Goal: Information Seeking & Learning: Find specific fact

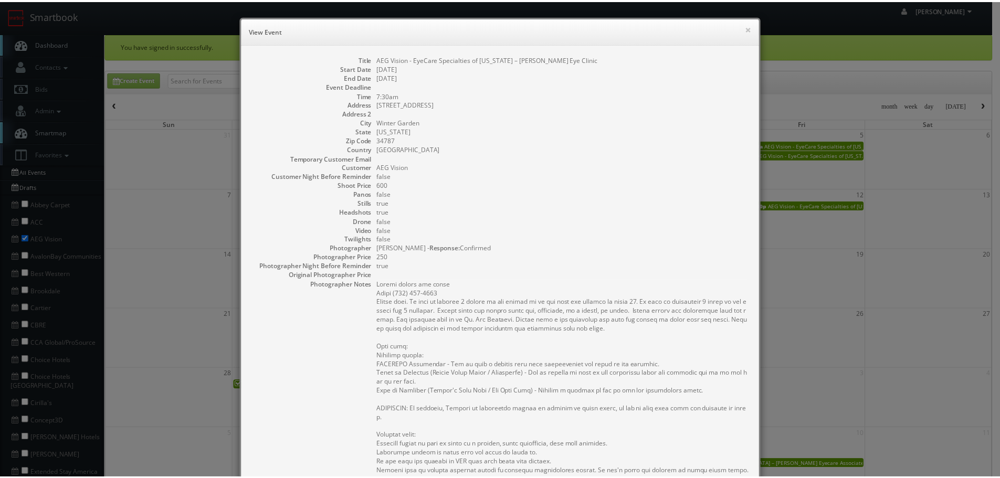
scroll to position [53, 0]
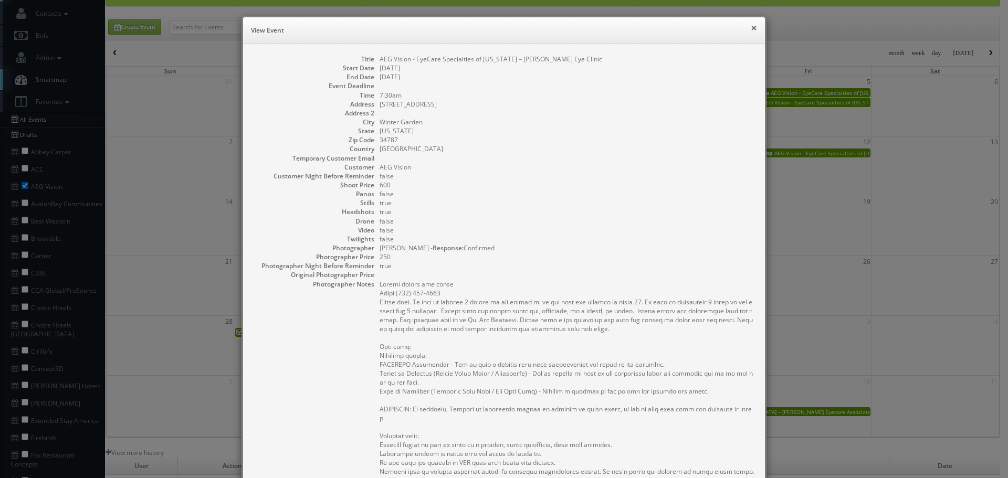
click at [753, 26] on button "×" at bounding box center [754, 27] width 6 height 7
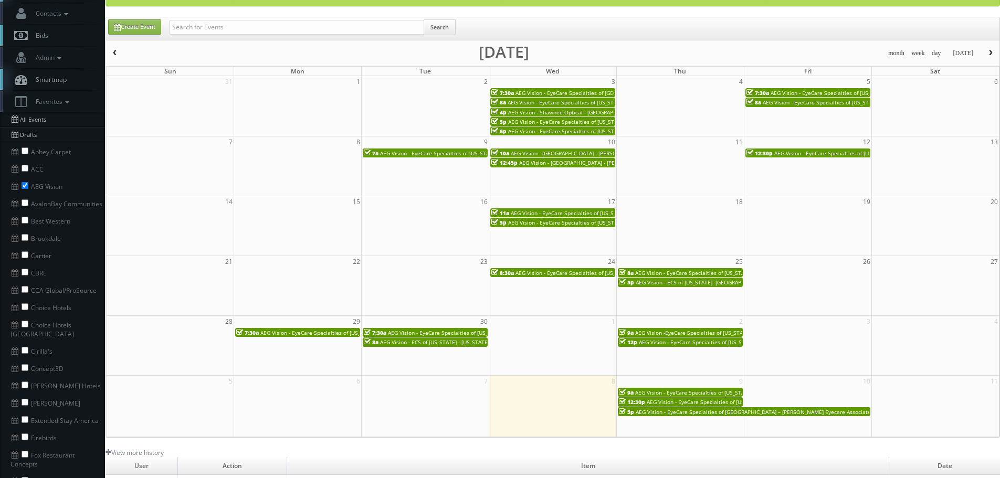
scroll to position [0, 0]
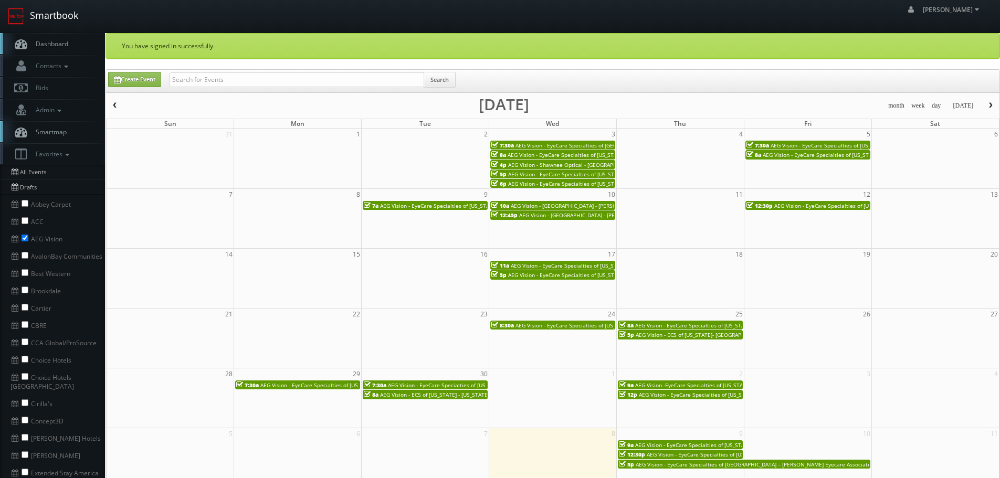
drag, startPoint x: 54, startPoint y: 21, endPoint x: 59, endPoint y: 24, distance: 6.1
click at [54, 21] on link "Smartbook" at bounding box center [43, 16] width 86 height 33
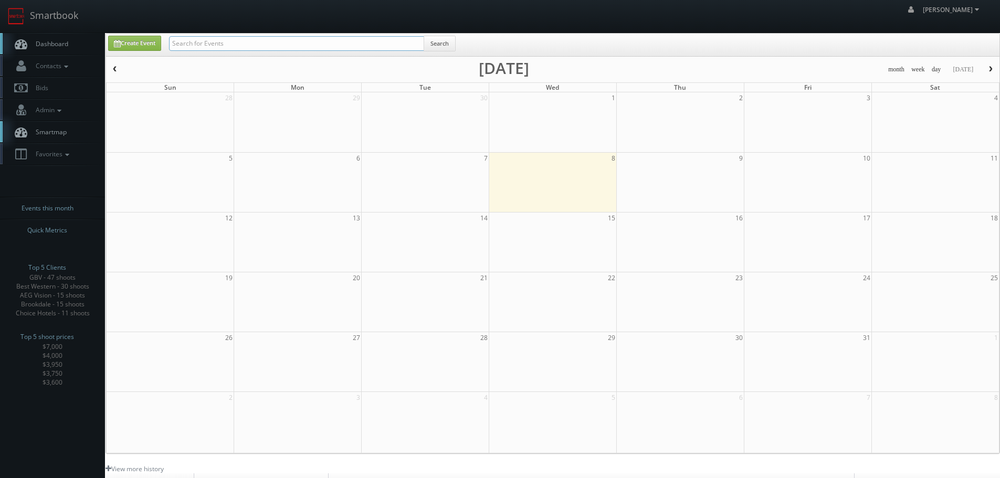
click at [238, 46] on input "text" at bounding box center [296, 43] width 255 height 15
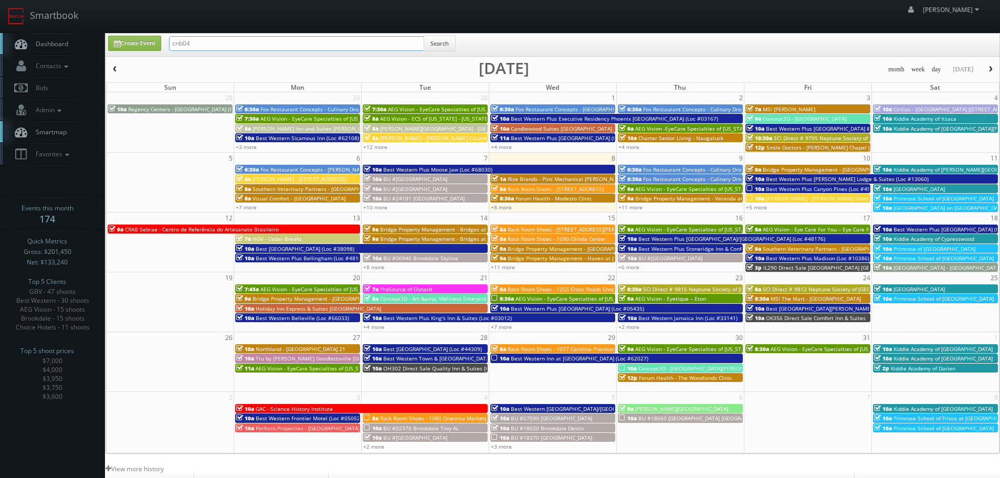
type input "cnb04"
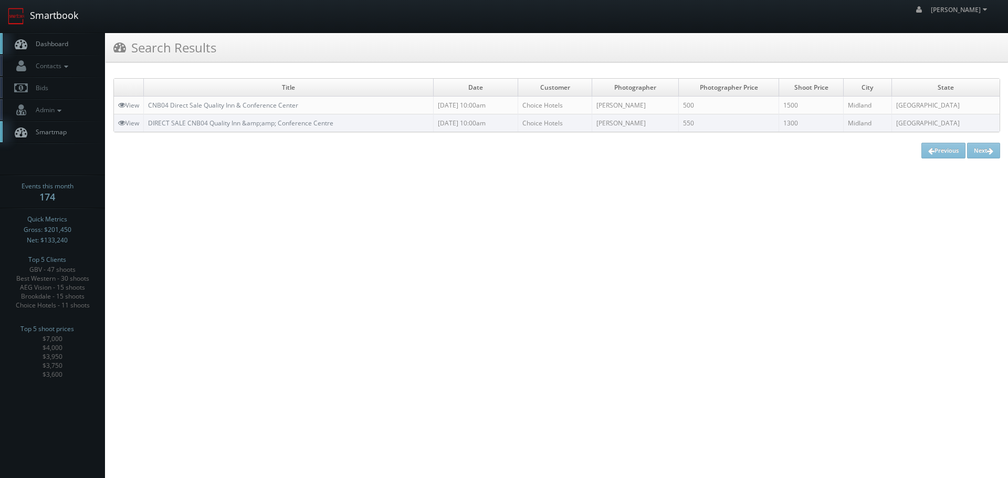
click at [62, 22] on link "Smartbook" at bounding box center [43, 16] width 86 height 33
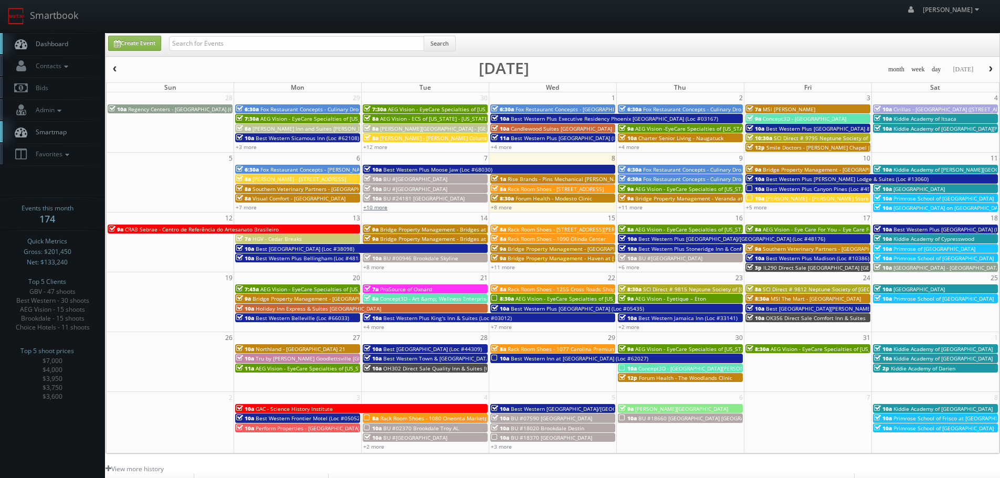
click at [371, 209] on link "+10 more" at bounding box center [375, 207] width 24 height 7
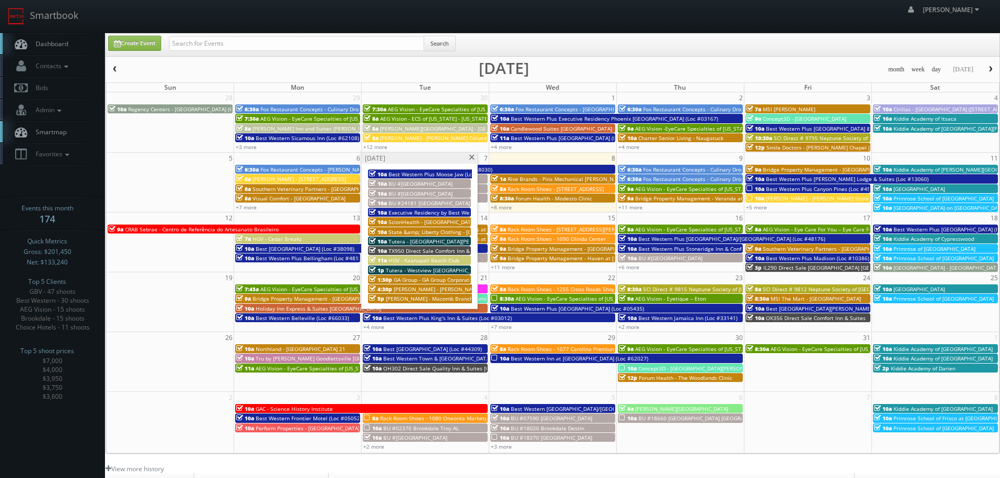
click at [475, 158] on span at bounding box center [471, 158] width 7 height 6
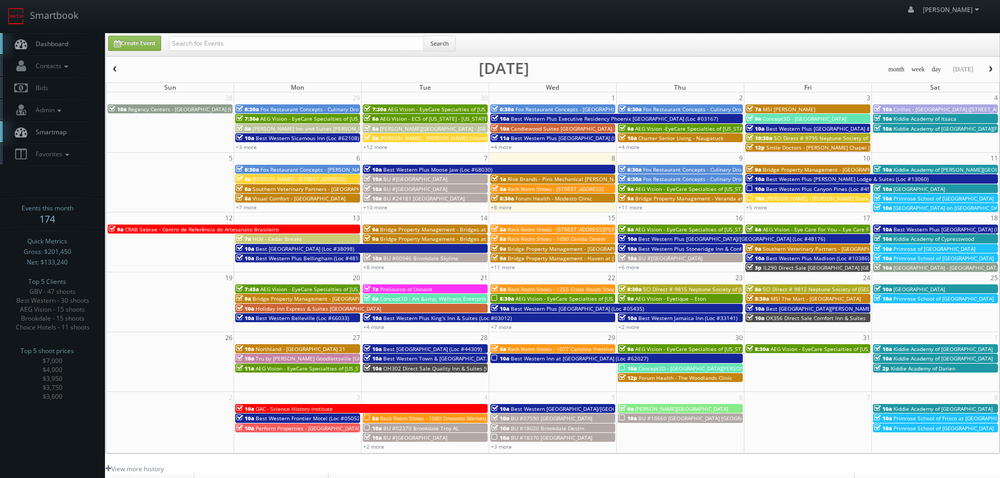
click at [503, 203] on link "8:30a Forum Health - Modesto Clinic" at bounding box center [552, 198] width 125 height 9
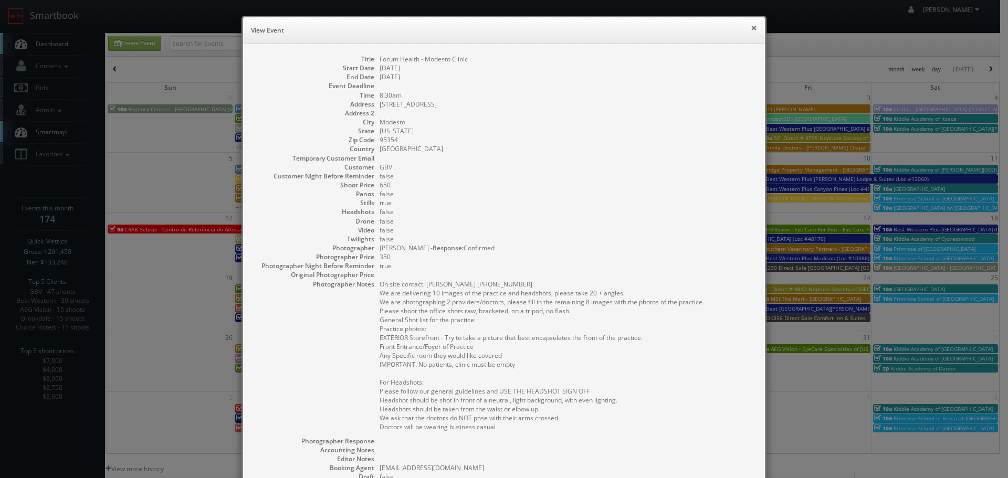
click at [751, 27] on button "×" at bounding box center [754, 27] width 6 height 7
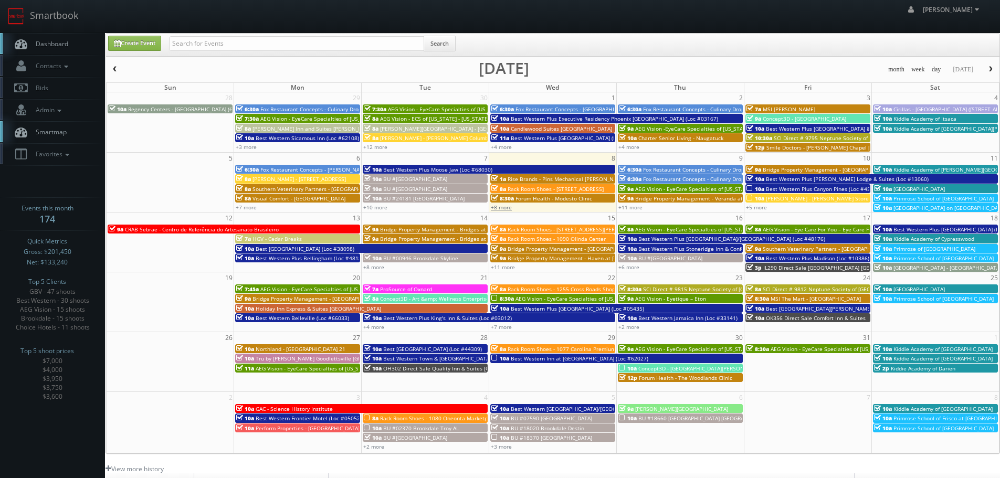
click at [499, 207] on link "+8 more" at bounding box center [501, 207] width 21 height 7
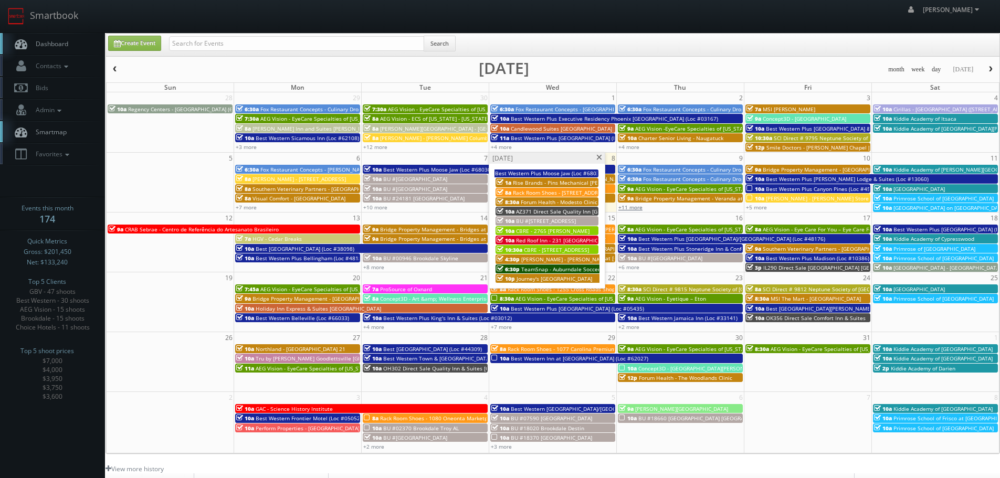
click at [636, 206] on link "+11 more" at bounding box center [630, 207] width 24 height 7
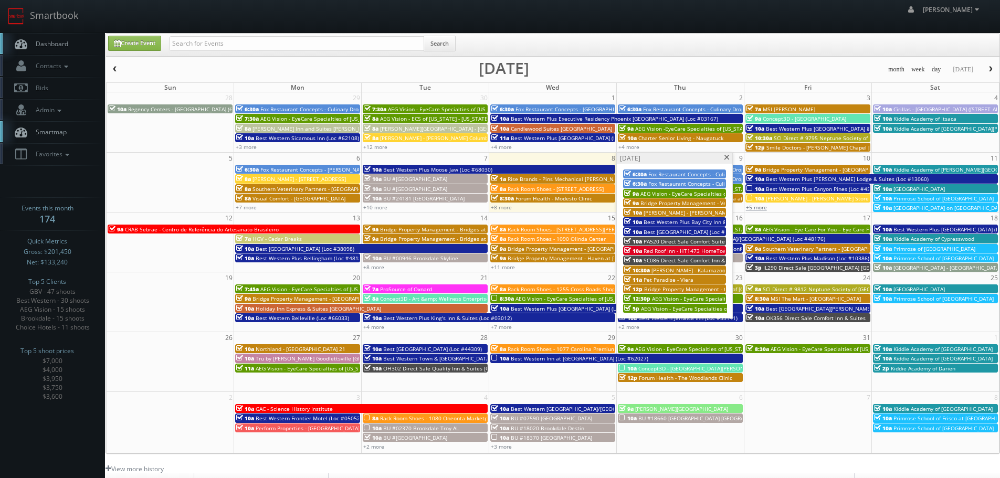
click at [763, 208] on link "+5 more" at bounding box center [756, 207] width 21 height 7
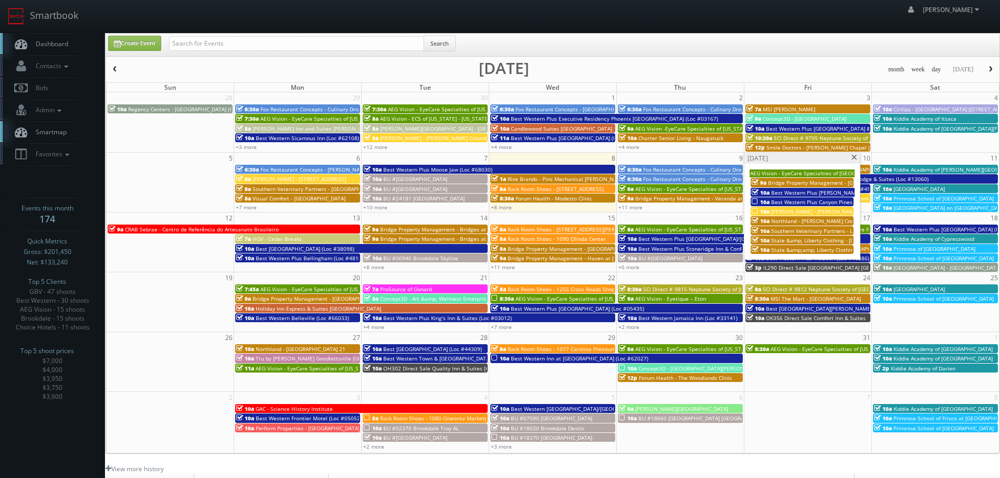
click at [853, 153] on div "Friday, October 10" at bounding box center [802, 158] width 116 height 11
click at [853, 158] on span at bounding box center [854, 158] width 7 height 6
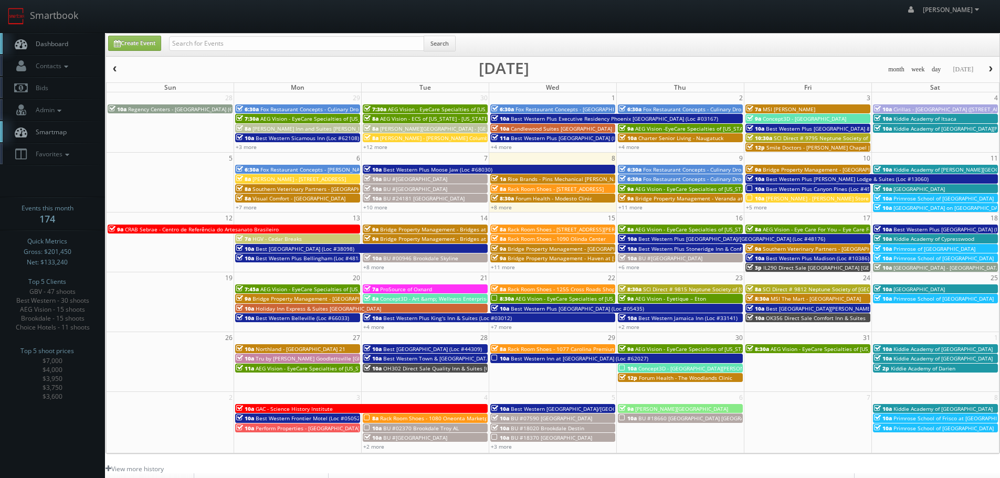
click at [376, 263] on div "+8 more" at bounding box center [425, 267] width 127 height 9
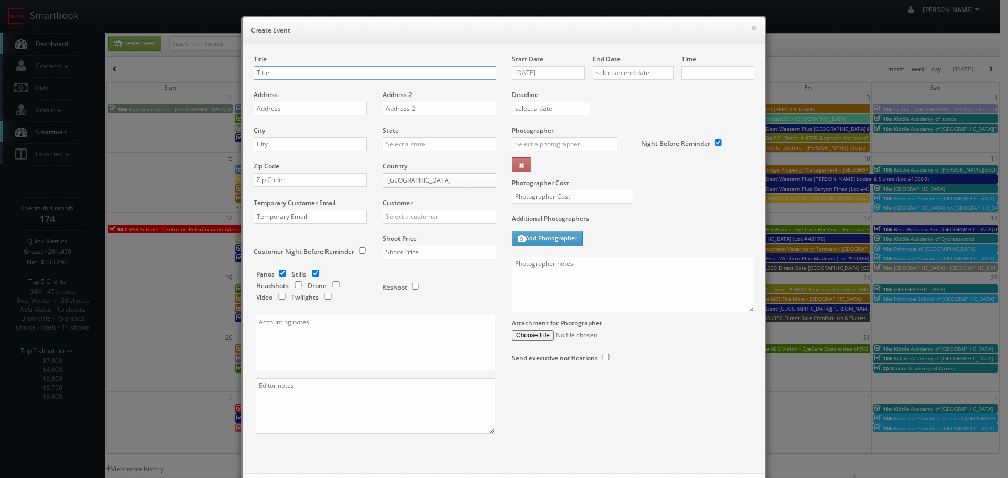
checkbox input "true"
type input "10:00am"
checkbox input "true"
click at [751, 31] on button "×" at bounding box center [754, 27] width 6 height 7
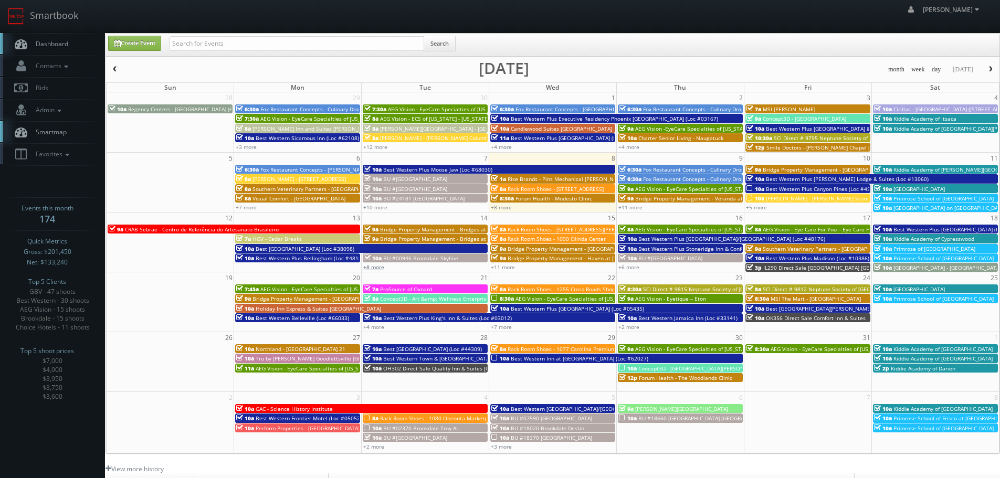
click at [381, 265] on link "+8 more" at bounding box center [373, 267] width 21 height 7
click at [509, 267] on link "+11 more" at bounding box center [503, 267] width 24 height 7
click at [628, 270] on link "+6 more" at bounding box center [628, 267] width 21 height 7
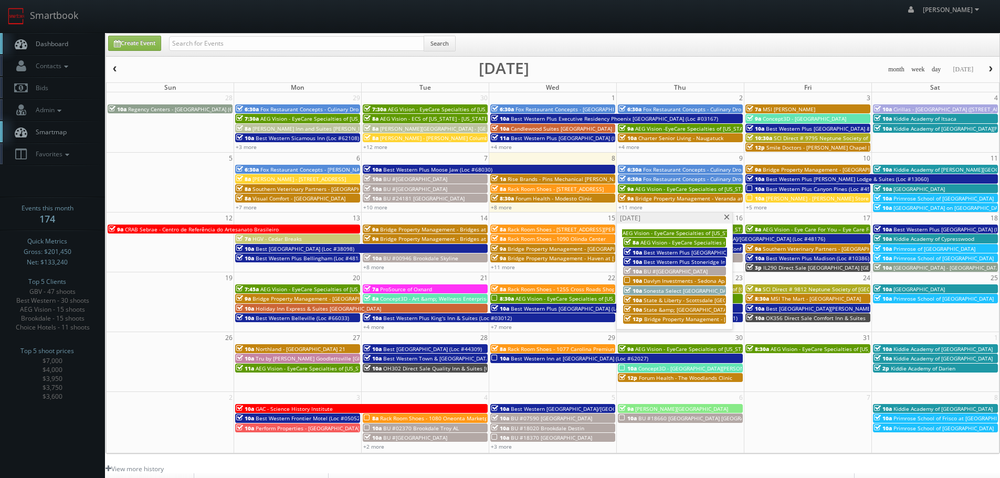
click at [727, 216] on span at bounding box center [726, 218] width 7 height 6
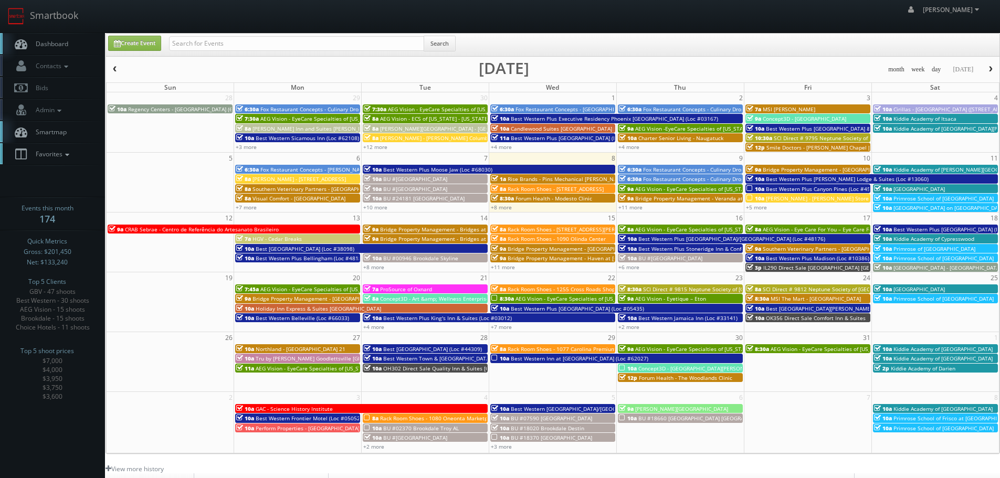
click at [70, 149] on link "Favorites" at bounding box center [52, 154] width 105 height 22
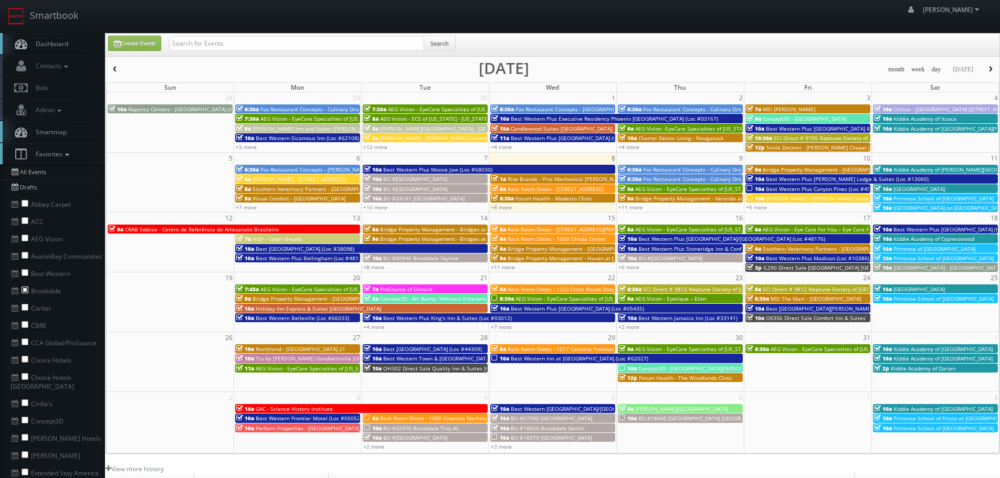
click at [27, 288] on input "checkbox" at bounding box center [25, 290] width 7 height 7
checkbox input "true"
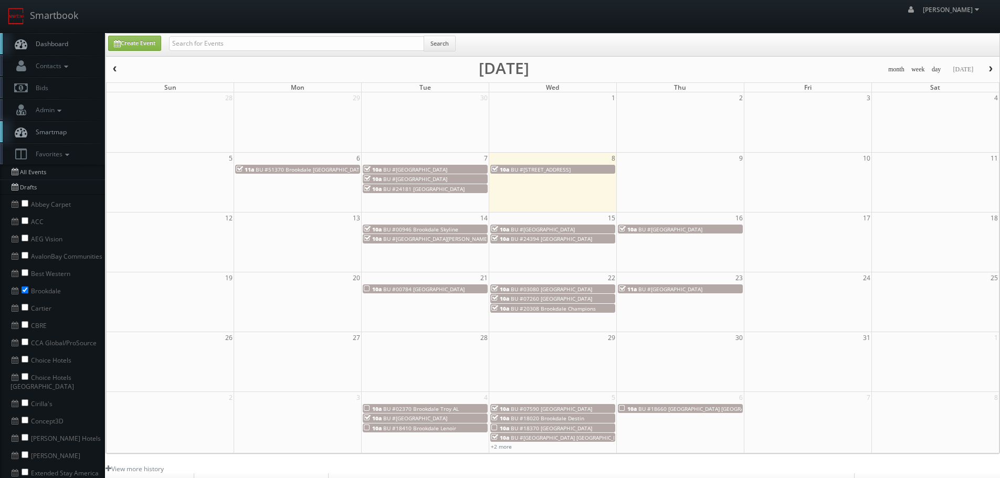
click at [111, 68] on span "button" at bounding box center [114, 69] width 7 height 6
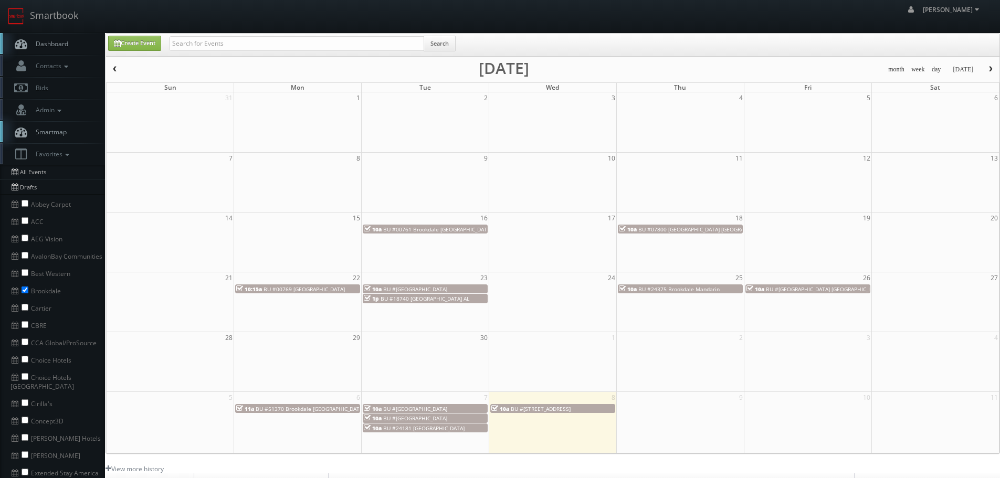
click at [113, 72] on span "button" at bounding box center [114, 69] width 7 height 6
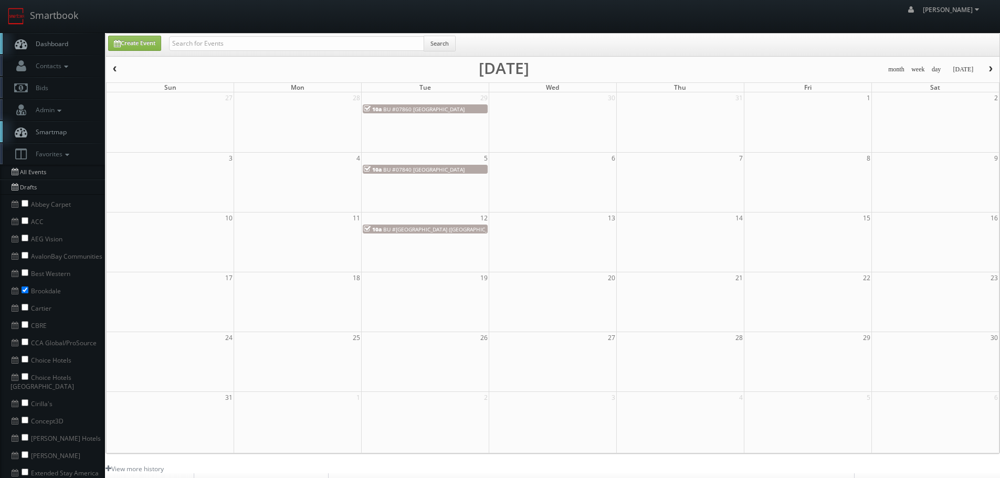
click at [112, 71] on span "button" at bounding box center [114, 69] width 7 height 6
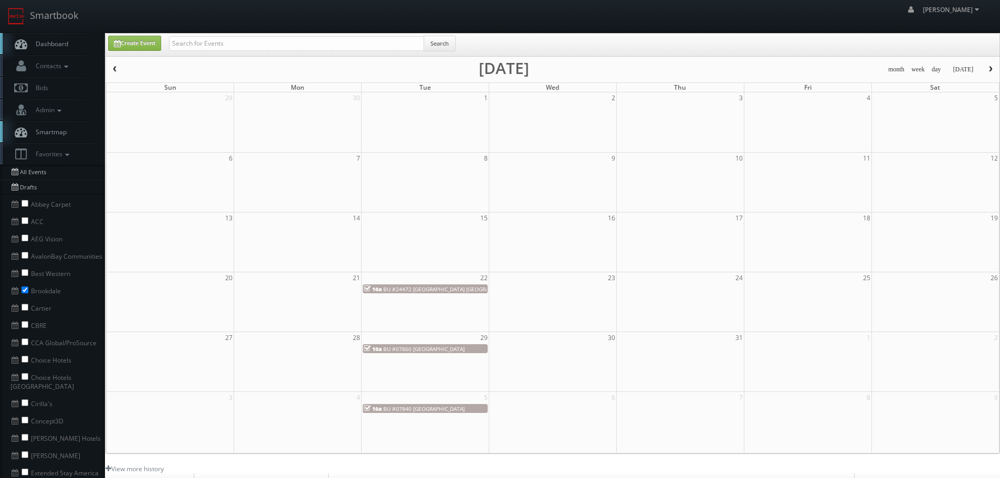
click at [112, 71] on span "button" at bounding box center [114, 69] width 7 height 6
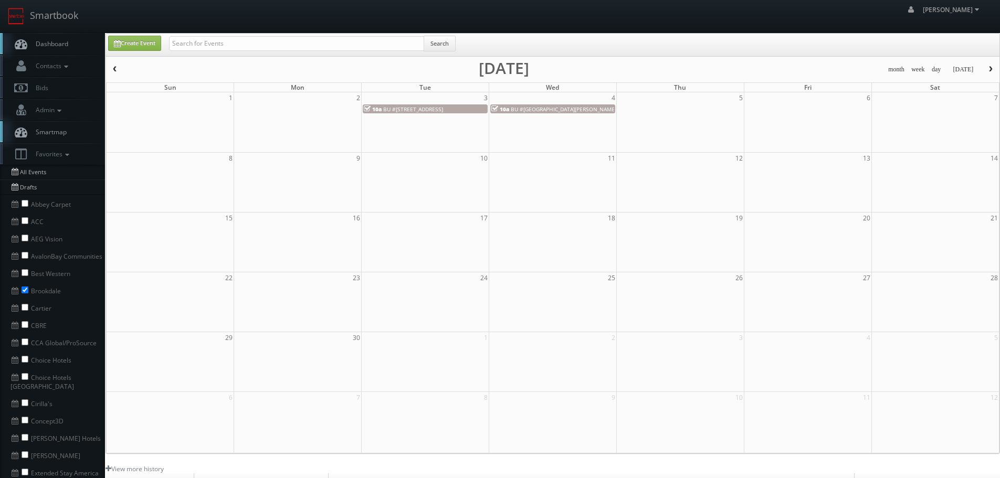
click at [990, 73] on button "button" at bounding box center [991, 69] width 18 height 13
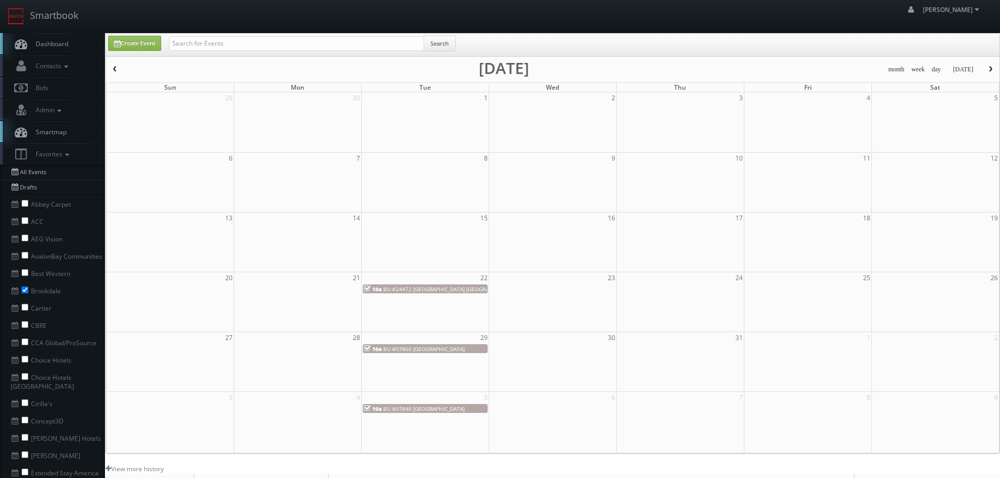
click at [478, 287] on div "10a BU #24472 Brookdale North Gilbert" at bounding box center [425, 289] width 123 height 8
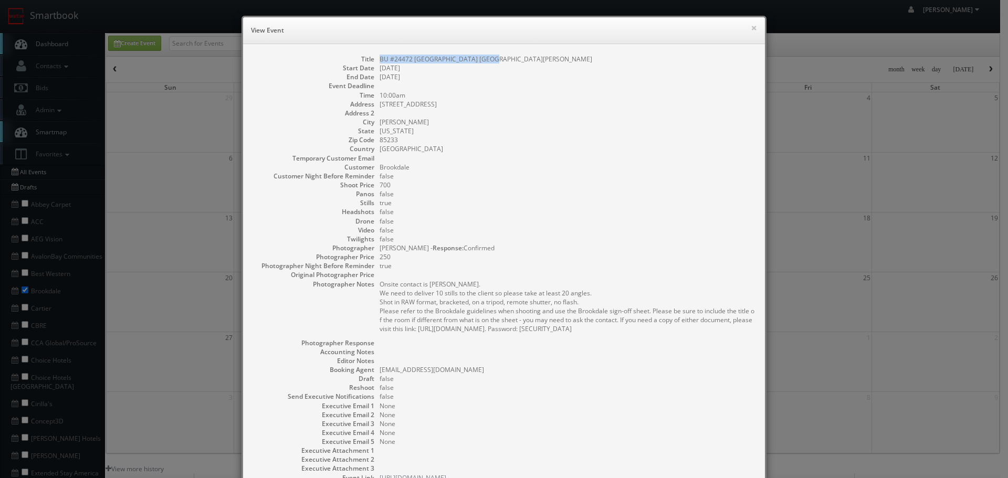
copy dd "BU #24472 Brookdale North Gilbert"
drag, startPoint x: 494, startPoint y: 56, endPoint x: 376, endPoint y: 51, distance: 117.2
click at [376, 51] on div "Title BU #24472 Brookdale North Gilbert Start Date 07/22/2025 End Date 07/22/20…" at bounding box center [504, 273] width 522 height 459
click at [751, 28] on button "×" at bounding box center [754, 27] width 6 height 7
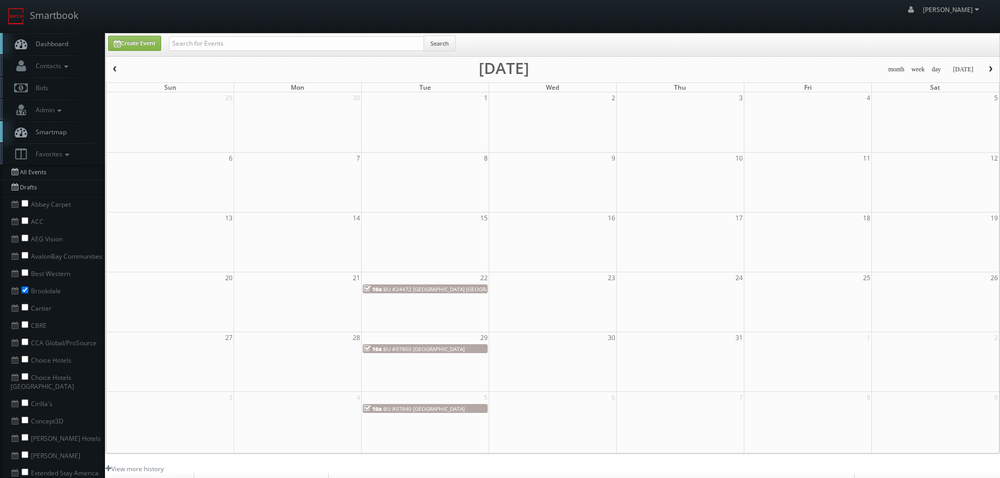
click at [412, 350] on span "BU #07860 Brookdale Longmont" at bounding box center [423, 348] width 81 height 7
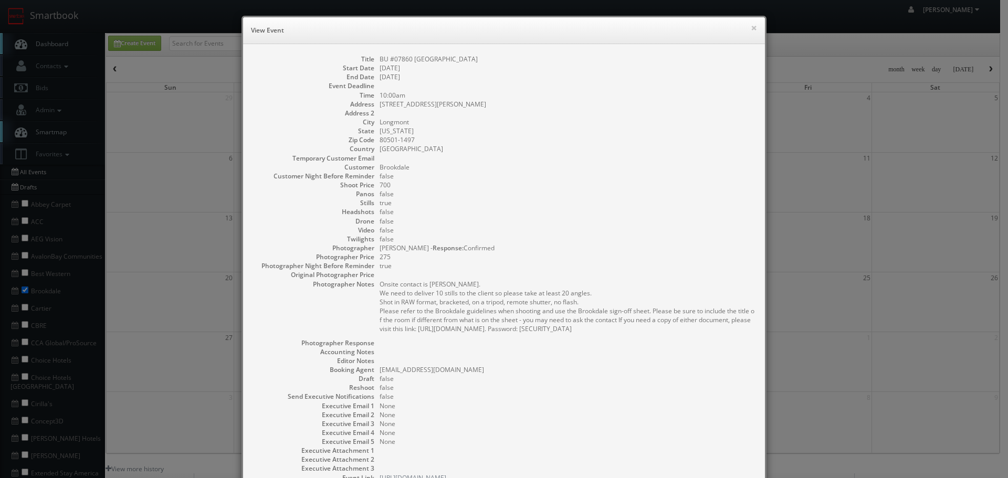
copy dd "BU #07860 Brookdale Longmont"
drag, startPoint x: 486, startPoint y: 63, endPoint x: 375, endPoint y: 55, distance: 111.1
click at [380, 55] on dd "BU #07860 Brookdale Longmont" at bounding box center [567, 59] width 375 height 9
click at [751, 29] on button "×" at bounding box center [754, 27] width 6 height 7
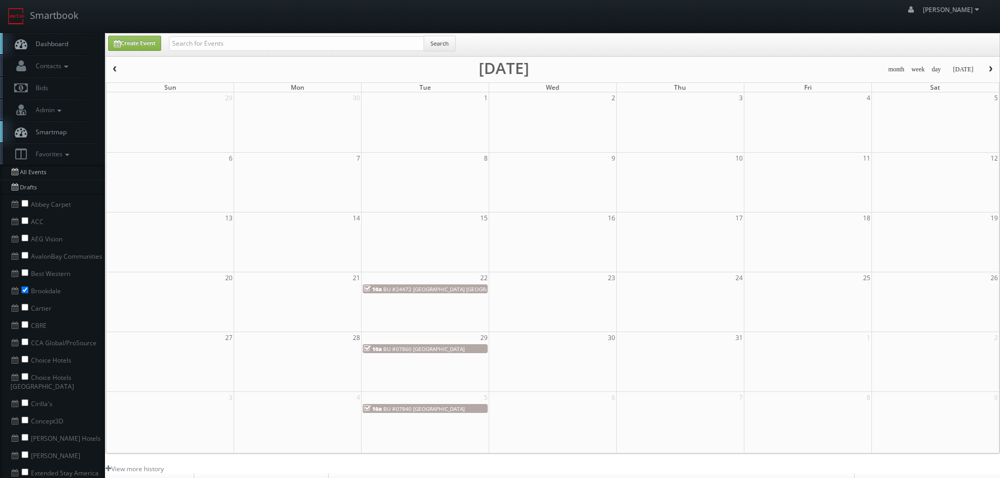
click at [468, 414] on div "3 4 5 6 7 8 9 10a BU #07840 Brookdale Greeley" at bounding box center [553, 403] width 893 height 23
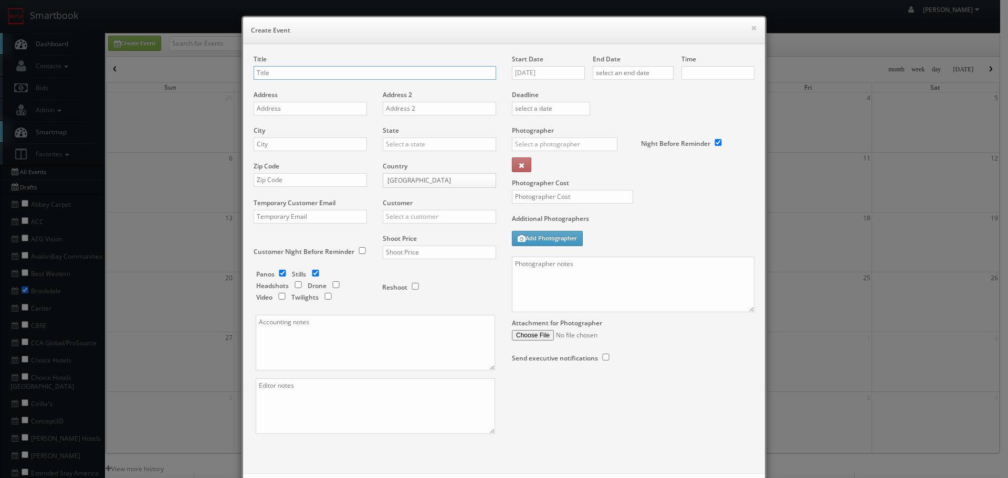
type input "10:00am"
checkbox input "true"
click at [751, 28] on button "×" at bounding box center [754, 27] width 6 height 7
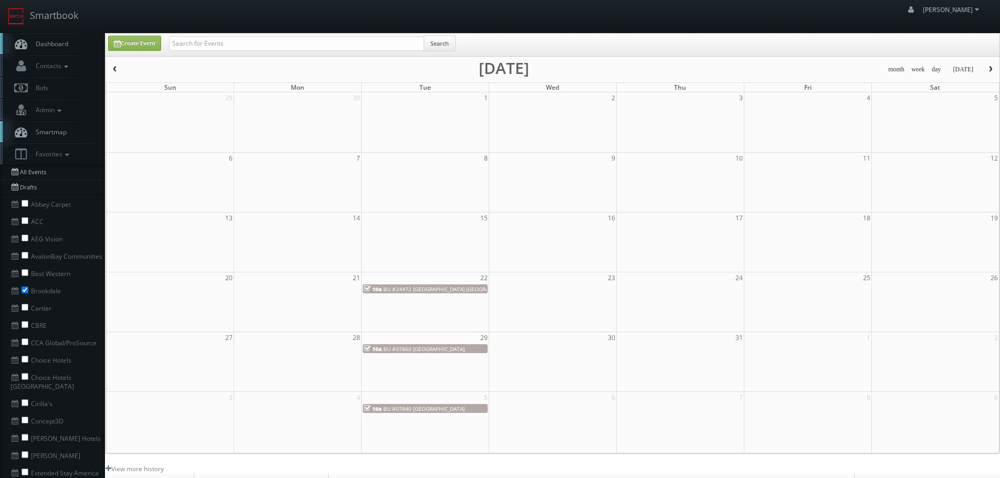
click at [428, 410] on span "BU #07840 Brookdale Greeley" at bounding box center [423, 408] width 81 height 7
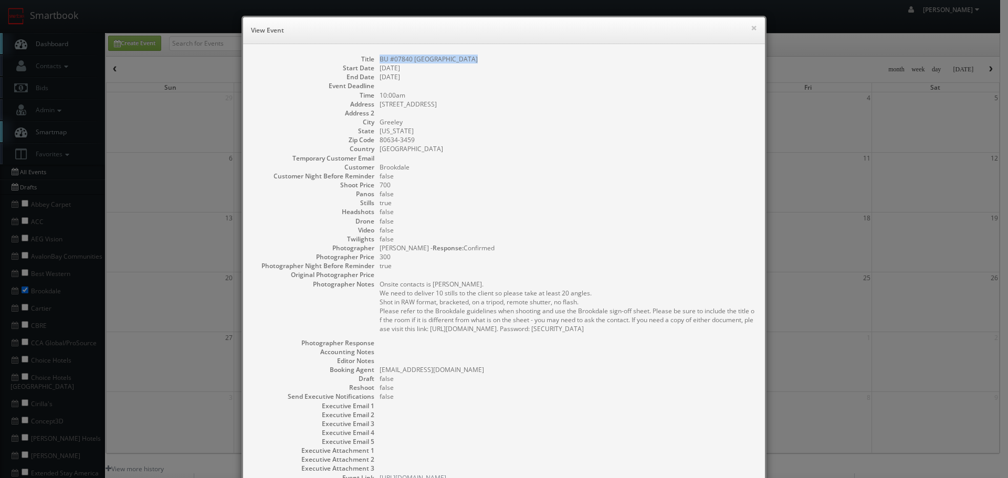
copy dd "BU #07840 Brookdale Greeley"
drag, startPoint x: 484, startPoint y: 56, endPoint x: 370, endPoint y: 53, distance: 113.4
click at [370, 53] on div "Title BU #07840 Brookdale Greeley Start Date 08/05/2025 End Date 08/05/2025 Eve…" at bounding box center [504, 273] width 522 height 459
click at [751, 27] on button "×" at bounding box center [754, 27] width 6 height 7
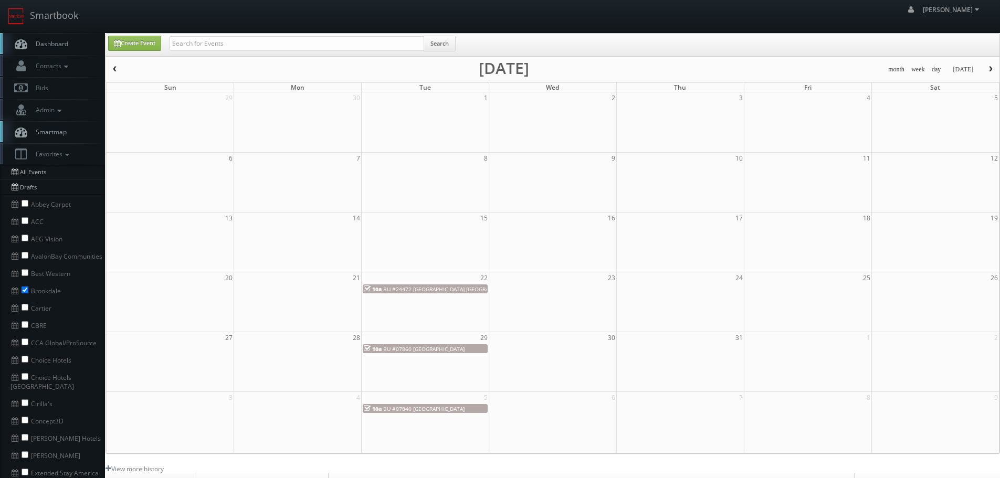
click at [994, 68] on span "button" at bounding box center [990, 69] width 7 height 6
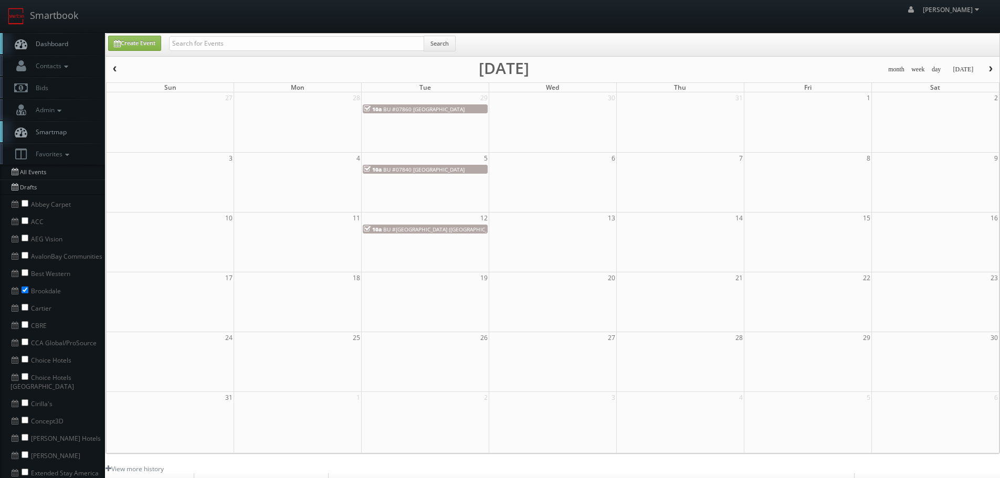
click at [431, 229] on span "BU #02040 Brookdale Meridian MC (MI)" at bounding box center [443, 229] width 120 height 7
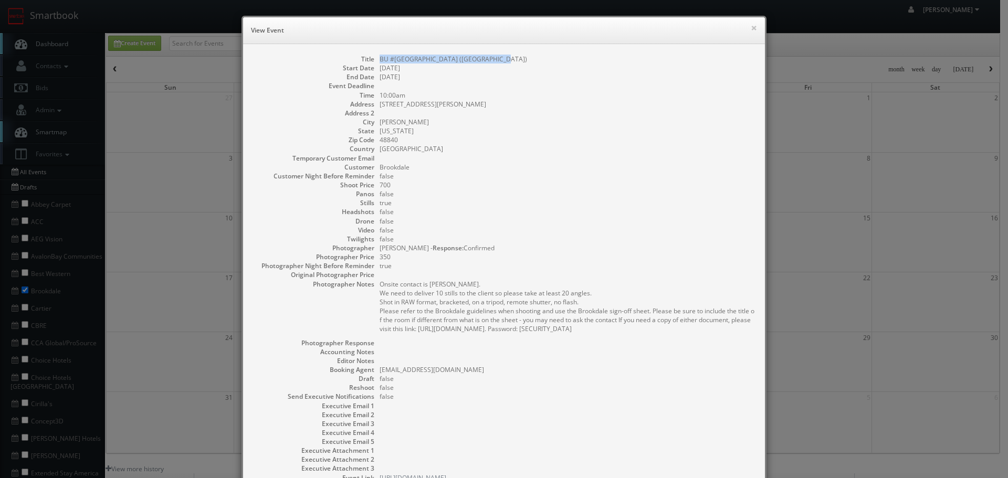
copy dd "BU #02040 Brookdale Meridian MC (MI)"
drag, startPoint x: 506, startPoint y: 54, endPoint x: 376, endPoint y: 54, distance: 129.7
click at [376, 54] on div "Title BU #02040 Brookdale Meridian MC (MI) Start Date 08/12/2025 End Date 08/12…" at bounding box center [504, 273] width 522 height 459
click at [746, 25] on div "× View Event" at bounding box center [504, 30] width 522 height 27
click at [754, 26] on div "× View Event" at bounding box center [504, 30] width 522 height 27
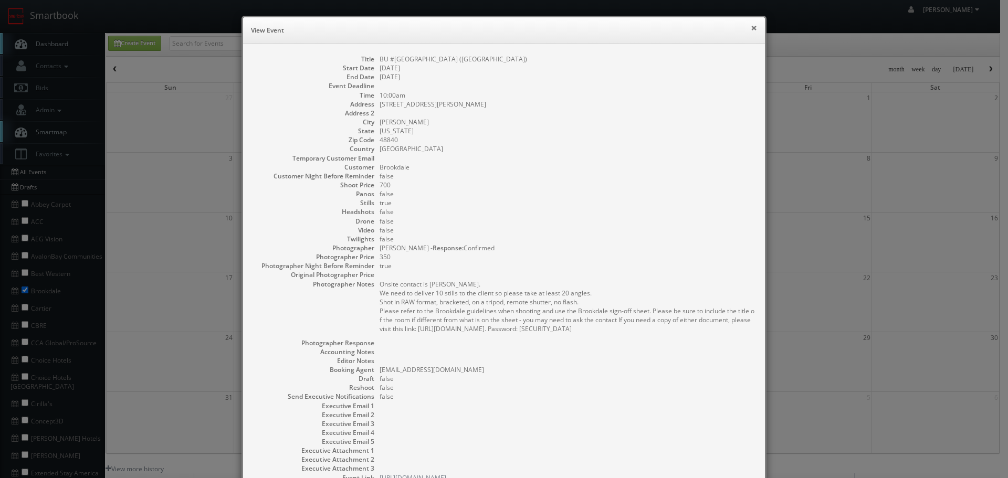
click at [751, 27] on button "×" at bounding box center [754, 27] width 6 height 7
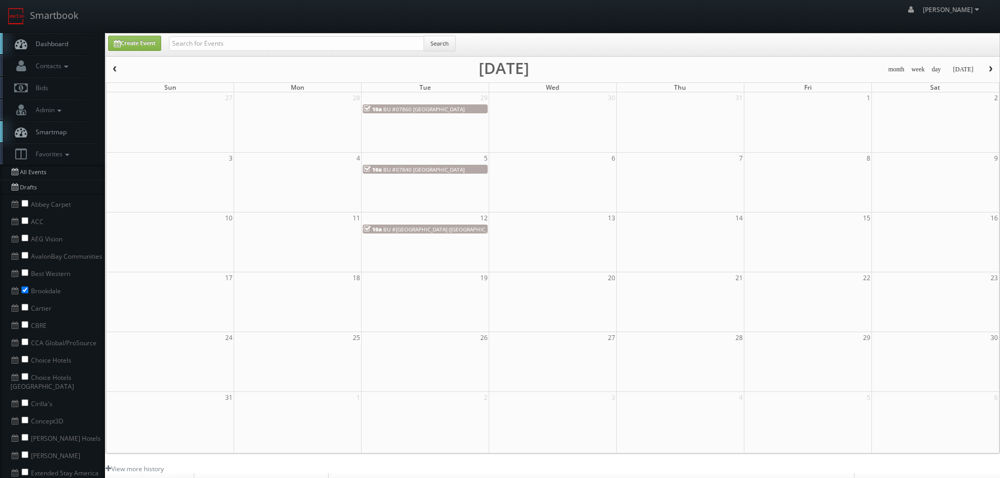
click at [992, 67] on span "button" at bounding box center [990, 69] width 7 height 6
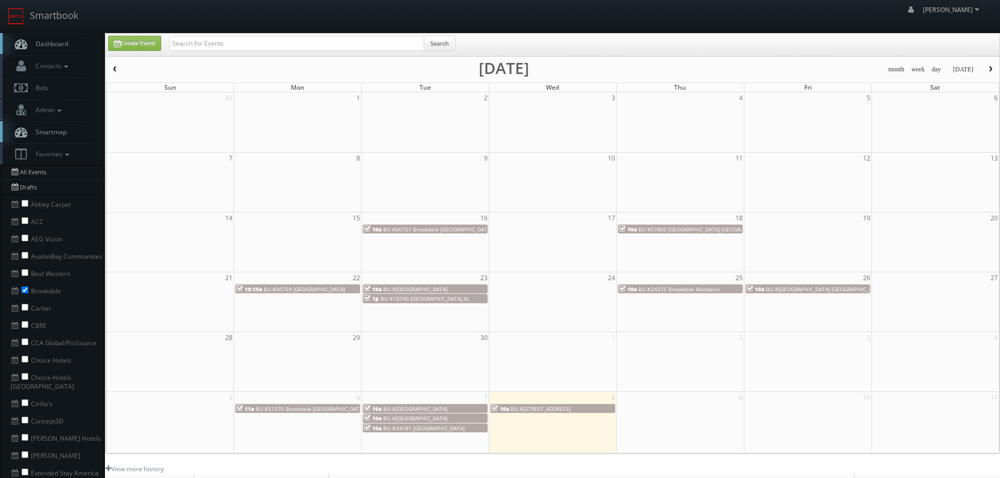
click at [121, 69] on button "button" at bounding box center [115, 69] width 18 height 13
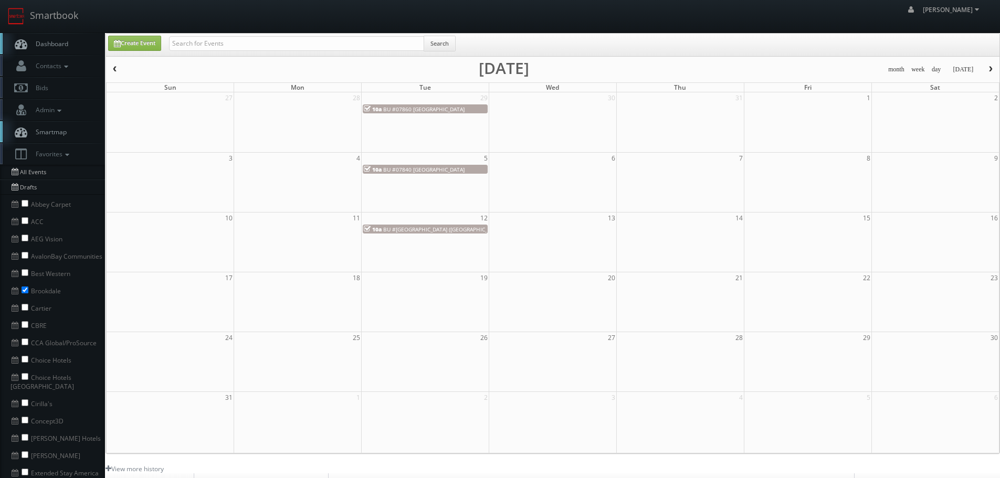
click at [989, 67] on span "button" at bounding box center [990, 69] width 7 height 6
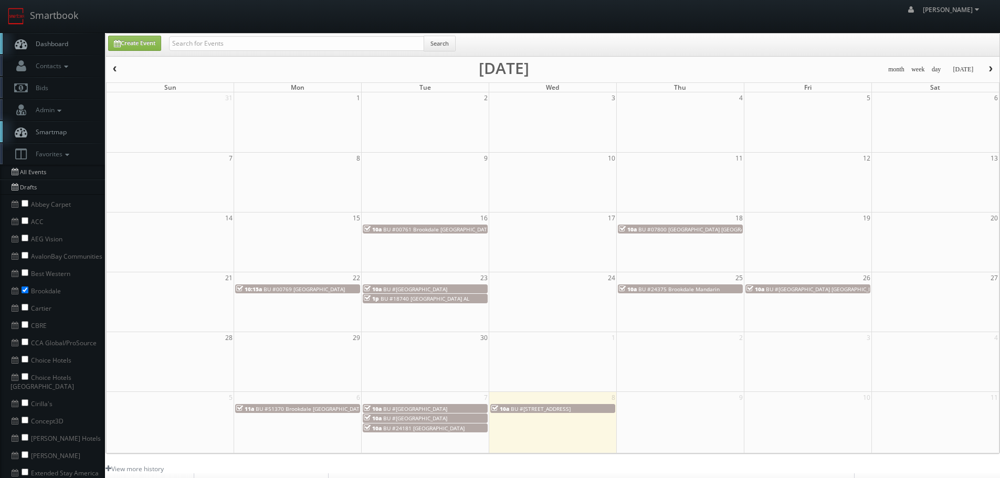
click at [455, 226] on span "BU #00761 Brookdale Bristol" at bounding box center [437, 229] width 109 height 7
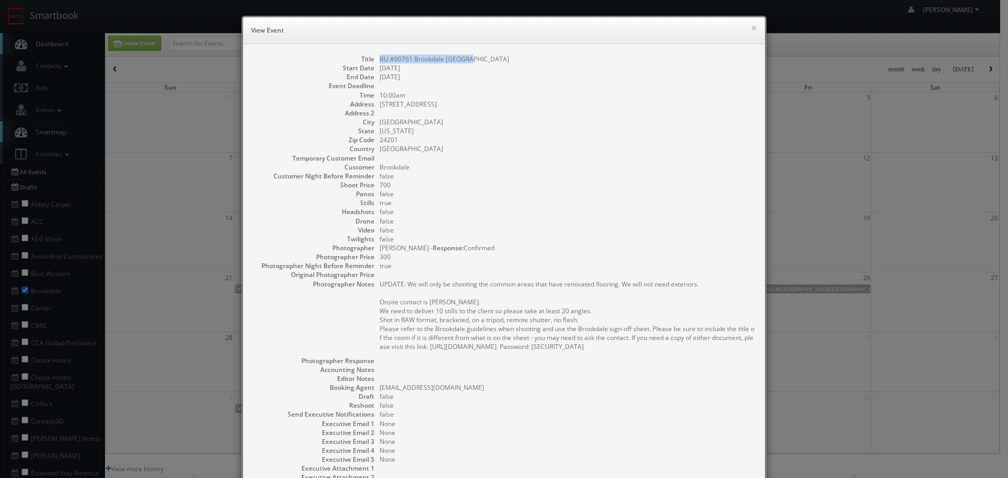
copy dd "BU #00761 Brookdale Bristol"
drag, startPoint x: 501, startPoint y: 54, endPoint x: 370, endPoint y: 51, distance: 131.8
click at [370, 51] on div "Title BU #00761 Brookdale Bristol Start Date 09/16/2025 End Date 09/16/2025 Eve…" at bounding box center [504, 282] width 522 height 477
click at [752, 26] on button "×" at bounding box center [754, 27] width 6 height 7
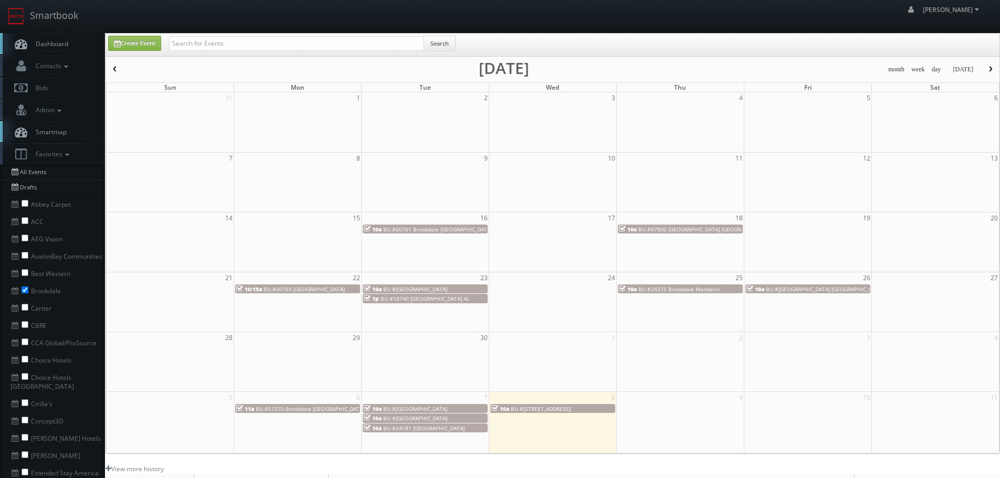
click at [668, 230] on span "BU #07800 Brookdale Brighton AL" at bounding box center [731, 229] width 187 height 7
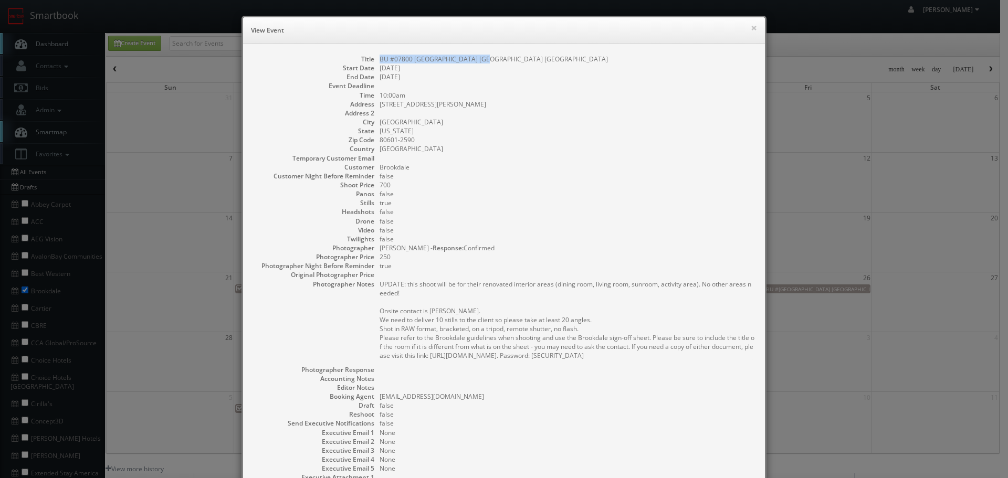
copy dd "BU #07800 Brookdale Brighton AL"
drag, startPoint x: 499, startPoint y: 59, endPoint x: 375, endPoint y: 60, distance: 123.9
click at [375, 60] on dl "Title BU #07800 Brookdale Brighton AL Start Date 09/18/2025 End Date 09/18/2025…" at bounding box center [504, 282] width 501 height 455
click at [745, 26] on h6 "View Event" at bounding box center [504, 30] width 506 height 11
click at [751, 26] on button "×" at bounding box center [754, 27] width 6 height 7
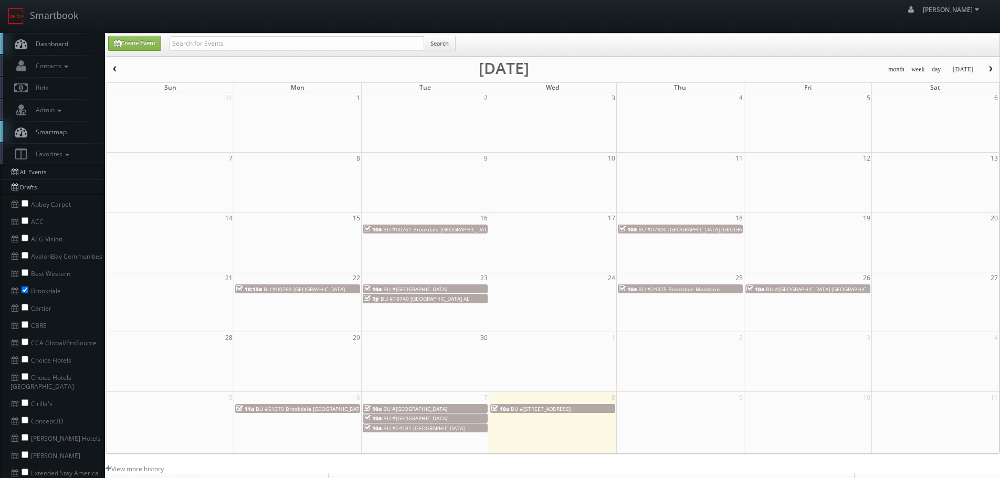
click at [316, 287] on span "BU #00769 Brookdale Overland Park" at bounding box center [304, 289] width 81 height 7
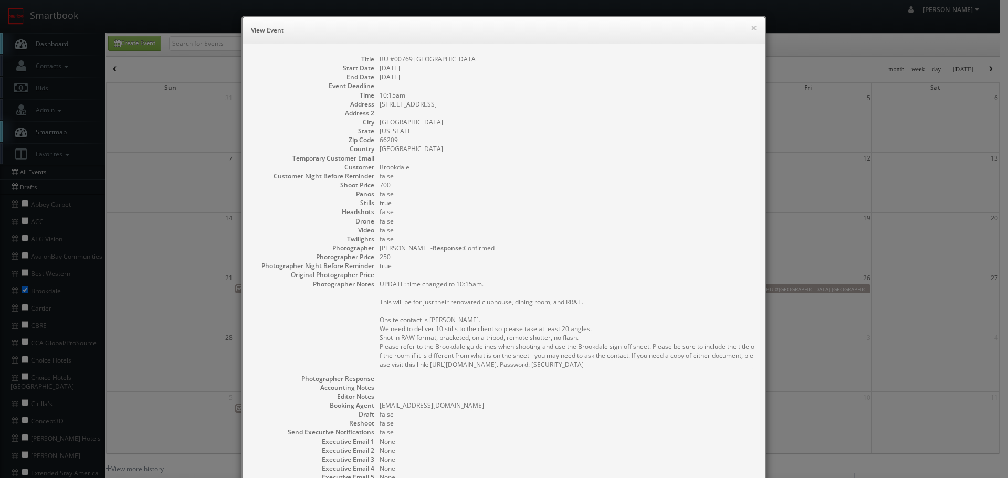
copy dd "BU #00769 Brookdale Overland Park"
drag, startPoint x: 512, startPoint y: 56, endPoint x: 372, endPoint y: 62, distance: 140.3
click at [372, 62] on dl "Title BU #00769 Brookdale Overland Park Start Date 09/22/2025 End Date 09/22/20…" at bounding box center [504, 287] width 501 height 464
click at [751, 26] on button "×" at bounding box center [754, 27] width 6 height 7
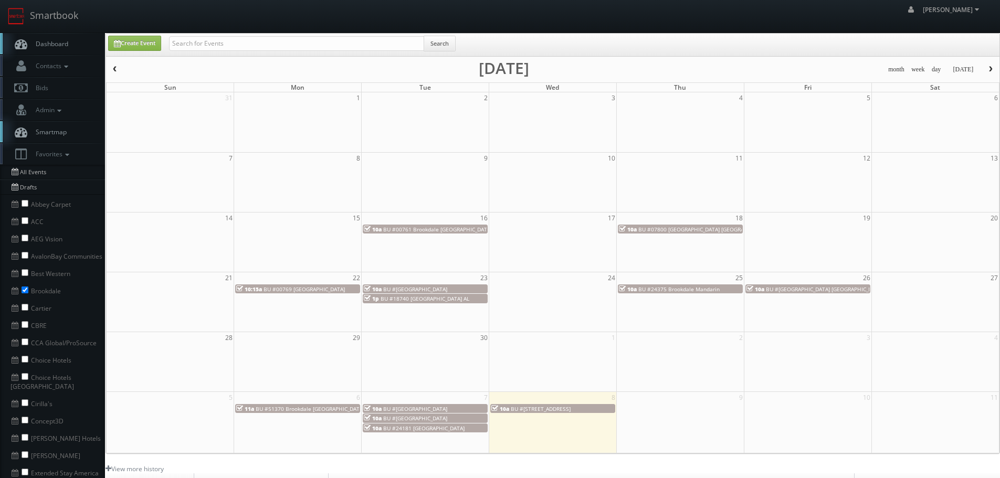
click at [439, 288] on span "BU #03500 Brookdale North Augusta" at bounding box center [415, 289] width 64 height 7
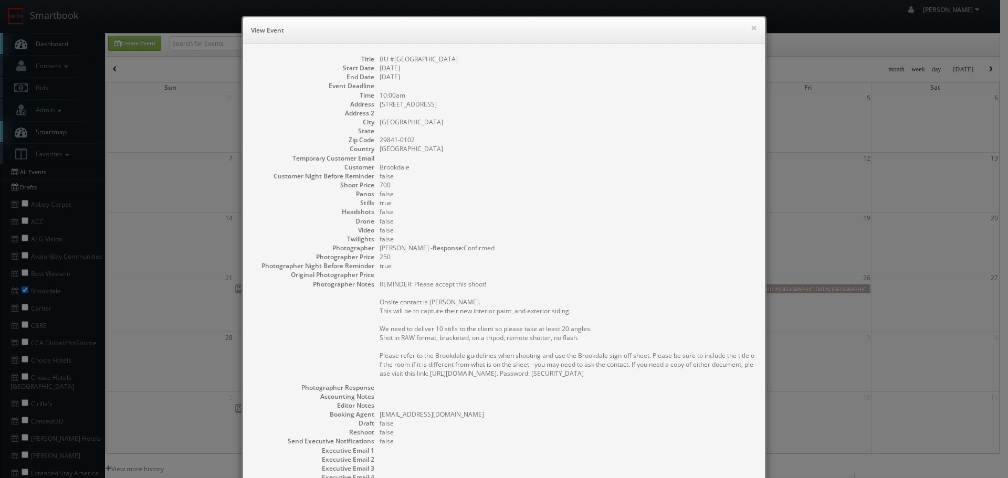
copy dd "BU #03500 Brookdale North Augusta"
drag, startPoint x: 504, startPoint y: 61, endPoint x: 360, endPoint y: 15, distance: 151.6
click at [380, 61] on dd "BU #03500 Brookdale North Augusta" at bounding box center [567, 59] width 375 height 9
click at [753, 26] on div "× View Event" at bounding box center [504, 30] width 522 height 27
click at [751, 26] on button "×" at bounding box center [754, 27] width 6 height 7
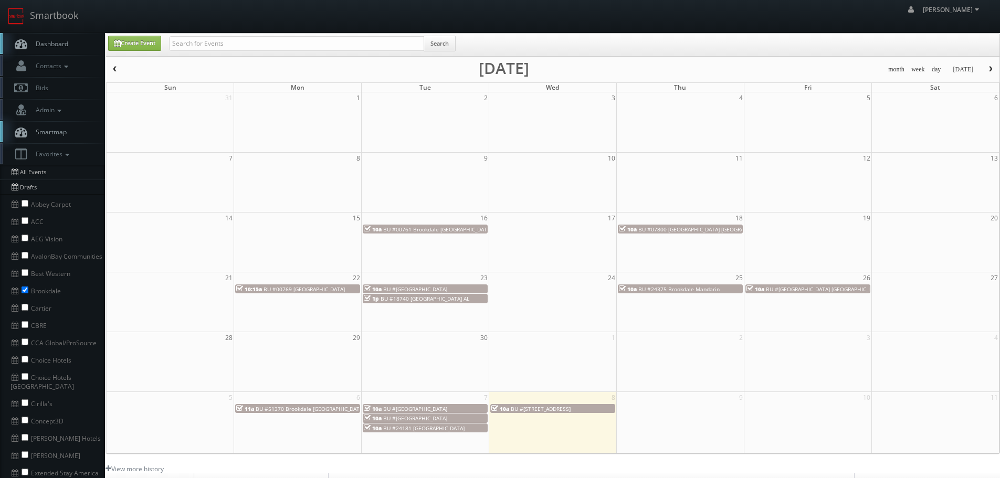
click at [435, 300] on span "BU #18740 Brookdale Brookfield AL" at bounding box center [425, 298] width 89 height 7
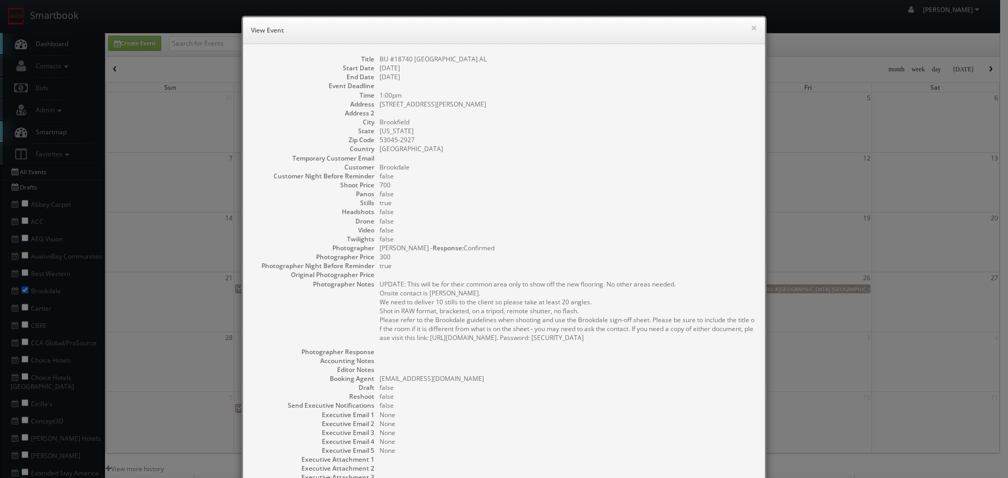
copy dd "BU #18740 Brookdale Brookfield AL"
drag, startPoint x: 521, startPoint y: 49, endPoint x: 376, endPoint y: 62, distance: 145.5
click at [376, 62] on div "Title BU #18740 Brookdale Brookfield AL Start Date 09/23/2025 End Date 09/23/20…" at bounding box center [504, 278] width 522 height 468
click at [751, 24] on button "×" at bounding box center [754, 27] width 6 height 7
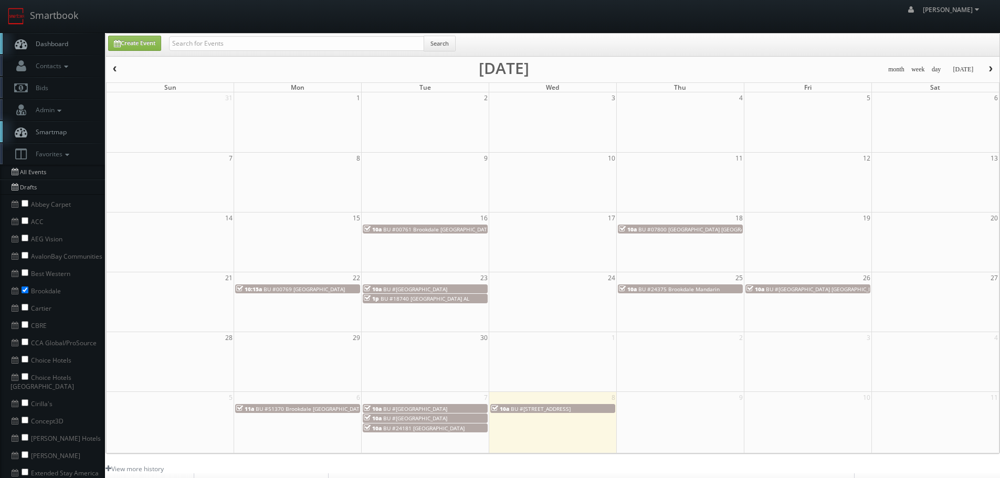
click at [687, 296] on td "10a BU #24375 Brookdale Mandarin" at bounding box center [680, 294] width 128 height 20
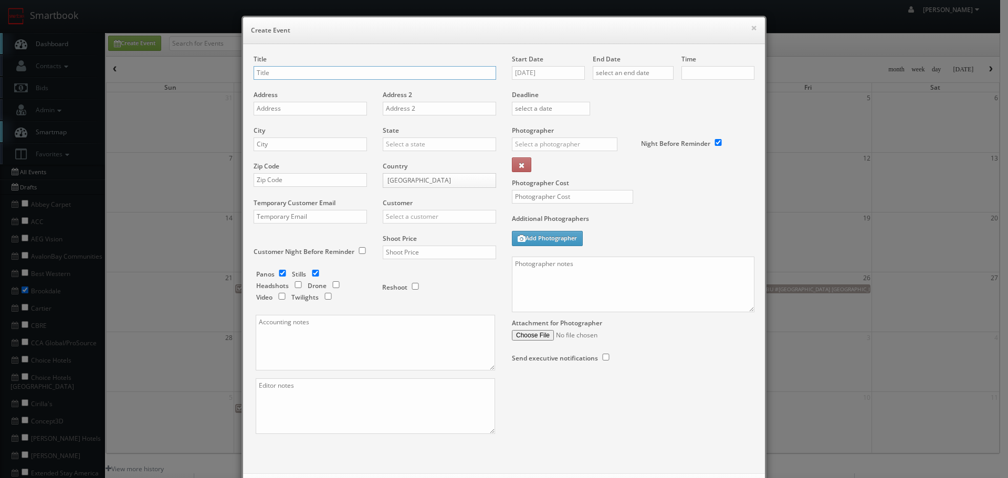
type input "10:00am"
checkbox input "true"
click at [751, 24] on button "×" at bounding box center [754, 27] width 6 height 7
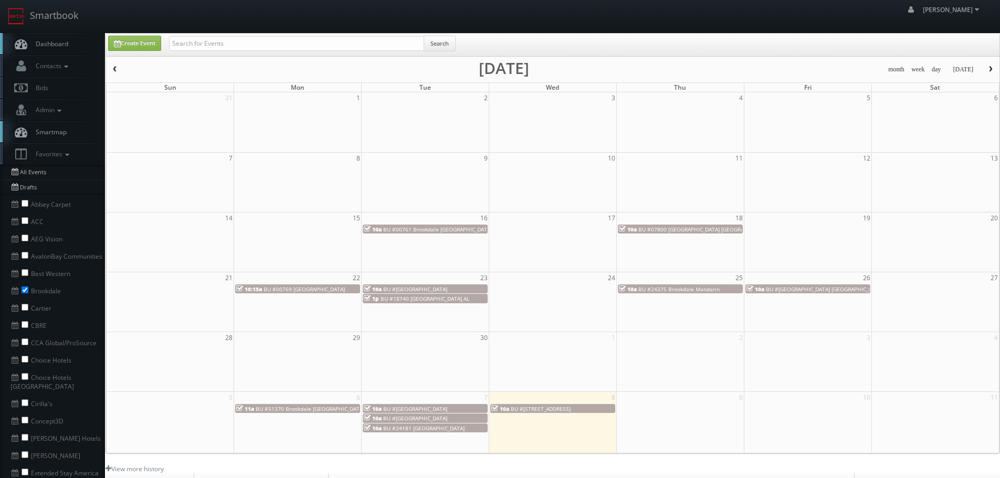
click at [714, 288] on span "BU #24375 Brookdale Mandarin" at bounding box center [678, 289] width 81 height 7
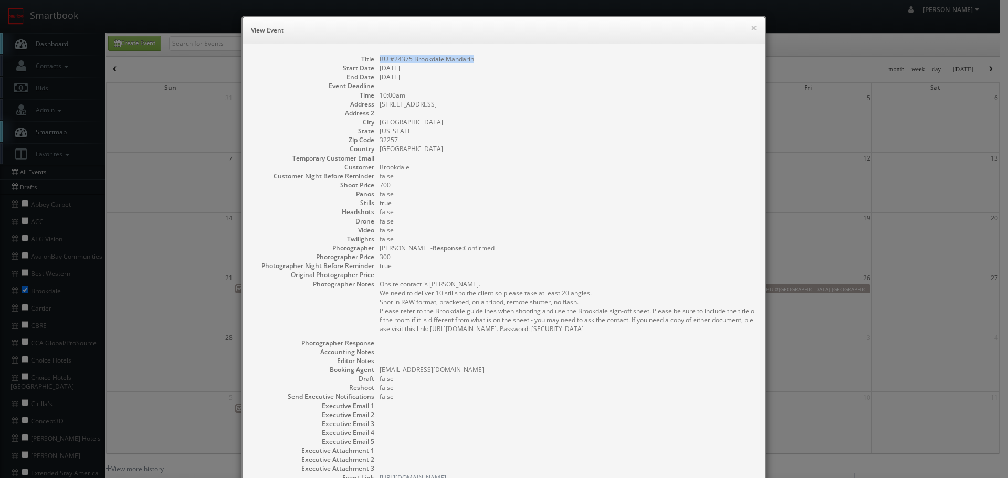
copy dd "BU #24375 Brookdale Mandarin"
drag, startPoint x: 495, startPoint y: 60, endPoint x: 377, endPoint y: 59, distance: 117.1
click at [380, 59] on dd "BU #24375 Brookdale Mandarin" at bounding box center [567, 59] width 375 height 9
click at [751, 27] on button "×" at bounding box center [754, 27] width 6 height 7
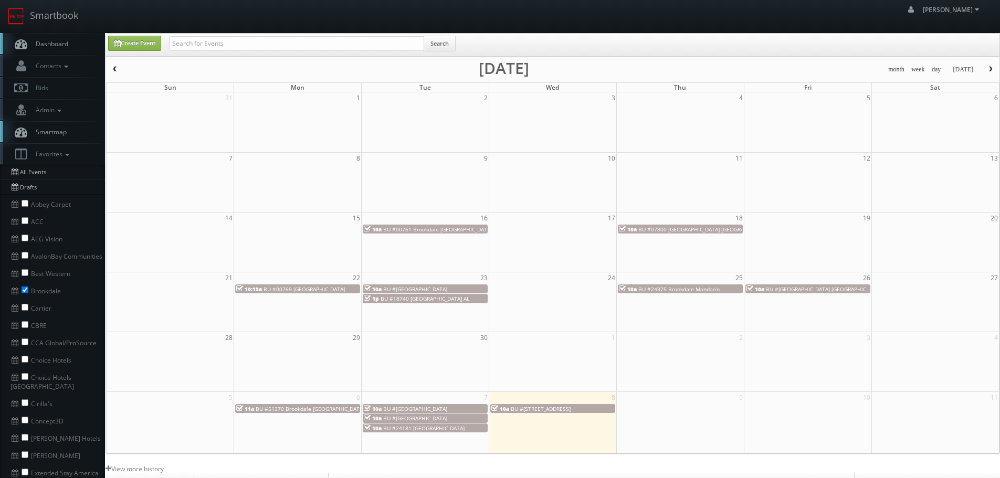
click at [789, 287] on span "BU #50610 Brookdale Carriage Club Providence" at bounding box center [824, 289] width 117 height 7
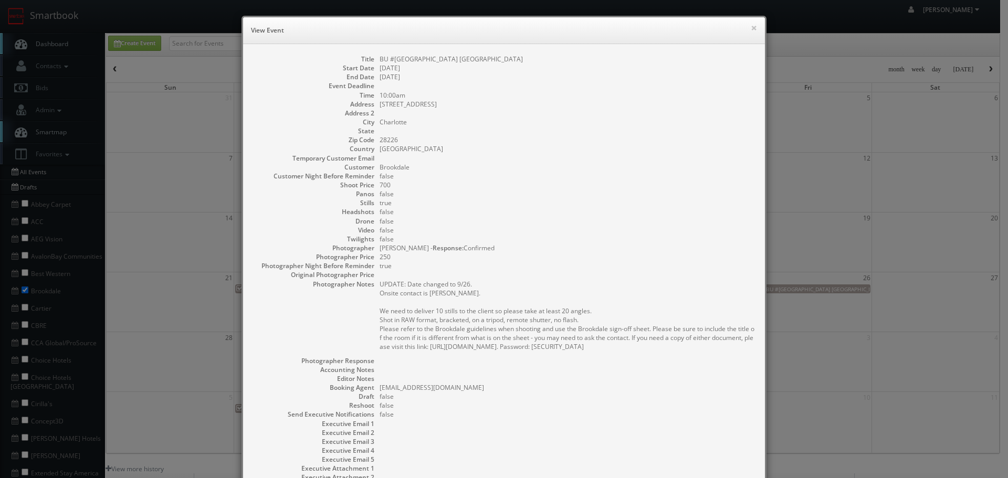
drag, startPoint x: 559, startPoint y: 62, endPoint x: 386, endPoint y: 63, distance: 172.7
click at [385, 61] on dl "Title BU #50610 Brookdale Carriage Club Providence Start Date 09/26/2025 End Da…" at bounding box center [504, 278] width 501 height 446
click at [534, 83] on dd at bounding box center [567, 85] width 375 height 9
drag, startPoint x: 528, startPoint y: 62, endPoint x: 374, endPoint y: 59, distance: 153.9
click at [374, 59] on dl "Title BU #50610 Brookdale Carriage Club Providence Start Date 09/26/2025 End Da…" at bounding box center [504, 278] width 501 height 446
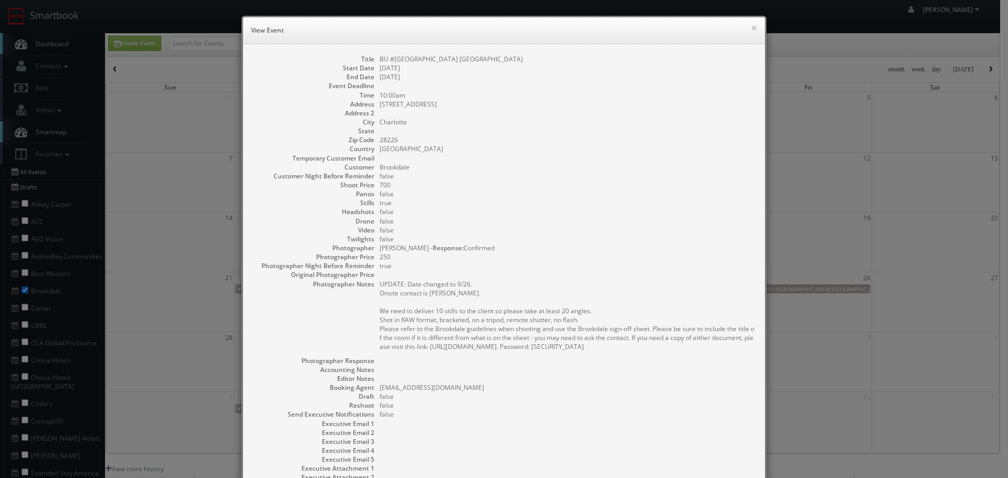
click at [754, 28] on div "× View Event" at bounding box center [504, 30] width 522 height 27
click at [751, 27] on button "×" at bounding box center [754, 27] width 6 height 7
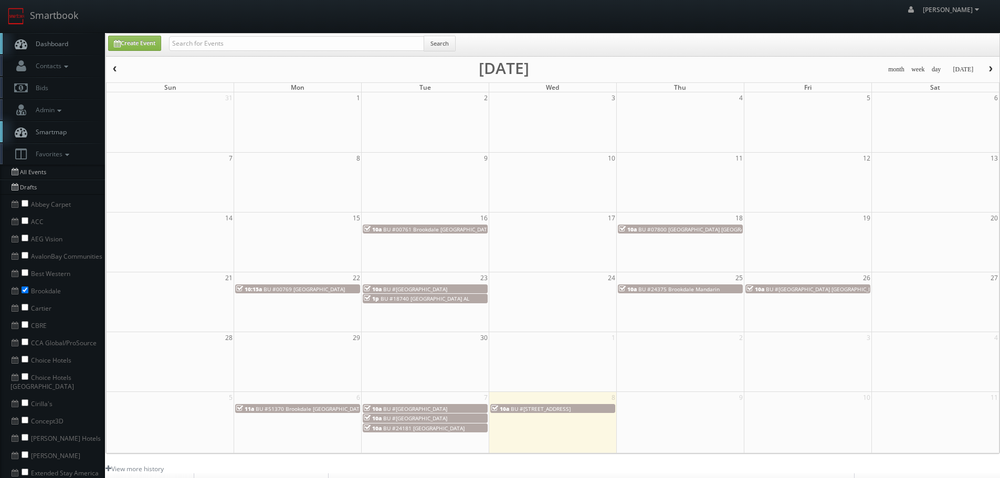
click at [989, 70] on span "button" at bounding box center [990, 69] width 7 height 6
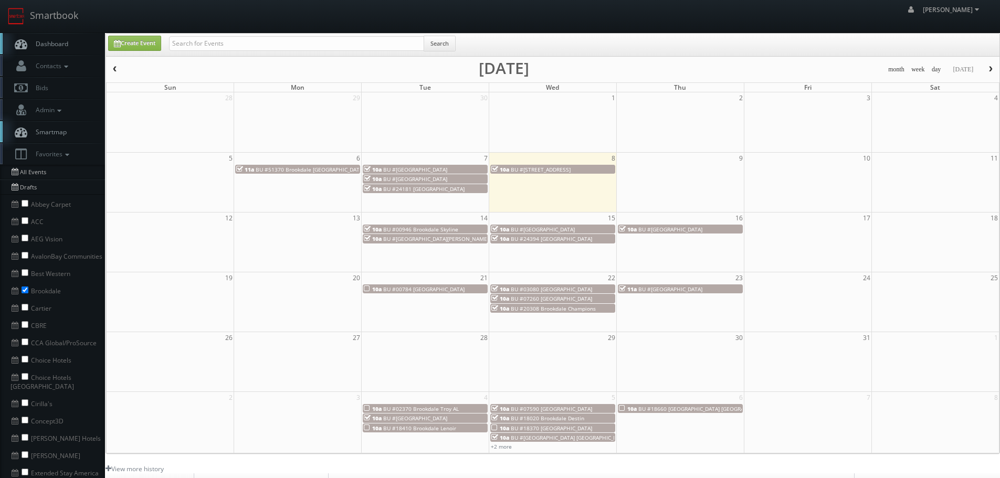
click at [114, 71] on span "button" at bounding box center [114, 69] width 7 height 6
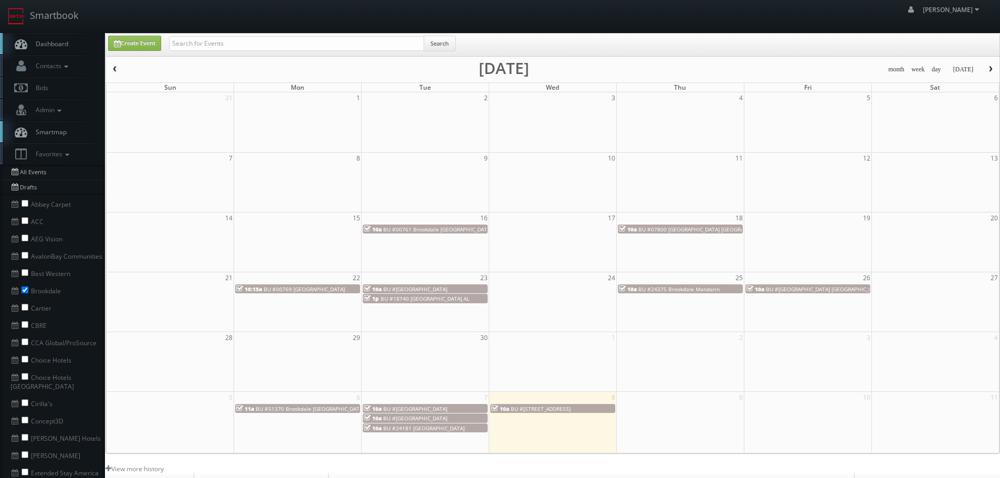
click at [989, 70] on span "button" at bounding box center [990, 69] width 7 height 6
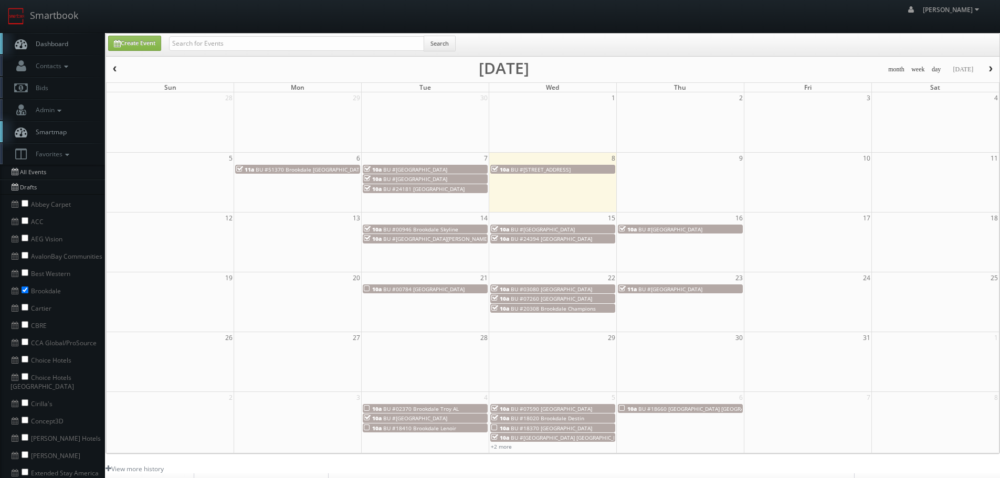
click at [332, 170] on div "11a BU #51370 Brookdale Rosehill" at bounding box center [297, 169] width 123 height 8
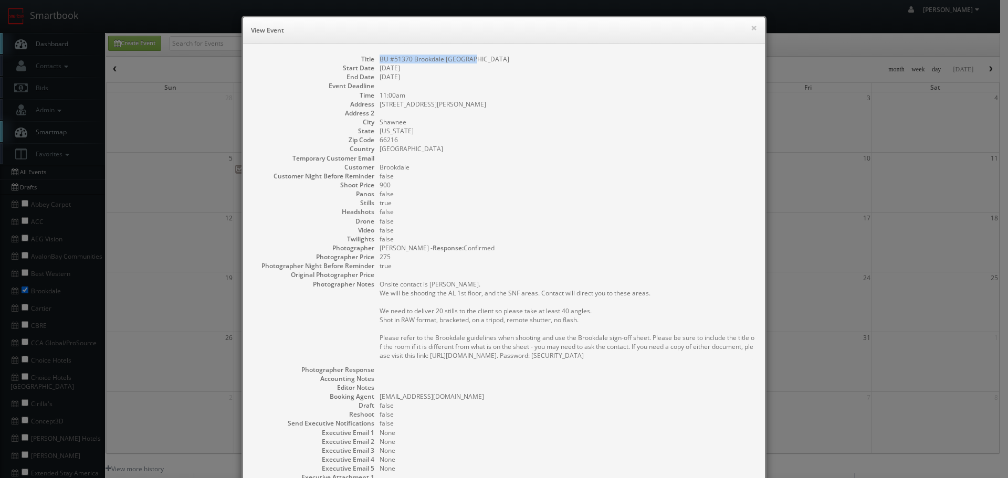
drag, startPoint x: 469, startPoint y: 59, endPoint x: 374, endPoint y: 58, distance: 95.0
click at [374, 58] on dl "Title BU #51370 Brookdale Rosehill Start Date 10/06/2025 End Date 10/06/2025 Ev…" at bounding box center [504, 282] width 501 height 455
click at [751, 26] on button "×" at bounding box center [754, 27] width 6 height 7
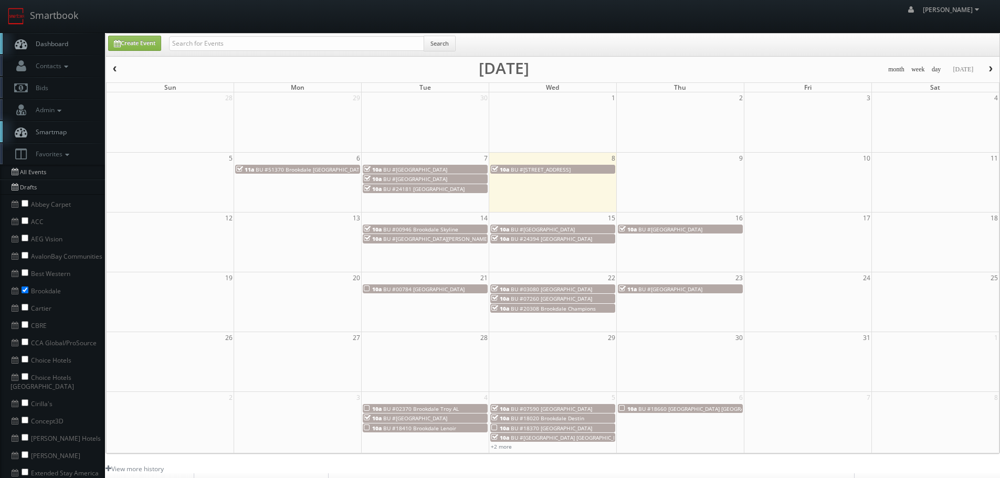
click at [415, 169] on span "BU #[GEOGRAPHIC_DATA]" at bounding box center [415, 169] width 64 height 7
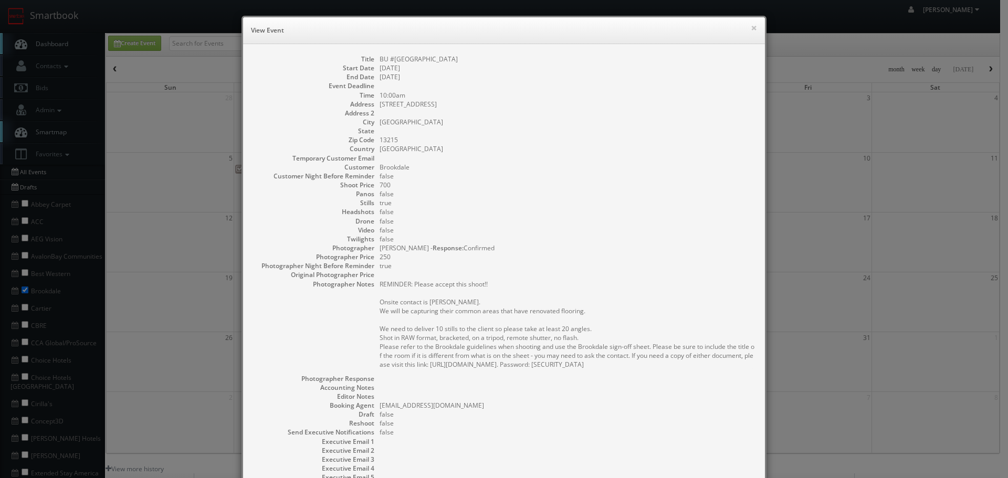
drag, startPoint x: 478, startPoint y: 61, endPoint x: 373, endPoint y: 58, distance: 105.0
click at [373, 58] on dl "Title BU #06100 Brookdale Summerfield Start Date 10/07/2025 End Date 10/07/2025…" at bounding box center [504, 287] width 501 height 464
click at [752, 25] on button "×" at bounding box center [754, 27] width 6 height 7
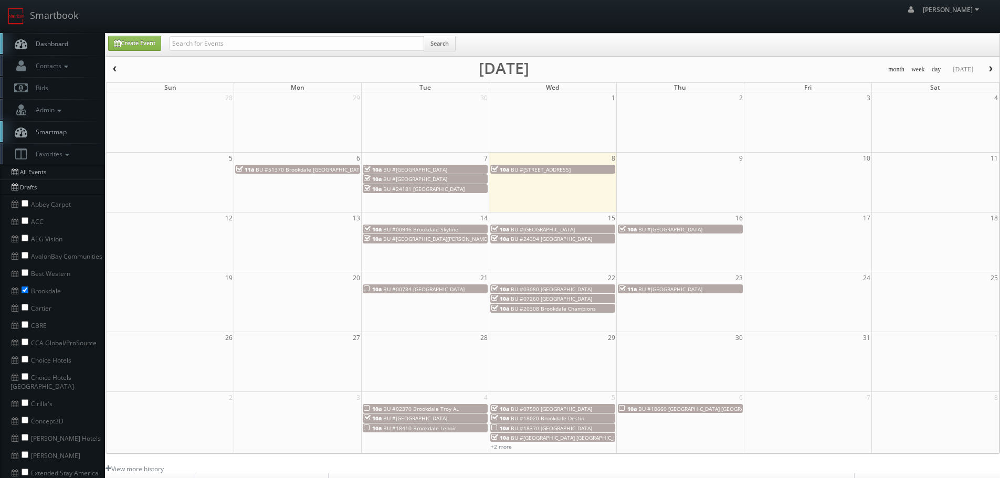
click at [432, 181] on span "BU #[GEOGRAPHIC_DATA]" at bounding box center [415, 178] width 64 height 7
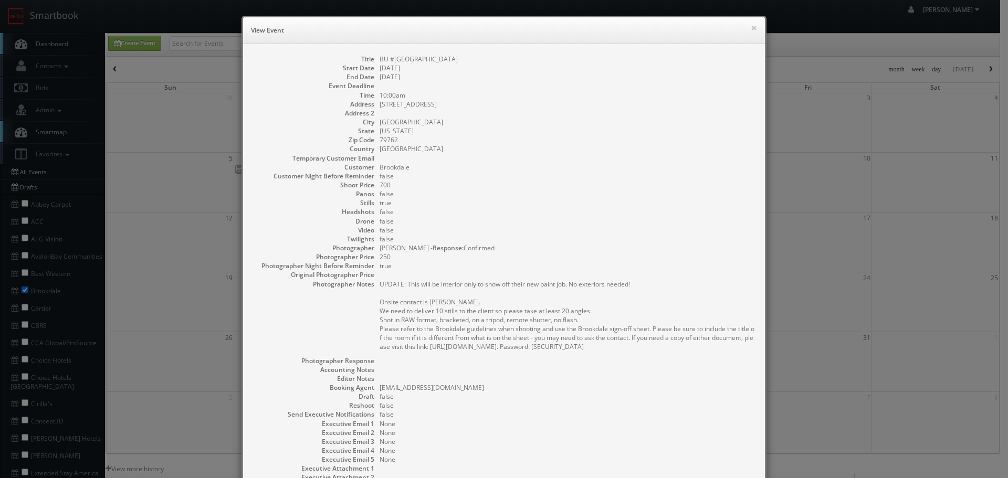
drag, startPoint x: 498, startPoint y: 60, endPoint x: 372, endPoint y: 62, distance: 126.0
click at [372, 62] on dl "Title BU #24035 Brookdale Sherwood Start Date 10/07/2025 End Date 10/07/2025 Ev…" at bounding box center [504, 278] width 501 height 446
click at [751, 28] on button "×" at bounding box center [754, 27] width 6 height 7
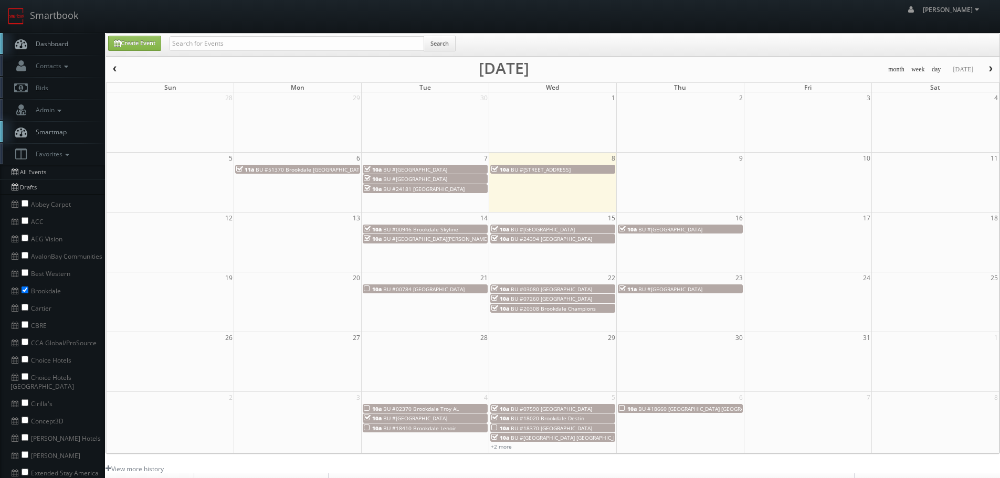
click at [433, 188] on span "BU #24181 [GEOGRAPHIC_DATA]" at bounding box center [423, 188] width 81 height 7
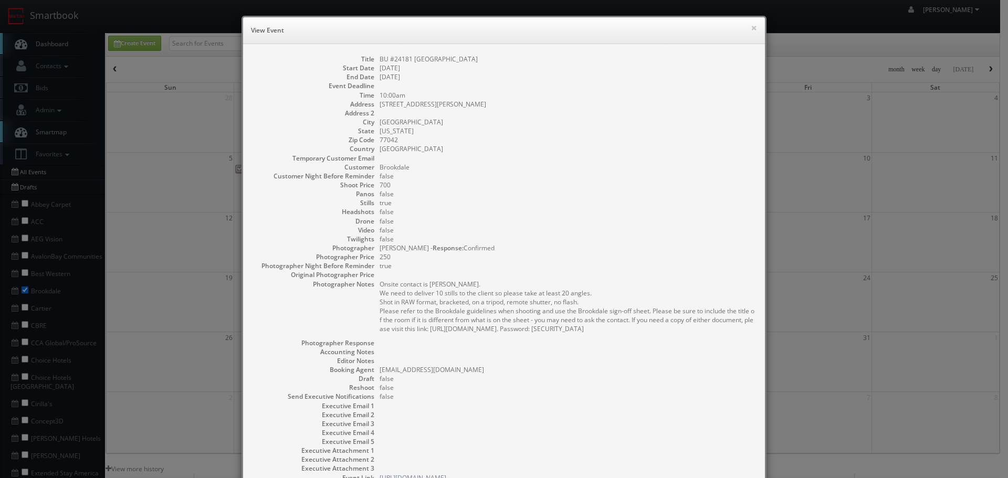
drag, startPoint x: 505, startPoint y: 58, endPoint x: 373, endPoint y: 56, distance: 131.8
click at [373, 56] on dl "Title BU #24181 Brookdale Memorial Oaks Start Date 10/07/2025 End Date 10/07/20…" at bounding box center [504, 269] width 501 height 428
click at [751, 29] on button "×" at bounding box center [754, 27] width 6 height 7
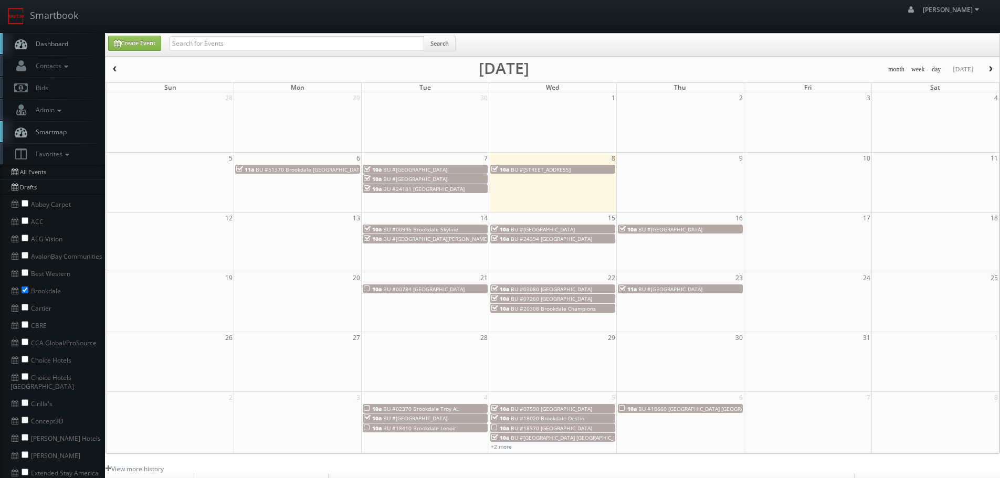
click at [558, 169] on span "BU #[STREET_ADDRESS]" at bounding box center [541, 169] width 60 height 7
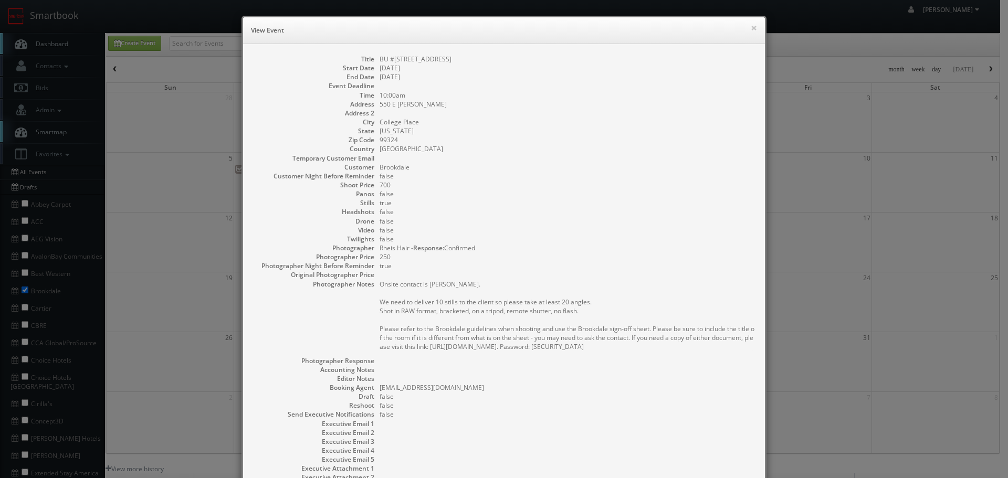
drag, startPoint x: 515, startPoint y: 60, endPoint x: 376, endPoint y: 56, distance: 138.7
click at [380, 56] on dd "BU #[STREET_ADDRESS]" at bounding box center [567, 59] width 375 height 9
click at [753, 27] on button "×" at bounding box center [754, 27] width 6 height 7
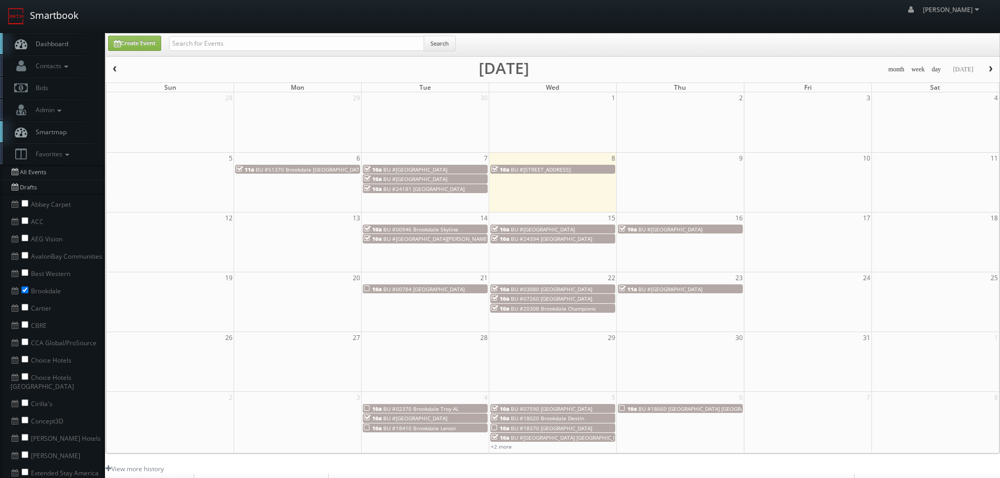
click at [58, 20] on link "Smartbook" at bounding box center [43, 16] width 86 height 33
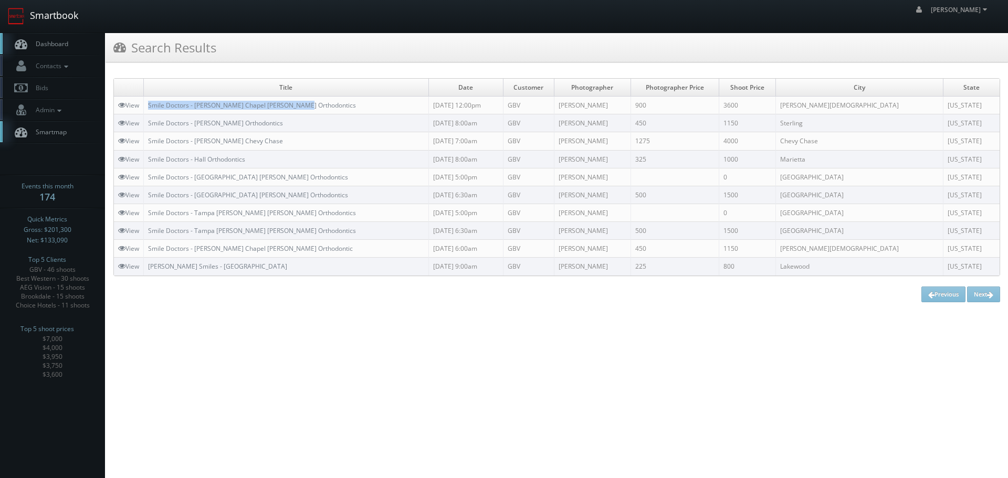
click at [66, 22] on link "Smartbook" at bounding box center [43, 16] width 86 height 33
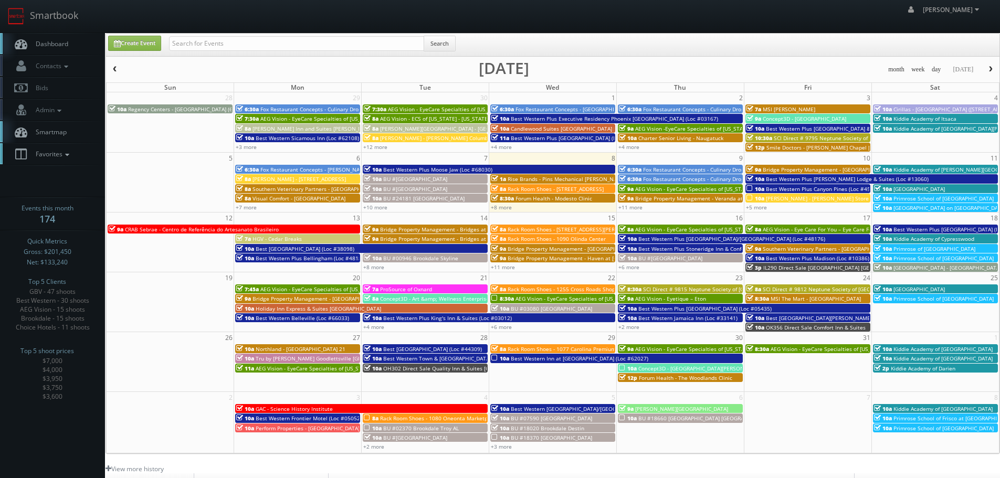
click at [34, 157] on span "Favorites" at bounding box center [50, 154] width 41 height 9
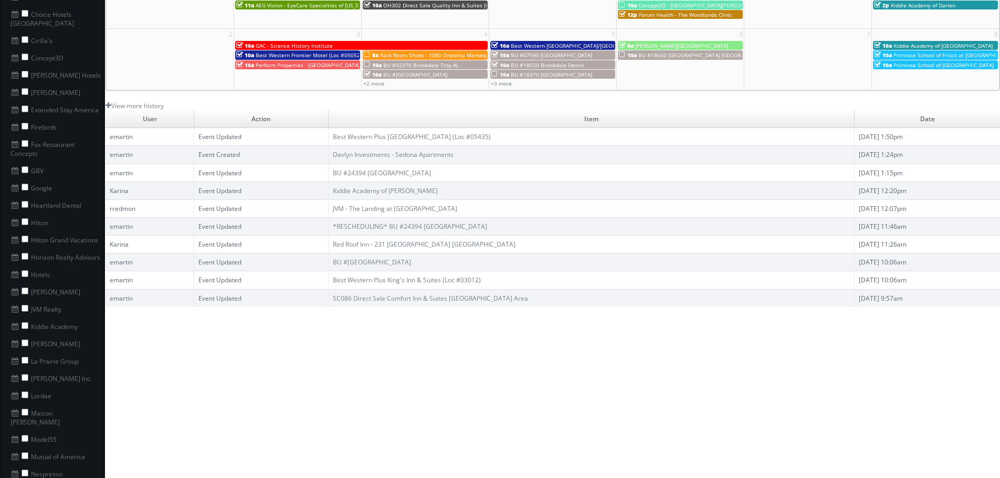
scroll to position [368, 0]
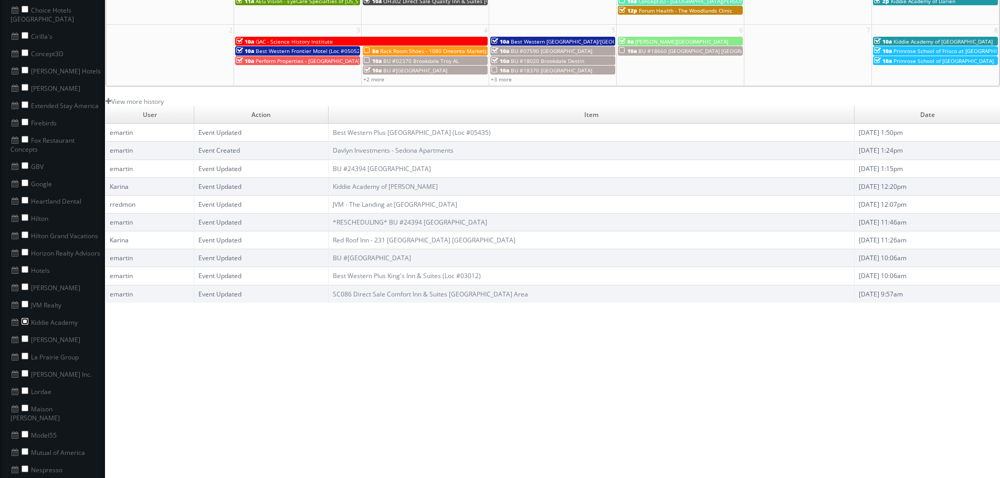
click at [26, 318] on input "checkbox" at bounding box center [25, 321] width 7 height 7
checkbox input "true"
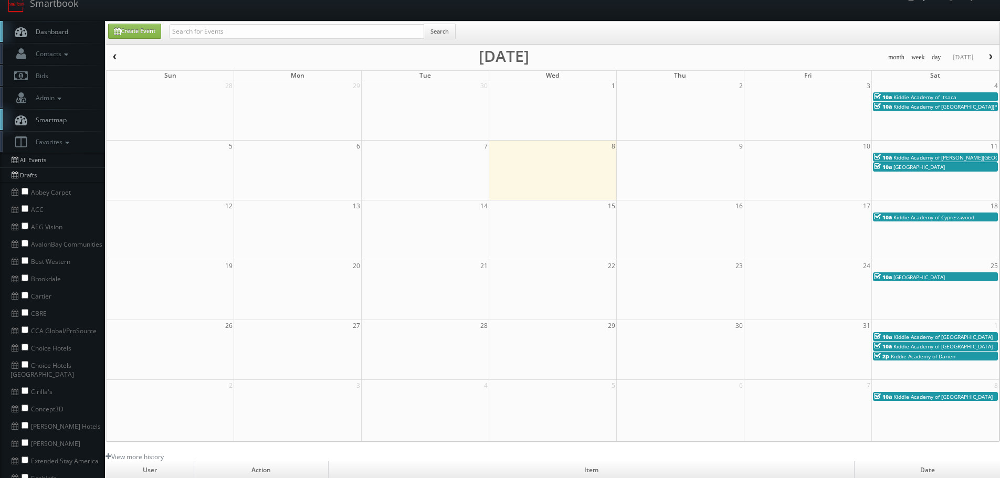
scroll to position [0, 0]
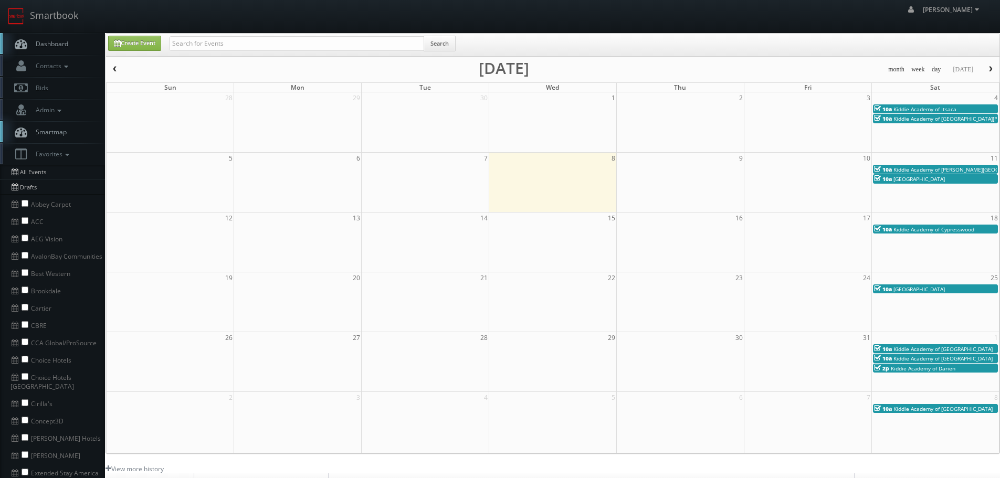
click at [120, 69] on button "button" at bounding box center [115, 69] width 18 height 13
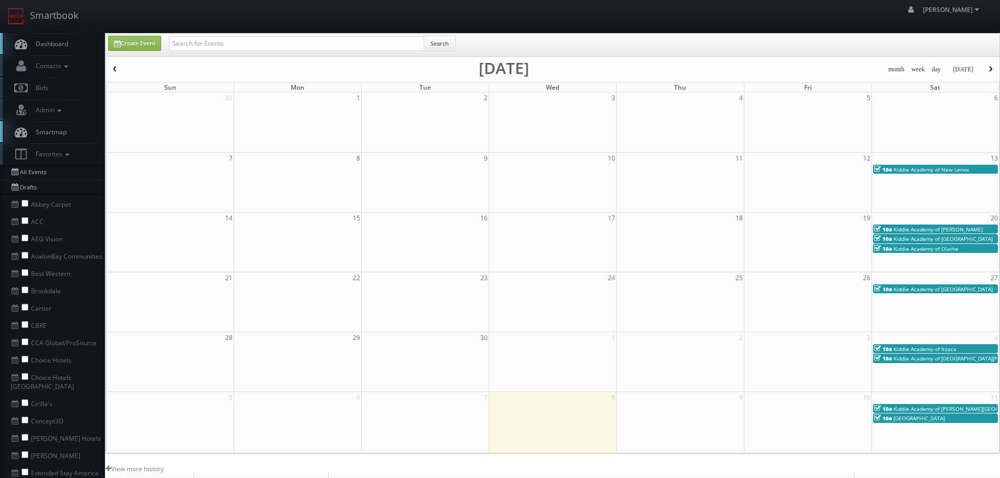
click at [114, 70] on span "button" at bounding box center [114, 69] width 7 height 6
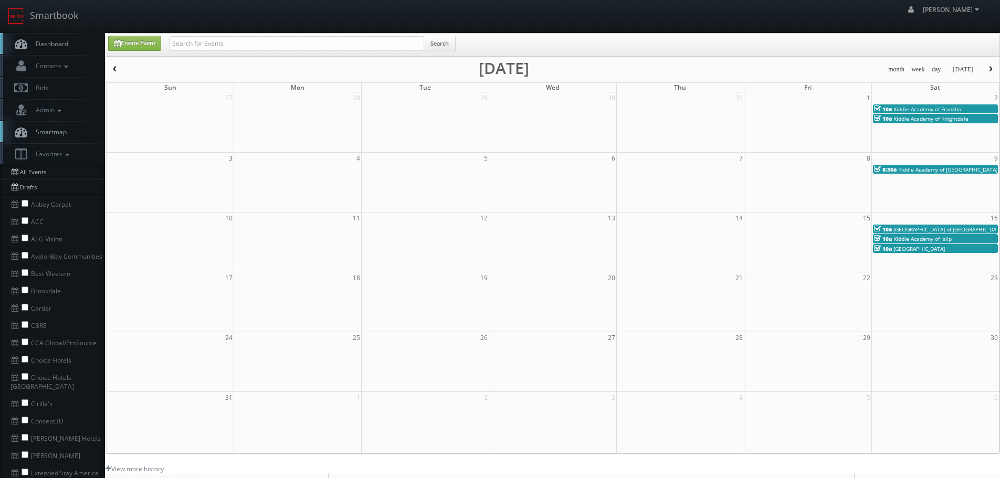
click at [945, 249] on span "Kiddie Academy of Winter Park" at bounding box center [919, 248] width 51 height 7
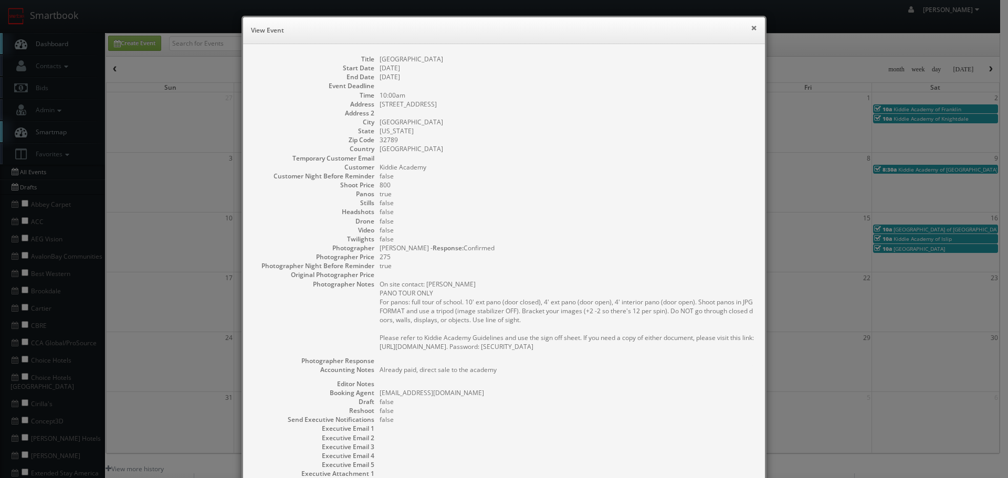
click at [751, 25] on button "×" at bounding box center [754, 27] width 6 height 7
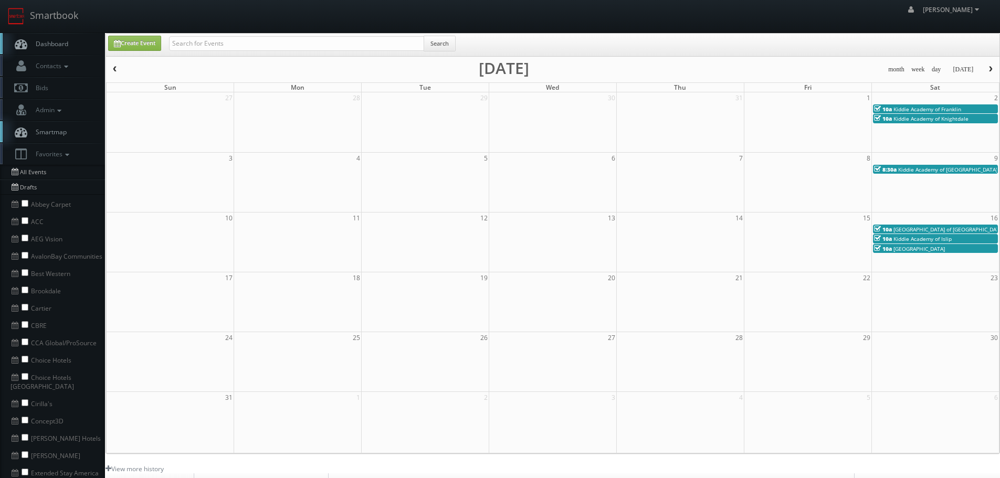
click at [991, 70] on span "button" at bounding box center [990, 69] width 7 height 6
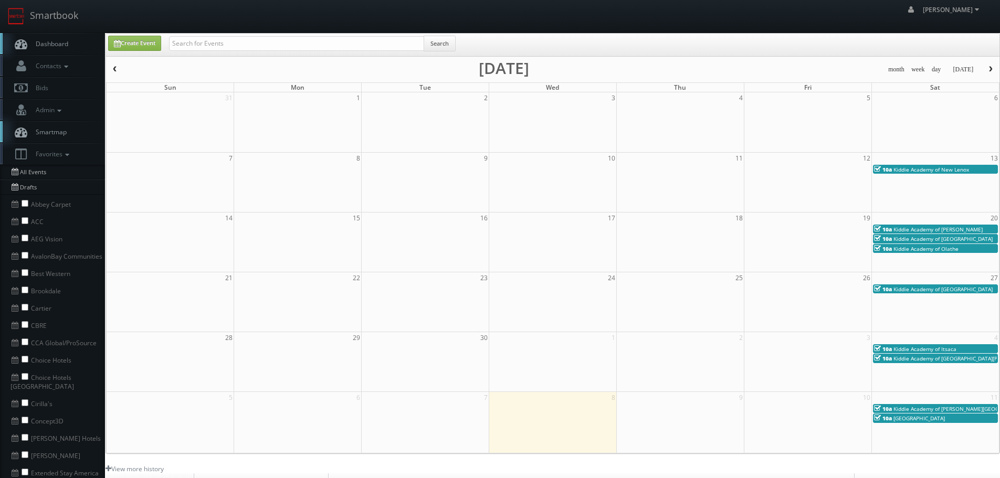
click at [949, 166] on span "Kiddie Academy of New Lenox" at bounding box center [932, 169] width 76 height 7
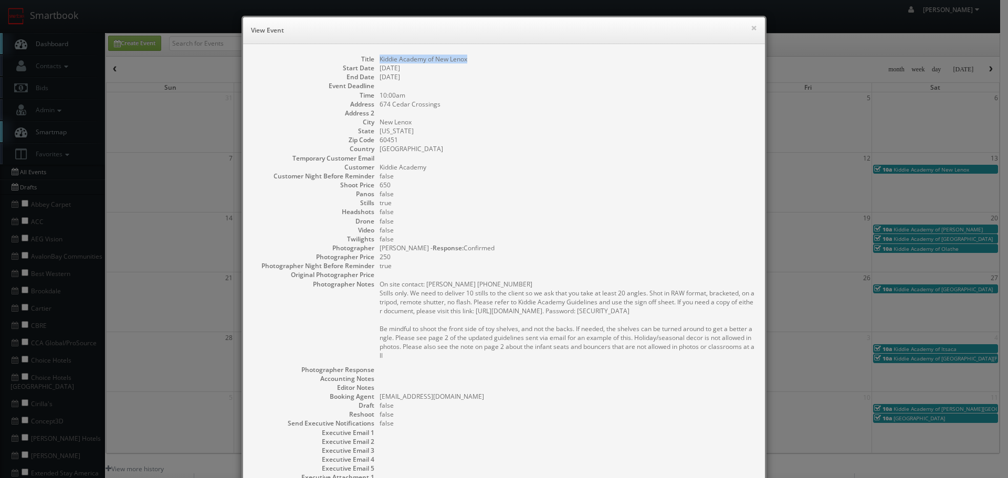
copy dd "Kiddie Academy of New Lenox"
drag, startPoint x: 446, startPoint y: 59, endPoint x: 376, endPoint y: 59, distance: 70.4
click at [380, 59] on dd "Kiddie Academy of New Lenox" at bounding box center [567, 59] width 375 height 9
click at [751, 28] on button "×" at bounding box center [754, 27] width 6 height 7
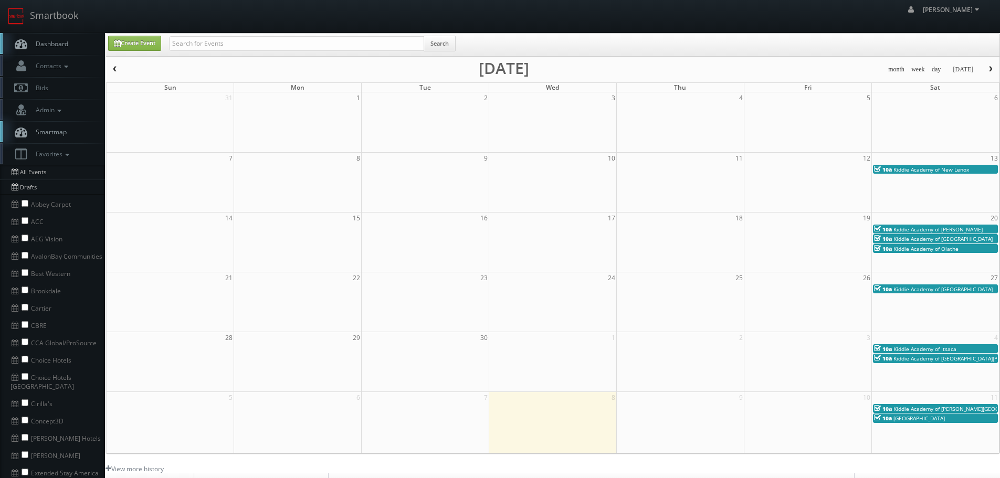
click at [917, 227] on span "Kiddie Academy of Allen" at bounding box center [938, 229] width 89 height 7
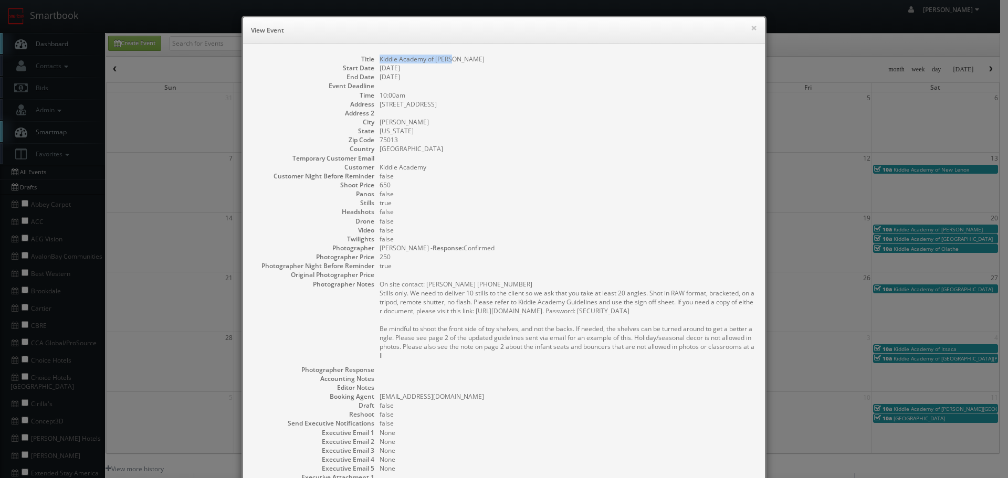
drag, startPoint x: 488, startPoint y: 57, endPoint x: 373, endPoint y: 55, distance: 114.5
click at [373, 55] on dl "Title Kiddie Academy of Allen Start Date 09/20/2025 End Date 09/20/2025 Event D…" at bounding box center [504, 282] width 501 height 455
copy dd "Kiddie Academy of Allen"
click at [751, 27] on button "×" at bounding box center [754, 27] width 6 height 7
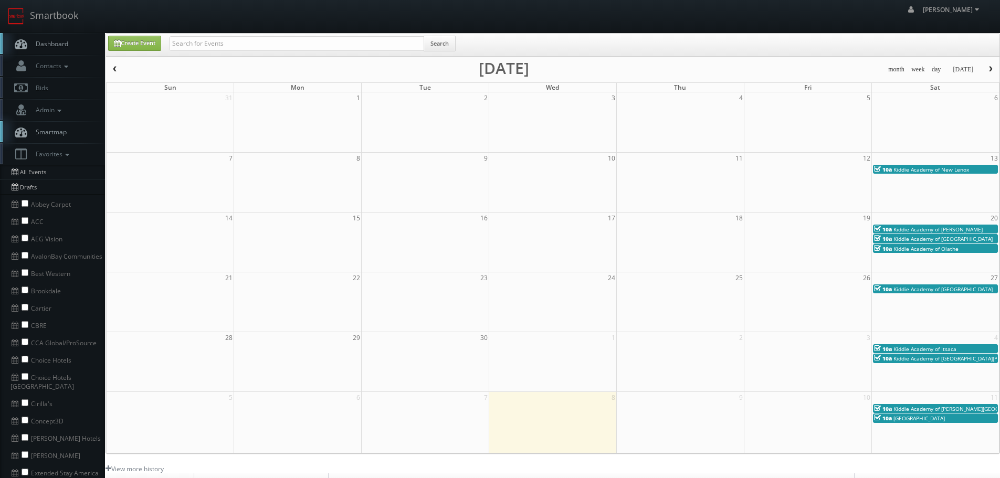
click at [940, 240] on span "Kiddie Academy of [GEOGRAPHIC_DATA]" at bounding box center [943, 238] width 99 height 7
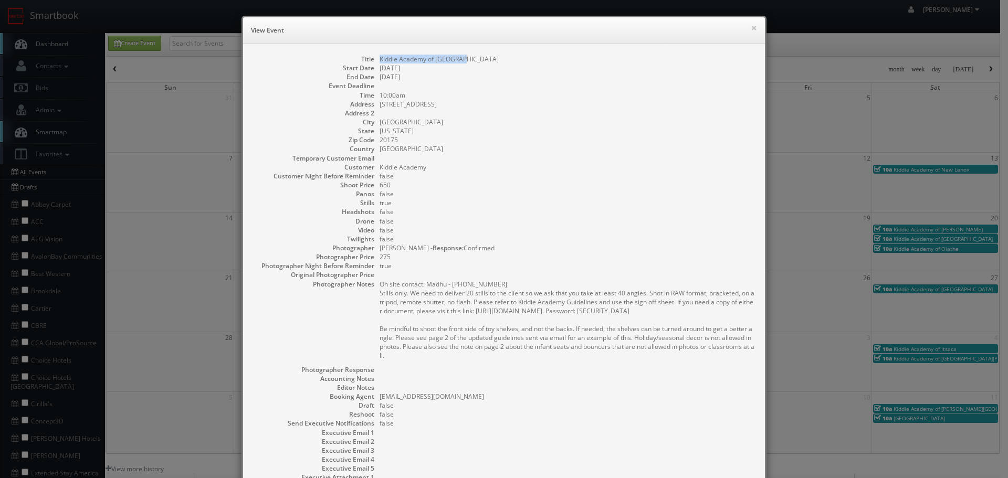
copy dd "Kiddie Academy of [GEOGRAPHIC_DATA]"
drag, startPoint x: 470, startPoint y: 57, endPoint x: 371, endPoint y: 55, distance: 98.7
click at [371, 55] on dl "Title Kiddie Academy of Leesburg Start Date 09/20/2025 End Date 09/20/2025 Even…" at bounding box center [504, 282] width 501 height 455
click at [753, 26] on button "×" at bounding box center [754, 27] width 6 height 7
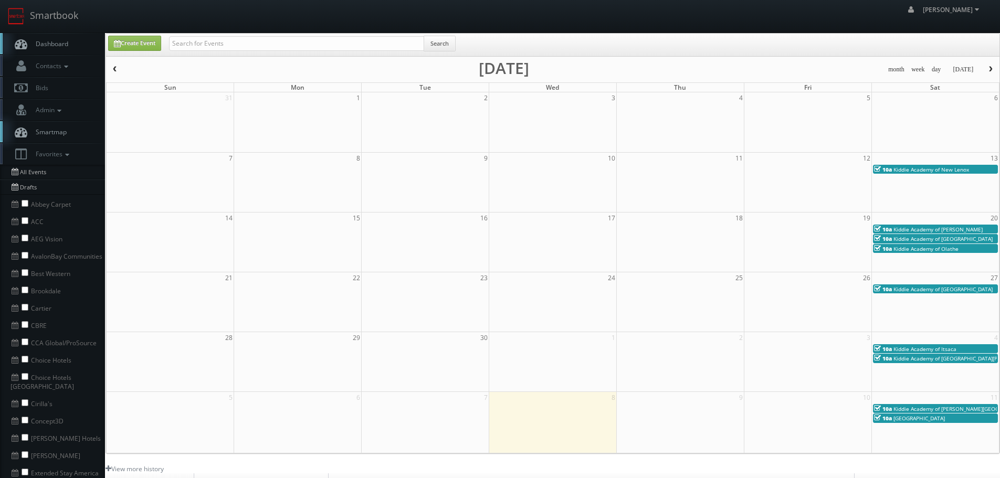
click at [960, 249] on div "10a Kiddie Academy of Olathe" at bounding box center [935, 249] width 123 height 8
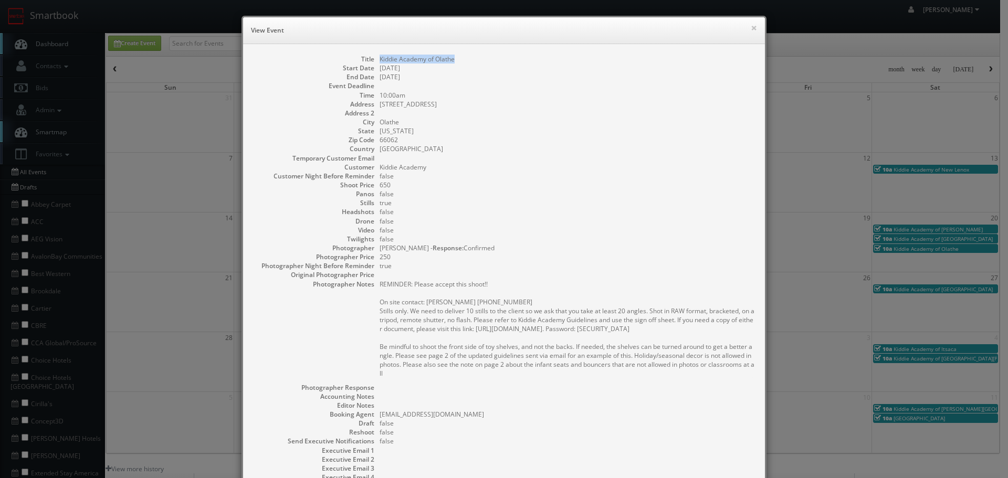
copy dd "Kiddie Academy of Olathe"
drag, startPoint x: 475, startPoint y: 55, endPoint x: 376, endPoint y: 54, distance: 99.2
click at [376, 54] on div "Title Kiddie Academy of Olathe Start Date 09/20/2025 End Date 09/20/2025 Event …" at bounding box center [504, 296] width 522 height 504
click at [751, 24] on button "×" at bounding box center [754, 27] width 6 height 7
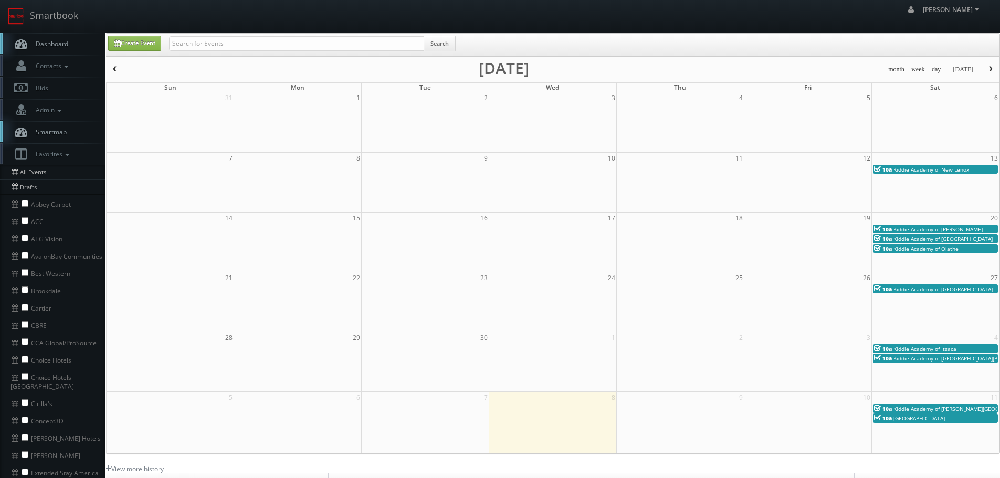
click at [957, 289] on span "Kiddie Academy of [GEOGRAPHIC_DATA]" at bounding box center [943, 289] width 99 height 7
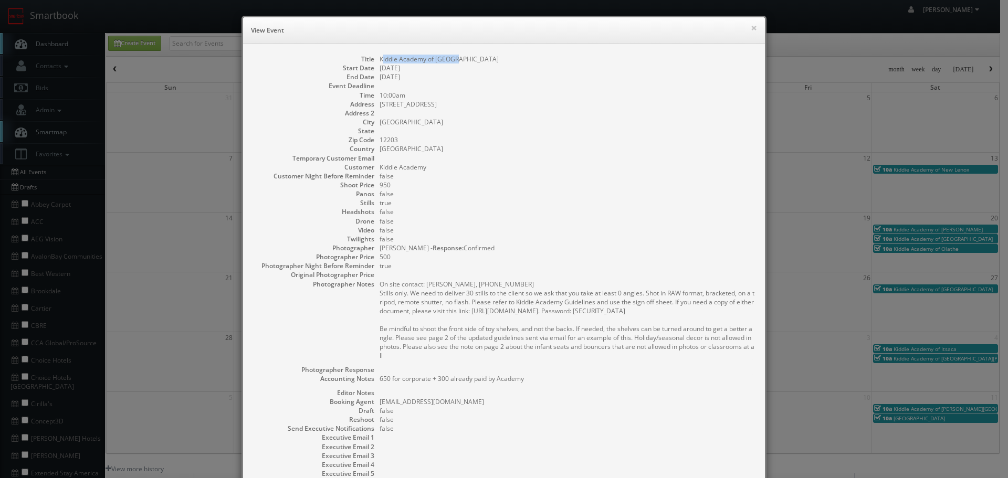
copy dd "iddie Academy of Albany"
copy dd "Kiddie Academy of [GEOGRAPHIC_DATA]"
drag, startPoint x: 453, startPoint y: 56, endPoint x: 573, endPoint y: 120, distance: 135.5
click at [380, 58] on dd "Kiddie Academy of [GEOGRAPHIC_DATA]" at bounding box center [567, 59] width 375 height 9
click at [751, 29] on button "×" at bounding box center [754, 27] width 6 height 7
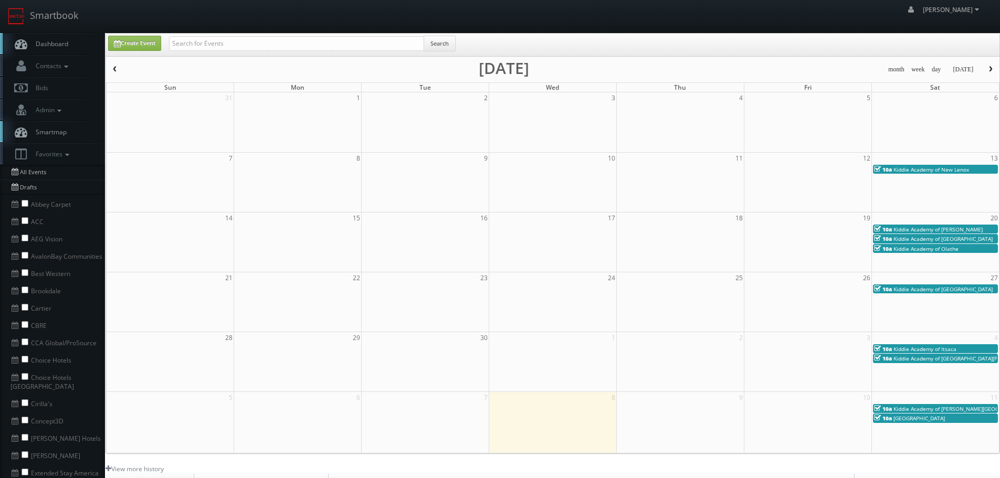
click at [935, 350] on span "Kiddie Academy of Itsaca" at bounding box center [925, 348] width 63 height 7
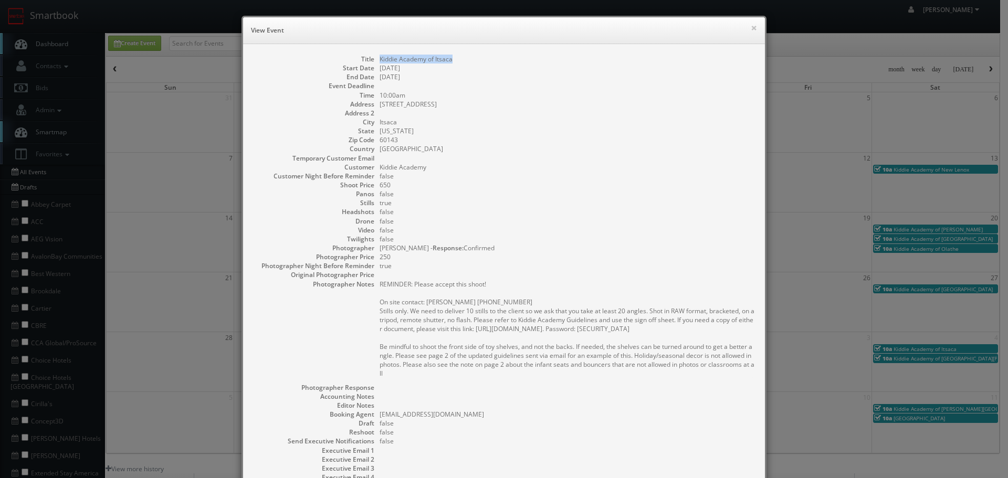
copy dd "Kiddie Academy of Itsaca"
drag, startPoint x: 449, startPoint y: 57, endPoint x: 375, endPoint y: 60, distance: 74.1
click at [375, 61] on dl "Title Kiddie Academy of Itsaca Start Date 10/04/2025 End Date 10/04/2025 Event …" at bounding box center [504, 291] width 501 height 473
click at [751, 27] on button "×" at bounding box center [754, 27] width 6 height 7
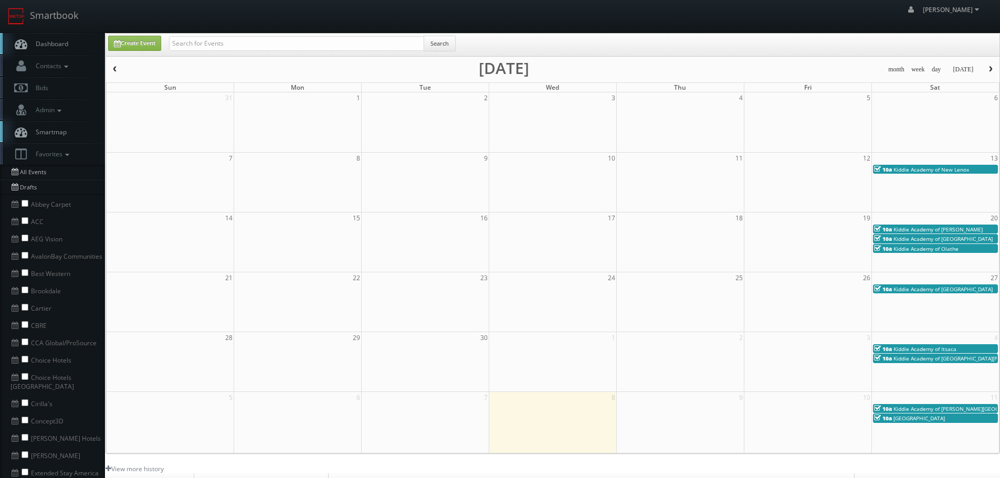
click at [963, 361] on span "Kiddie Academy of [GEOGRAPHIC_DATA][PERSON_NAME]" at bounding box center [964, 358] width 141 height 7
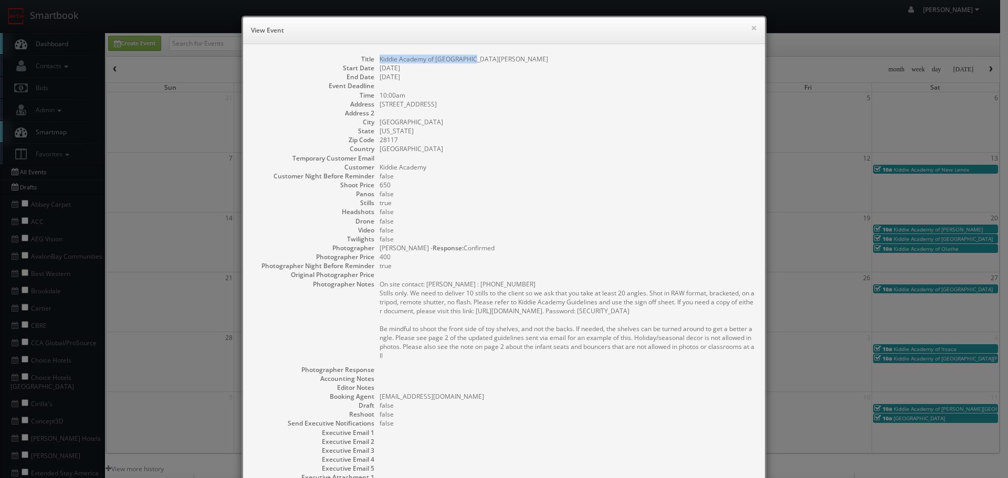
copy dd "Kiddie Academy of [GEOGRAPHIC_DATA][PERSON_NAME]"
drag, startPoint x: 458, startPoint y: 51, endPoint x: 377, endPoint y: 54, distance: 80.9
click at [377, 54] on div "Title Kiddie Academy of Lake Norman Start Date 10/04/2025 End Date 10/04/2025 E…" at bounding box center [504, 287] width 522 height 486
click at [751, 30] on button "×" at bounding box center [754, 27] width 6 height 7
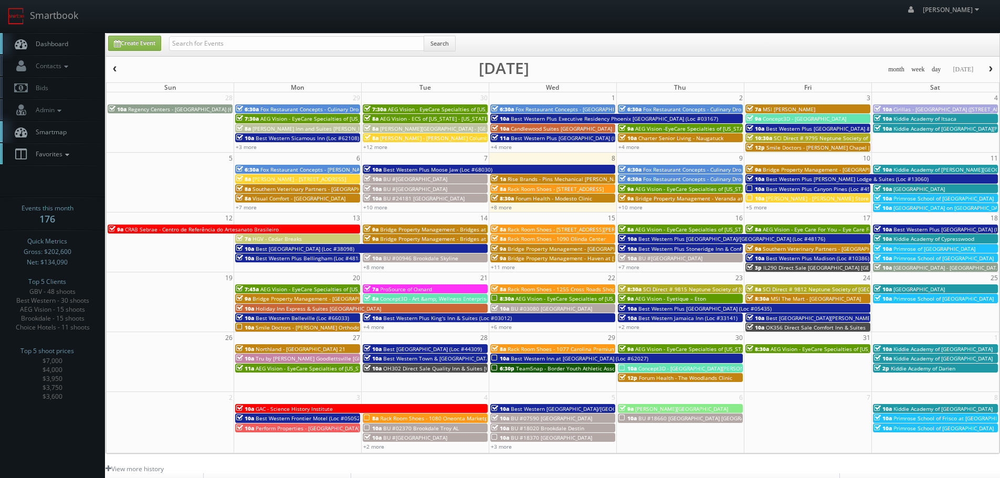
click at [67, 159] on link "Favorites" at bounding box center [52, 154] width 105 height 22
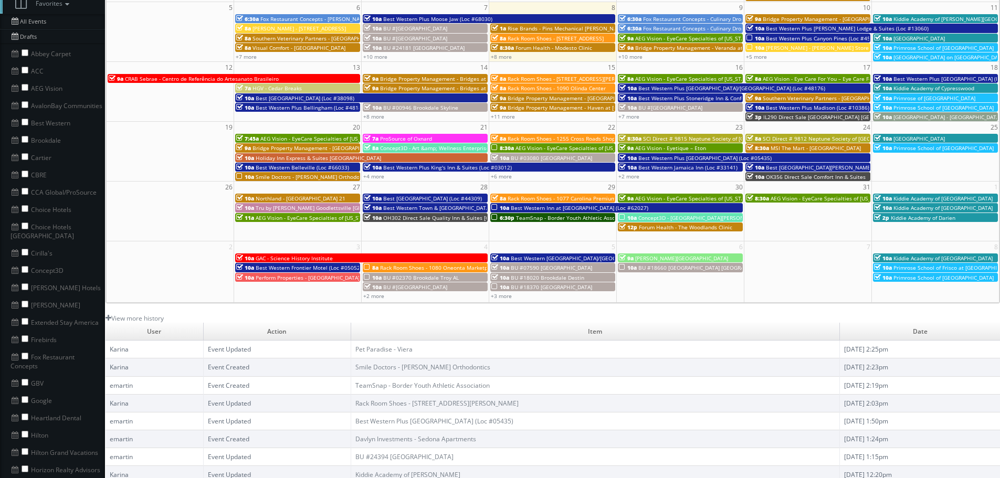
scroll to position [210, 0]
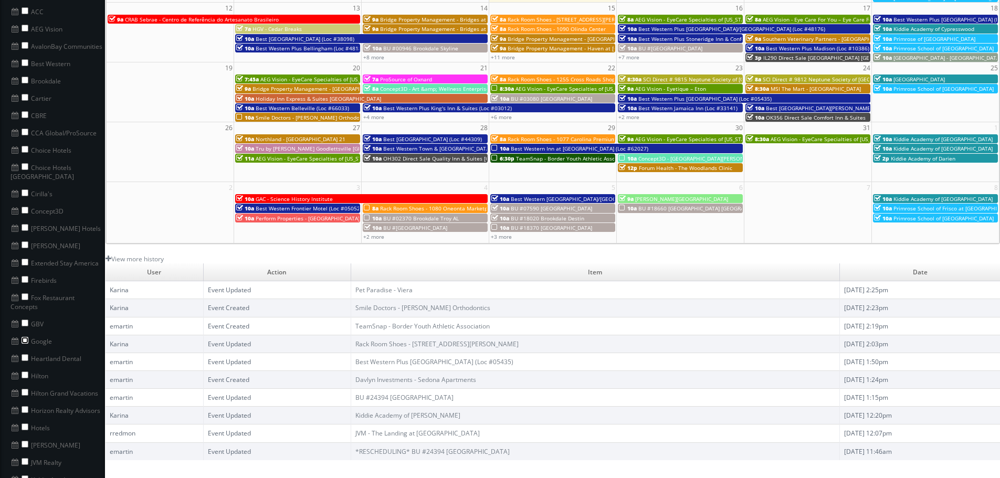
click at [24, 337] on input "checkbox" at bounding box center [25, 340] width 7 height 7
checkbox input "true"
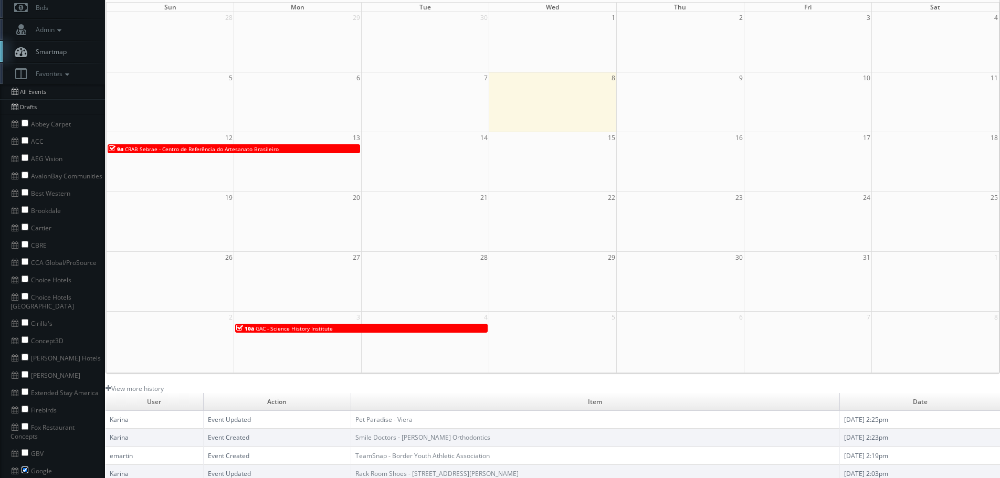
scroll to position [0, 0]
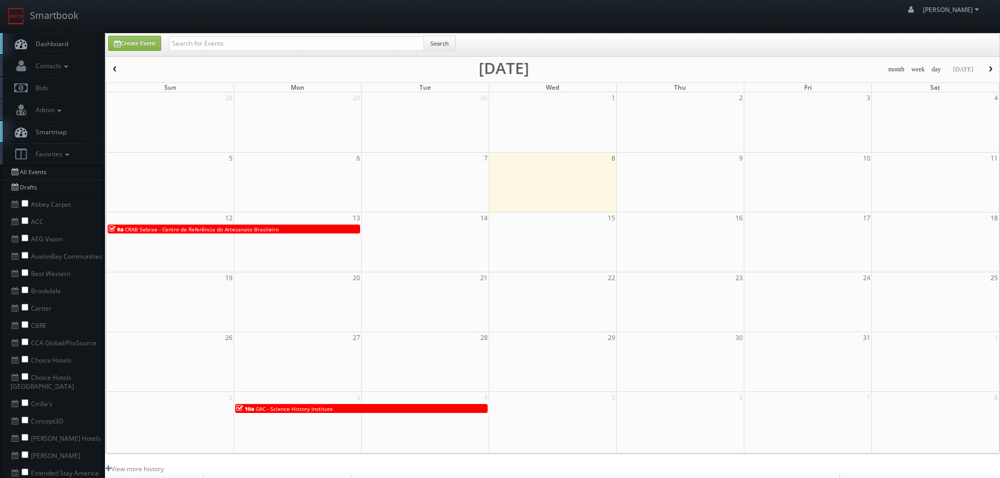
click at [117, 72] on span "button" at bounding box center [114, 69] width 7 height 6
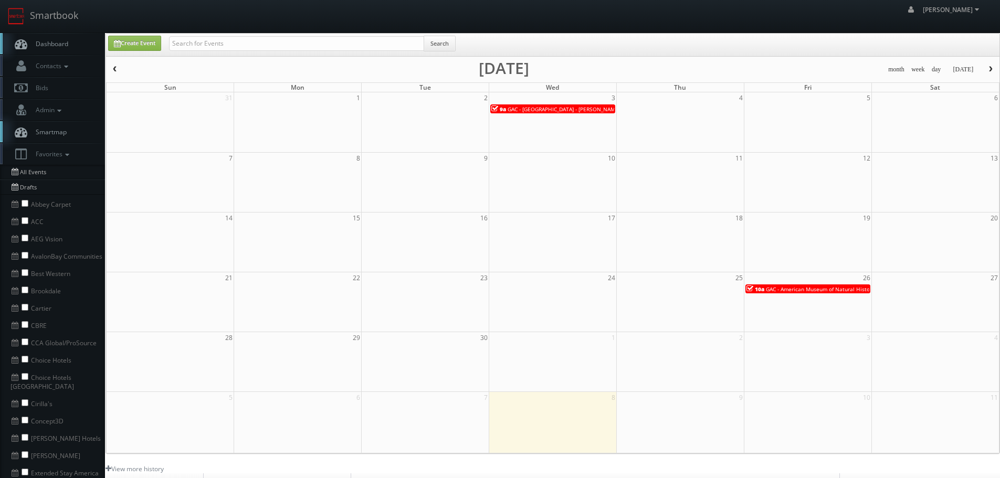
click at [534, 110] on span "GAC - Museu do Amanhã - Claudia Andujar" at bounding box center [564, 109] width 112 height 7
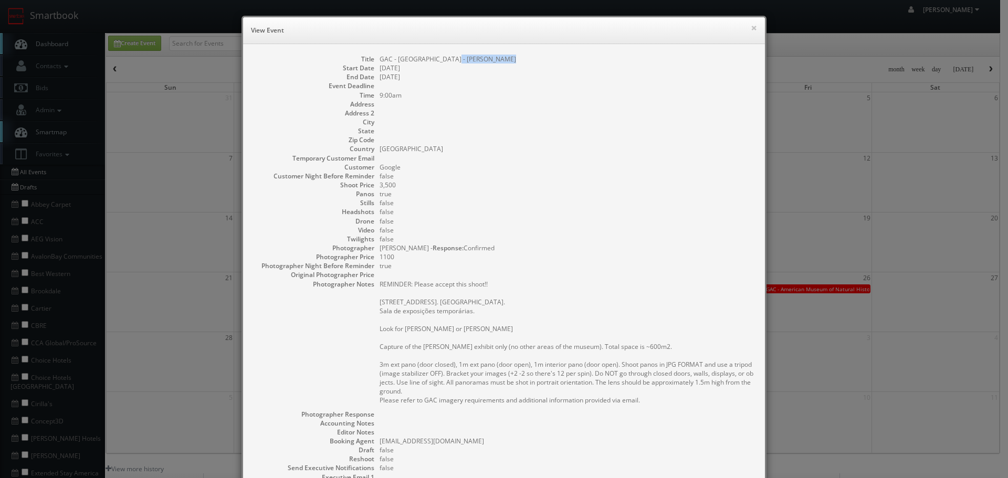
copy dd "Claudia Andujar"
drag, startPoint x: 517, startPoint y: 58, endPoint x: 453, endPoint y: 59, distance: 64.1
click at [453, 59] on dd "GAC - Museu do Amanhã - Claudia Andujar" at bounding box center [567, 59] width 375 height 9
click at [751, 30] on button "×" at bounding box center [754, 27] width 6 height 7
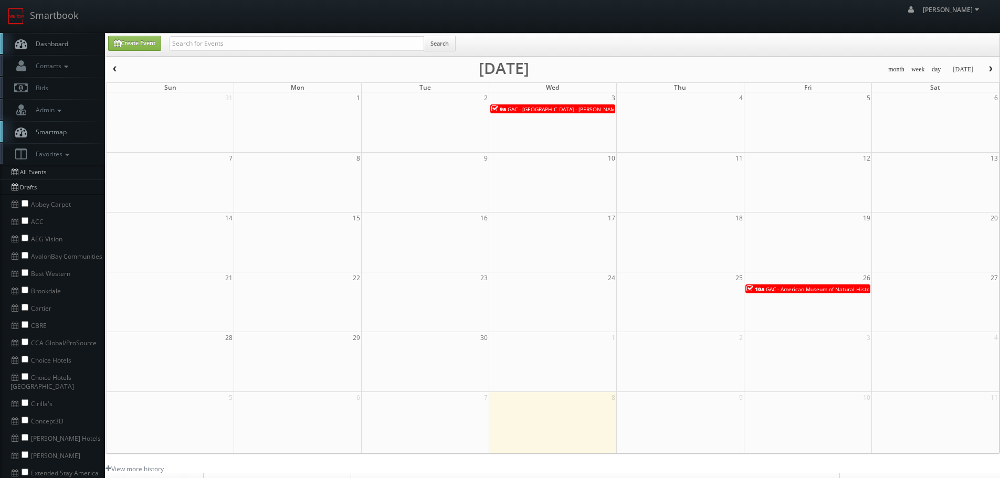
click at [798, 295] on div "21 22 23 24 25 26 27 10a GAC - American Museum of Natural History (tour edits)" at bounding box center [553, 283] width 893 height 23
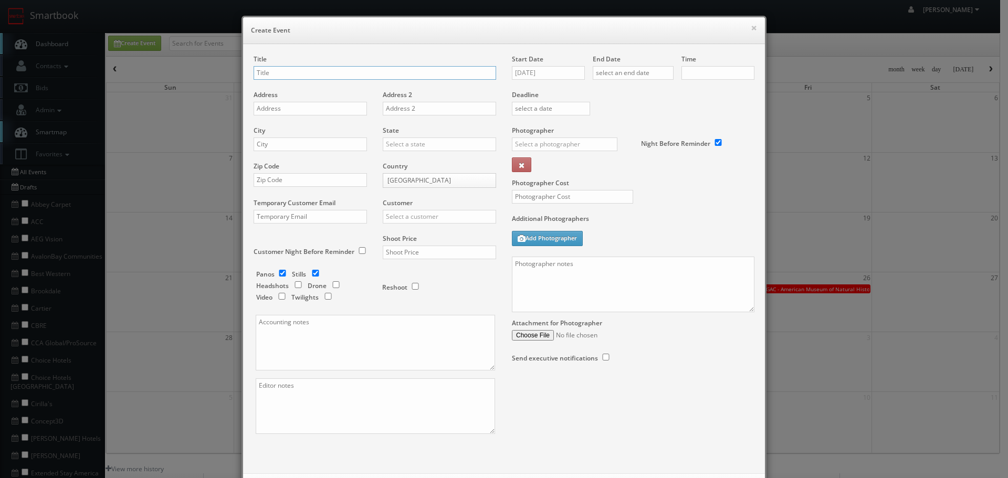
checkbox input "true"
type input "10:00am"
checkbox input "true"
click at [751, 30] on button "×" at bounding box center [754, 27] width 6 height 7
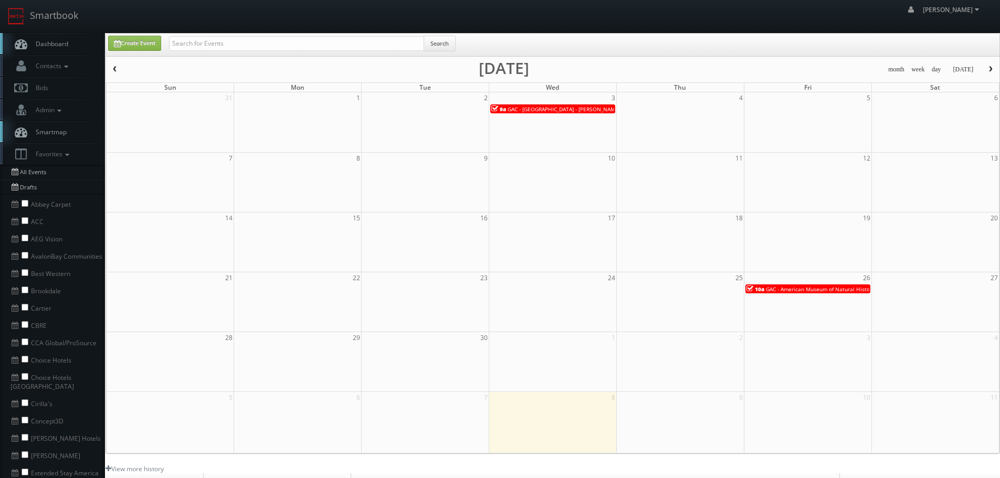
click at [808, 292] on span "GAC - American Museum of Natural History (tour edits)" at bounding box center [835, 289] width 138 height 7
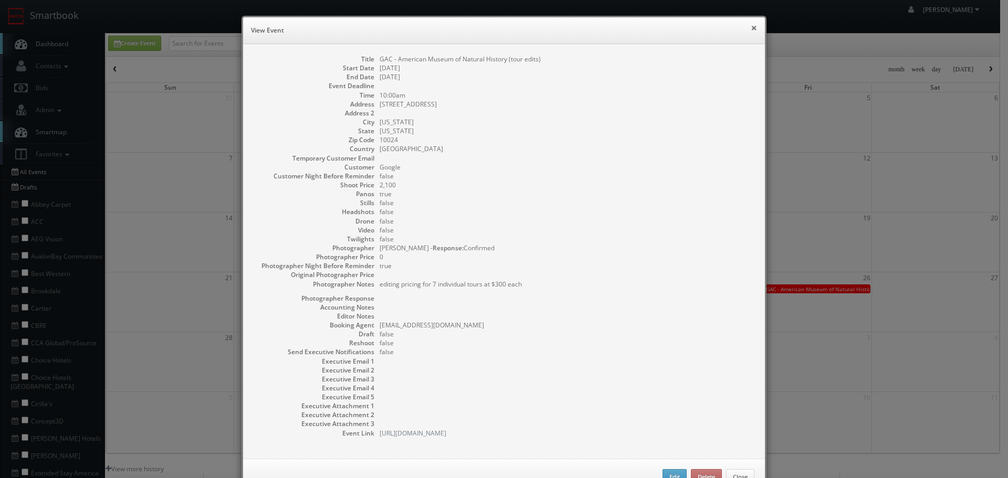
click at [751, 32] on button "×" at bounding box center [754, 27] width 6 height 7
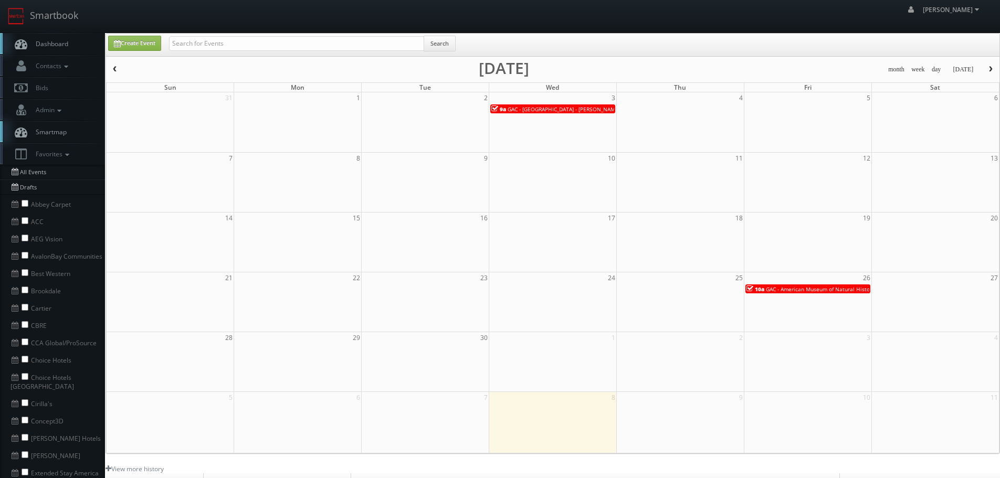
click at [991, 67] on span "button" at bounding box center [990, 69] width 7 height 6
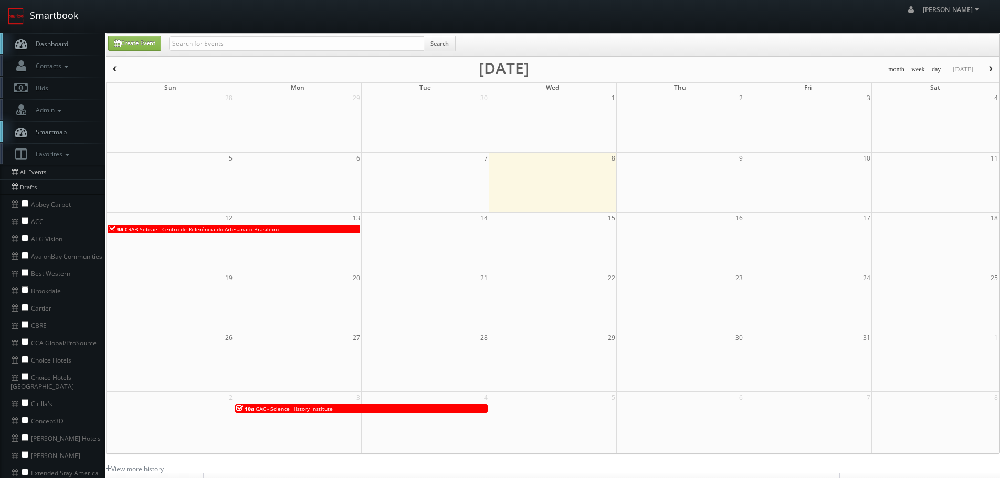
click at [58, 14] on link "Smartbook" at bounding box center [43, 16] width 86 height 33
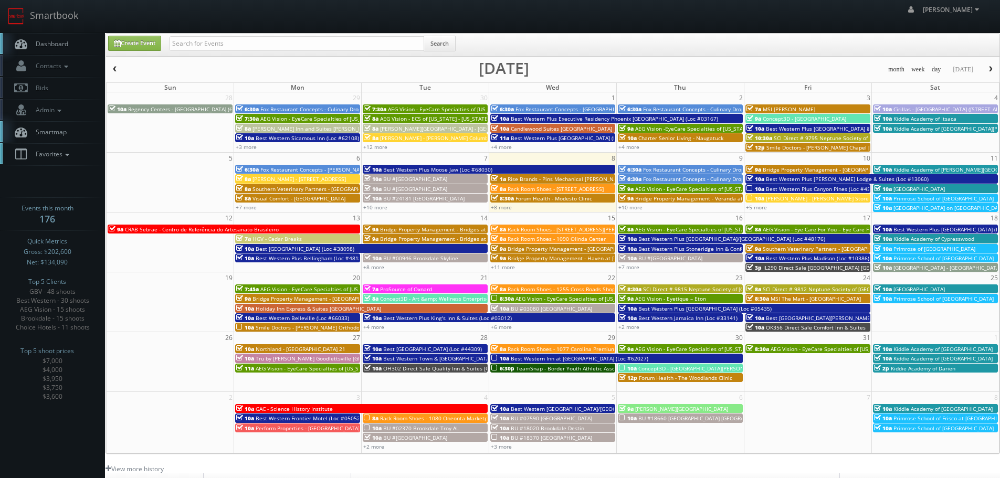
click at [67, 156] on icon at bounding box center [66, 154] width 9 height 7
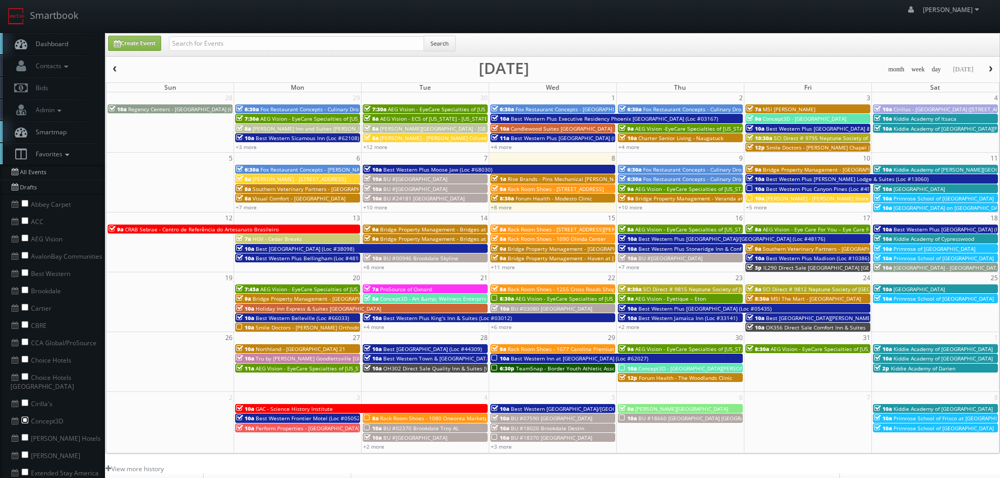
click at [24, 417] on input "checkbox" at bounding box center [25, 420] width 7 height 7
checkbox input "true"
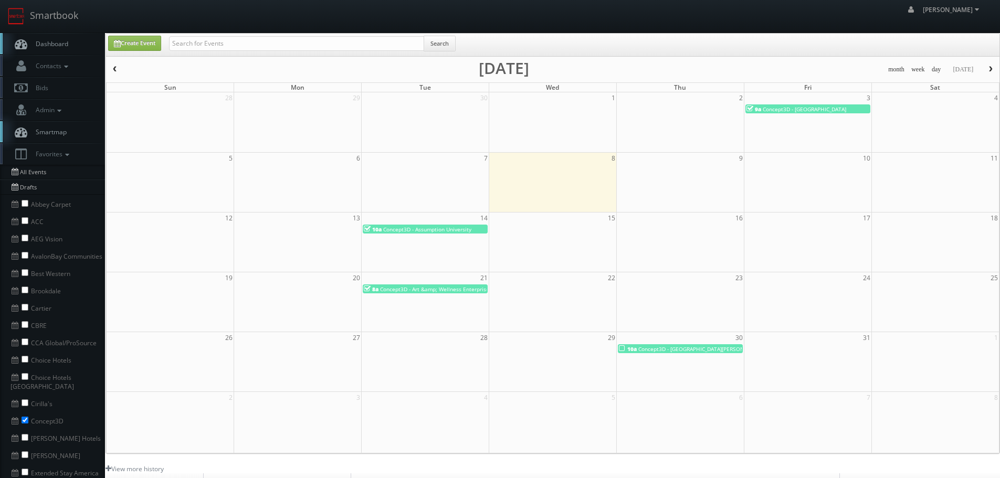
click at [115, 65] on button "button" at bounding box center [115, 69] width 18 height 13
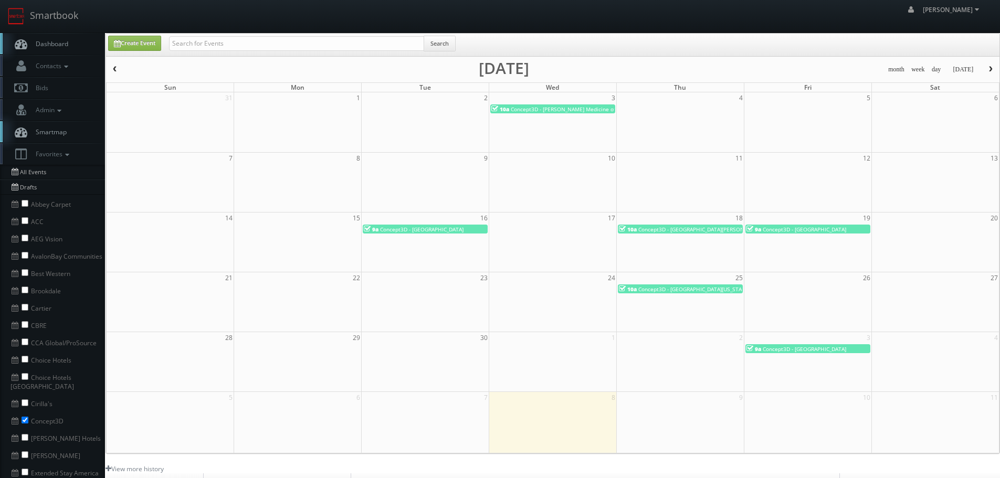
click at [455, 232] on span "Concept3D - Portland State University" at bounding box center [421, 229] width 83 height 7
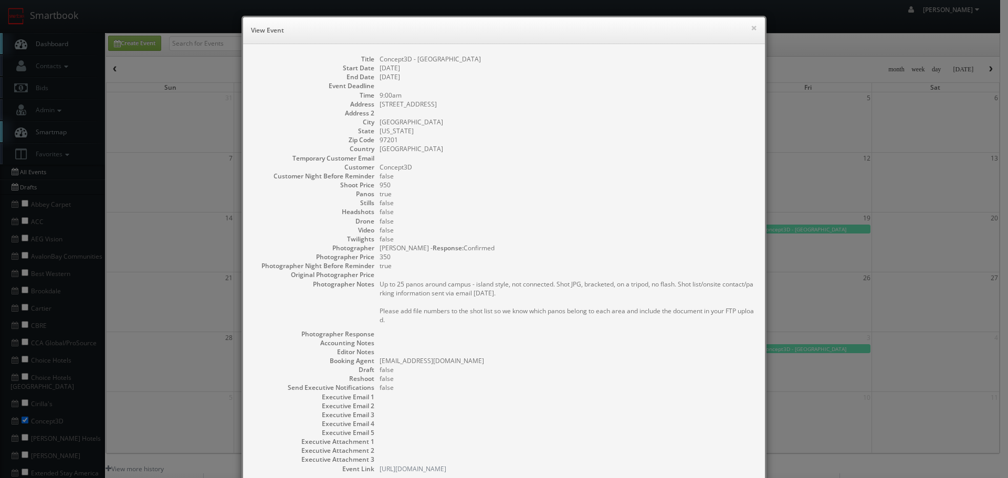
copy dd "Concept3D - Portland State University"
drag, startPoint x: 495, startPoint y: 62, endPoint x: 376, endPoint y: 57, distance: 118.8
click at [380, 57] on dd "Concept3D - Portland State University" at bounding box center [567, 59] width 375 height 9
click at [751, 27] on button "×" at bounding box center [754, 27] width 6 height 7
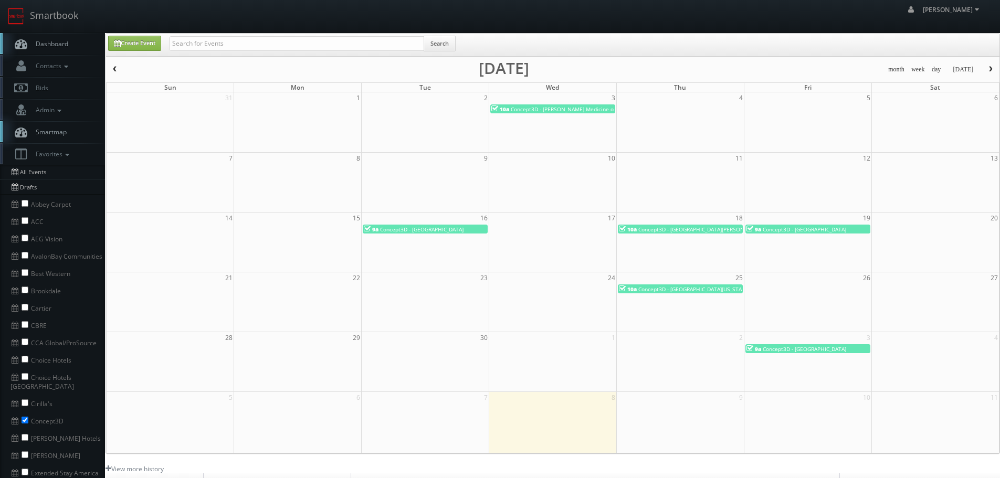
click at [716, 232] on span "Concept3D - [GEOGRAPHIC_DATA][PERSON_NAME][US_STATE]" at bounding box center [714, 229] width 153 height 7
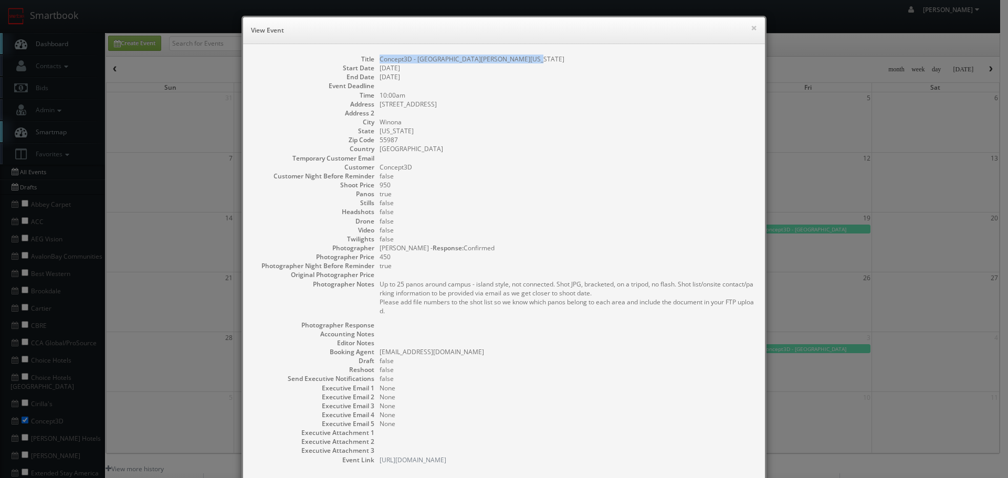
copy dd "Concept3D - [GEOGRAPHIC_DATA][PERSON_NAME][US_STATE]"
drag, startPoint x: 546, startPoint y: 57, endPoint x: 371, endPoint y: 55, distance: 175.4
click at [371, 55] on dl "Title Concept3D - Saint Mary University of Minnesota Start Date 09/18/2025 End …" at bounding box center [504, 260] width 501 height 410
click at [751, 28] on button "×" at bounding box center [754, 27] width 6 height 7
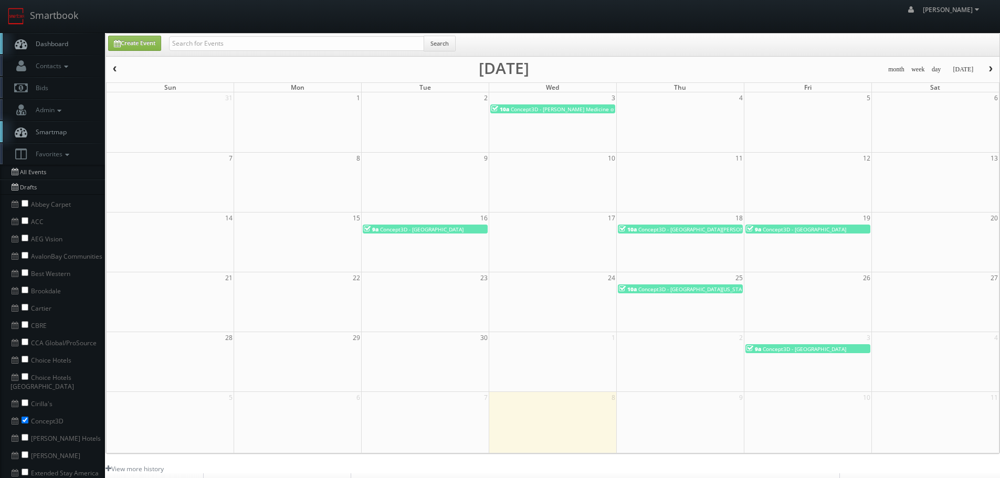
click at [695, 226] on span "Concept3D - [GEOGRAPHIC_DATA][PERSON_NAME][US_STATE]" at bounding box center [714, 229] width 153 height 7
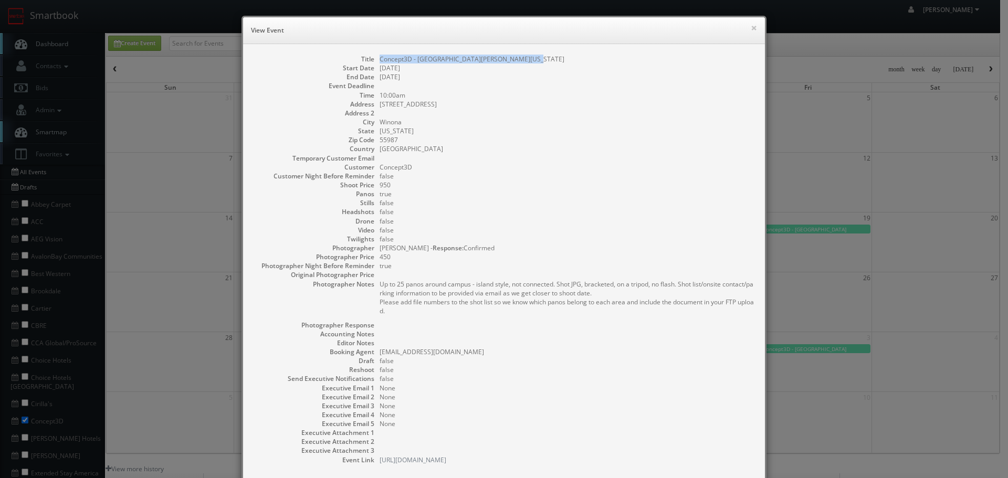
copy dd "Concept3D - [GEOGRAPHIC_DATA][PERSON_NAME][US_STATE]"
drag, startPoint x: 535, startPoint y: 57, endPoint x: 374, endPoint y: 56, distance: 160.7
click at [374, 56] on dl "Title Concept3D - Saint Mary University of Minnesota Start Date 09/18/2025 End …" at bounding box center [504, 260] width 501 height 410
click at [751, 27] on button "×" at bounding box center [754, 27] width 6 height 7
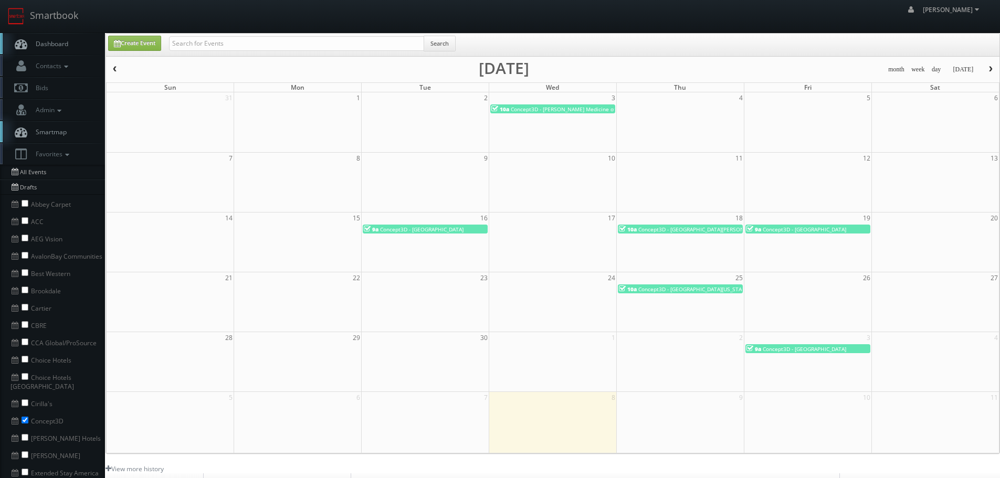
click at [810, 225] on link "9a Concept3D - Guilford College" at bounding box center [808, 229] width 125 height 9
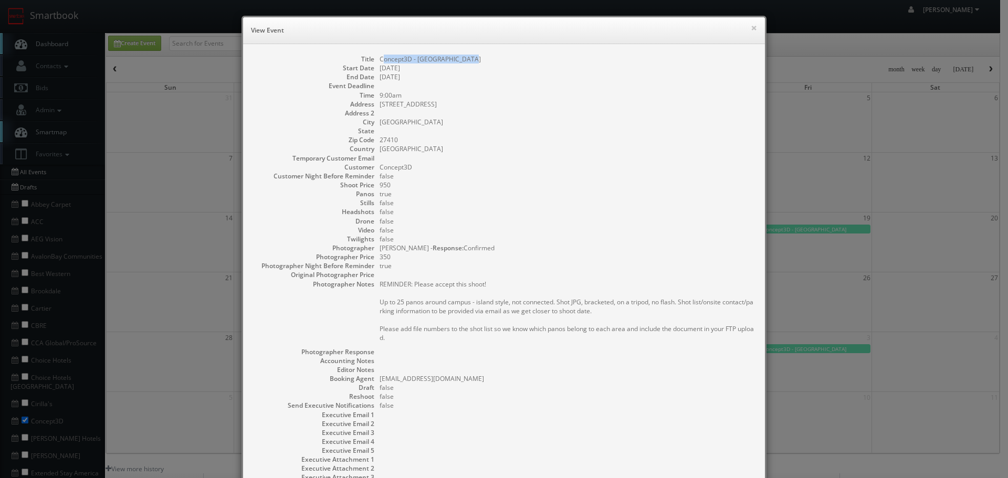
copy dd "oncept3D - Guilford College"
drag, startPoint x: 486, startPoint y: 59, endPoint x: 380, endPoint y: 57, distance: 105.6
click at [380, 57] on dd "Concept3D - [GEOGRAPHIC_DATA]" at bounding box center [567, 59] width 375 height 9
copy dd "Concept3D - [GEOGRAPHIC_DATA]"
drag, startPoint x: 375, startPoint y: 57, endPoint x: 477, endPoint y: 55, distance: 101.9
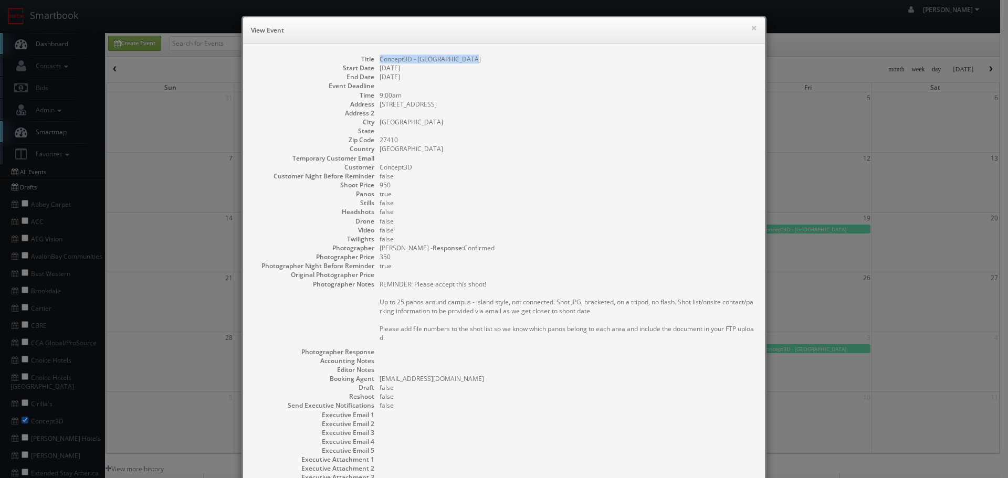
click at [477, 55] on dd "Concept3D - [GEOGRAPHIC_DATA]" at bounding box center [567, 59] width 375 height 9
click at [751, 32] on button "×" at bounding box center [754, 27] width 6 height 7
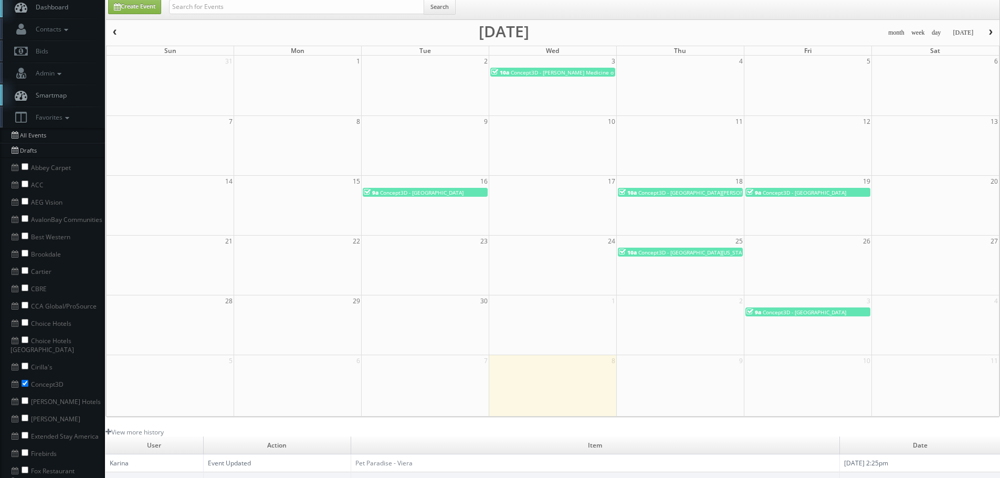
scroll to position [105, 0]
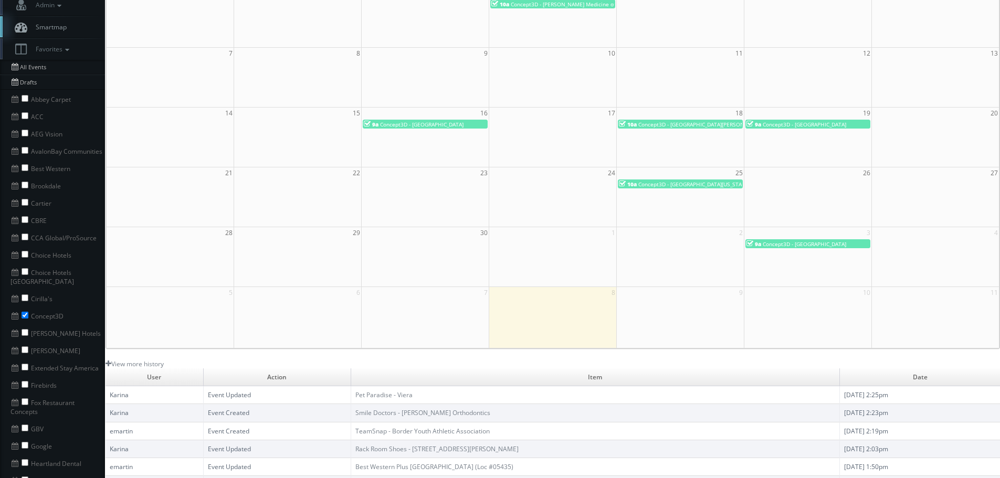
click at [712, 183] on span "Concept3D - [GEOGRAPHIC_DATA][US_STATE][PERSON_NAME]" at bounding box center [714, 184] width 153 height 7
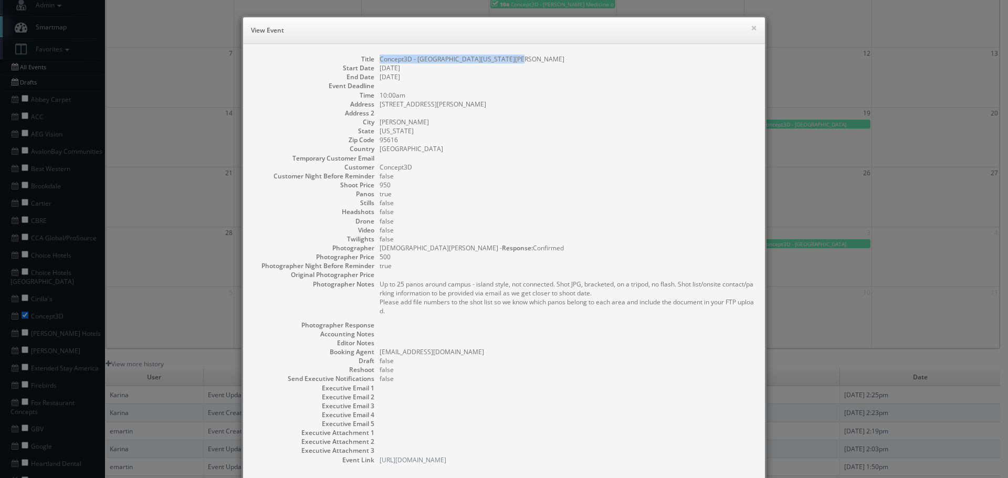
copy dd "Concept3D - [GEOGRAPHIC_DATA][US_STATE][PERSON_NAME]"
drag, startPoint x: 508, startPoint y: 63, endPoint x: 376, endPoint y: 58, distance: 131.3
click at [380, 58] on dd "Concept3D - [GEOGRAPHIC_DATA][US_STATE][PERSON_NAME]" at bounding box center [567, 59] width 375 height 9
click at [751, 28] on button "×" at bounding box center [754, 27] width 6 height 7
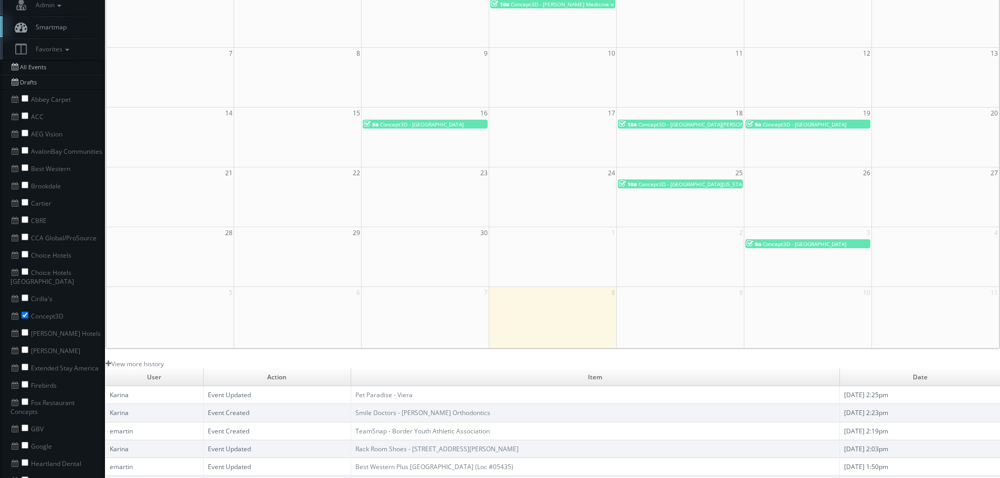
click at [814, 244] on span "Concept3D - [GEOGRAPHIC_DATA]" at bounding box center [804, 243] width 83 height 7
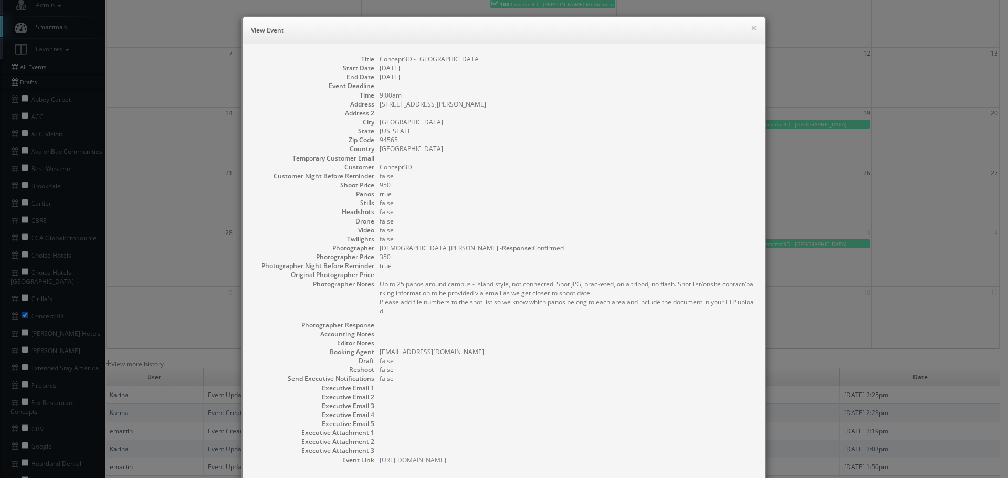
drag, startPoint x: 487, startPoint y: 58, endPoint x: 376, endPoint y: 56, distance: 111.3
click at [380, 56] on dd "Concept3D - [GEOGRAPHIC_DATA]" at bounding box center [567, 59] width 375 height 9
click at [751, 32] on button "×" at bounding box center [754, 27] width 6 height 7
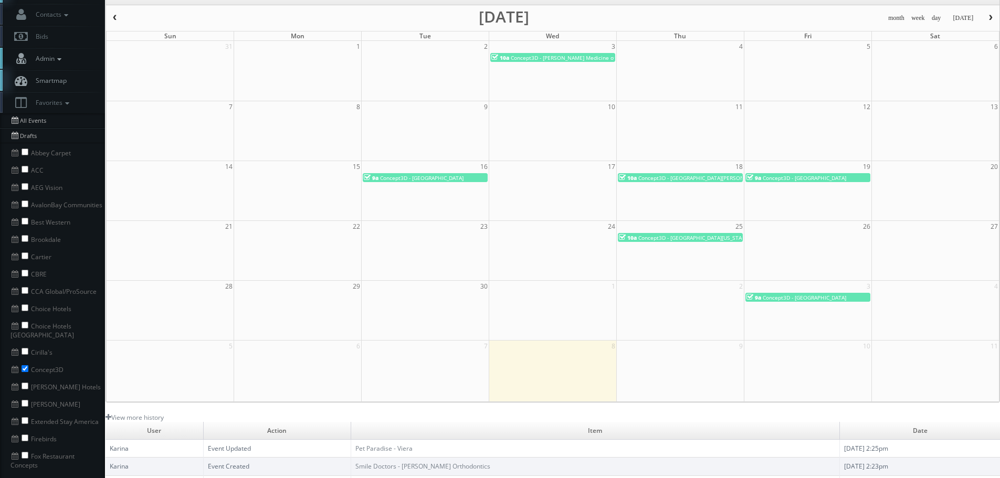
scroll to position [0, 0]
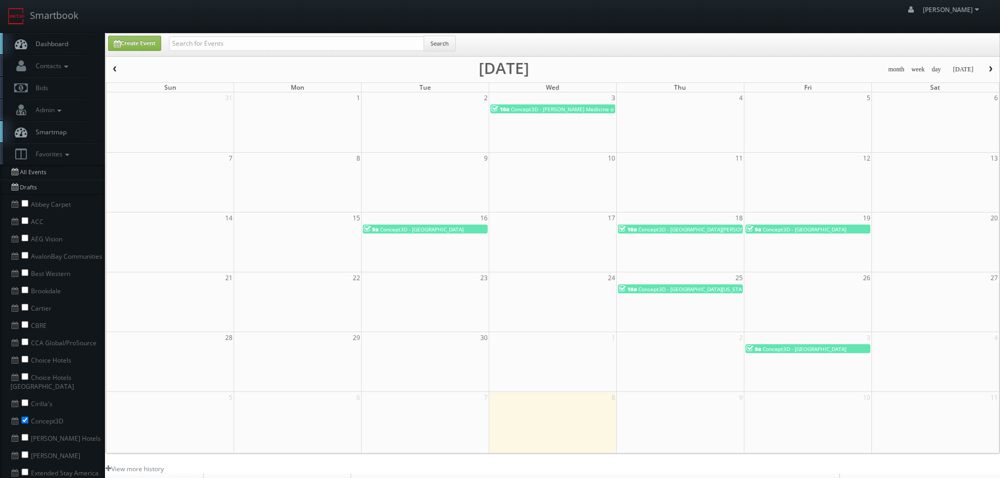
click at [72, 33] on link "Dashboard" at bounding box center [52, 44] width 105 height 22
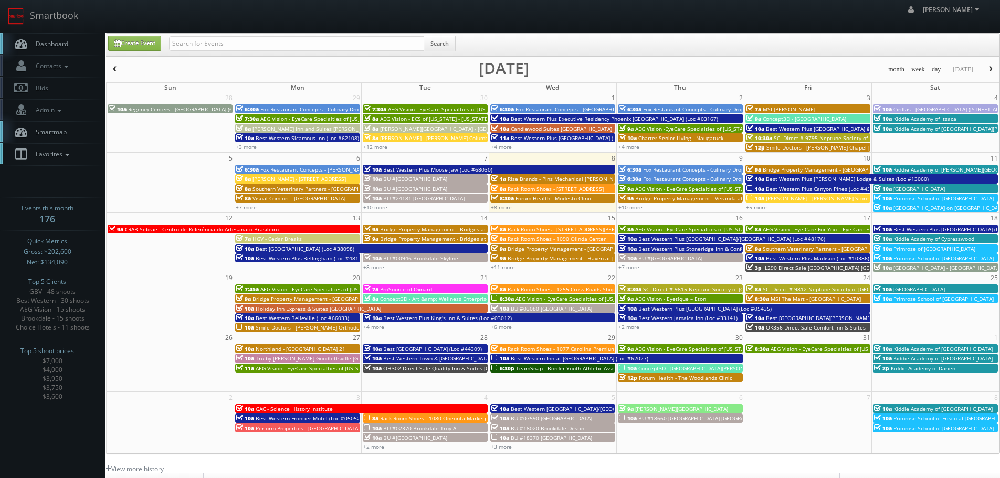
click at [58, 158] on span "Favorites" at bounding box center [50, 154] width 41 height 9
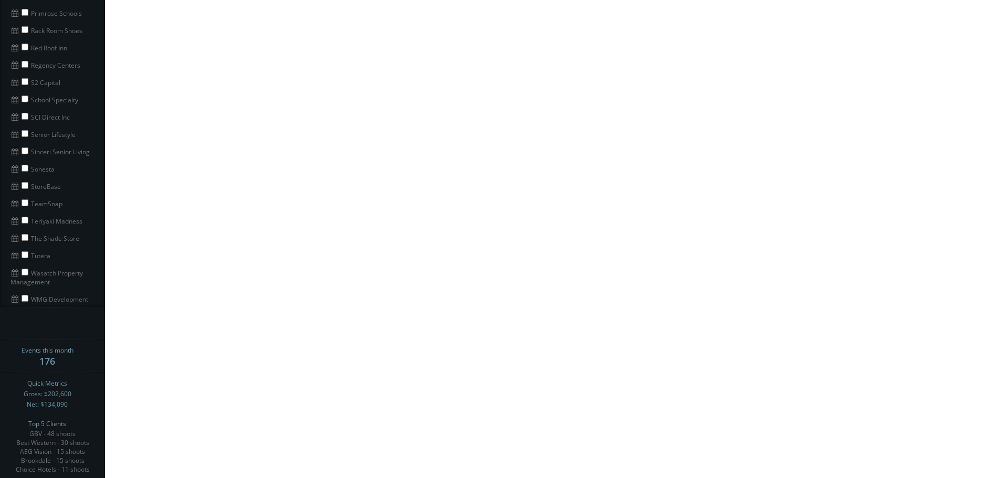
scroll to position [780, 0]
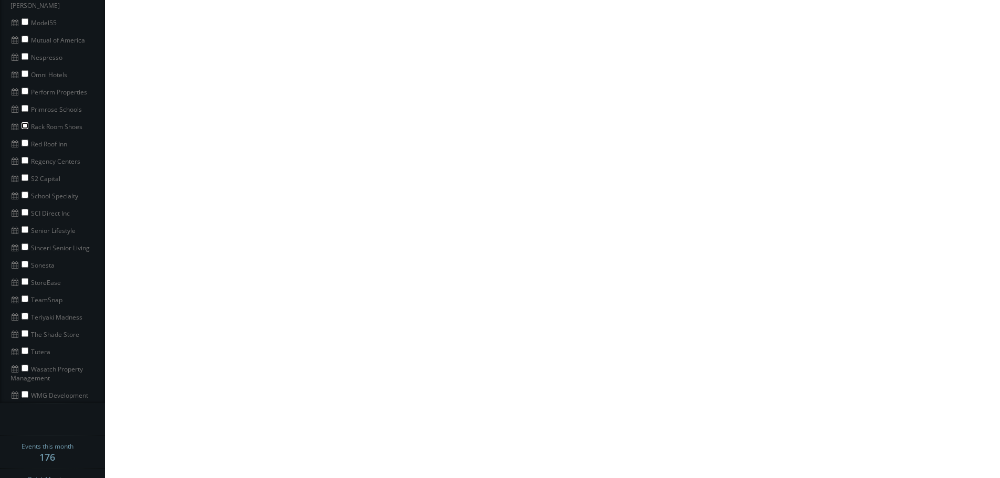
click at [27, 122] on input "checkbox" at bounding box center [25, 125] width 7 height 7
checkbox input "true"
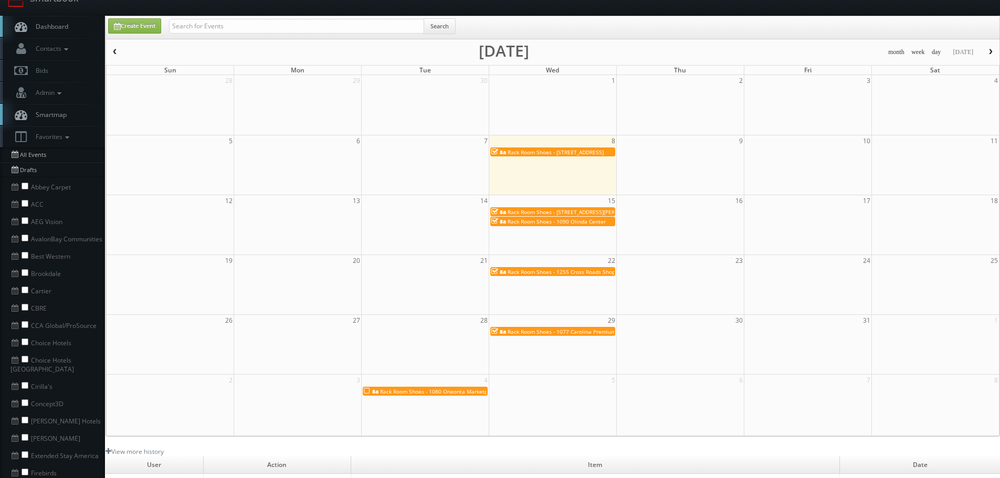
scroll to position [0, 0]
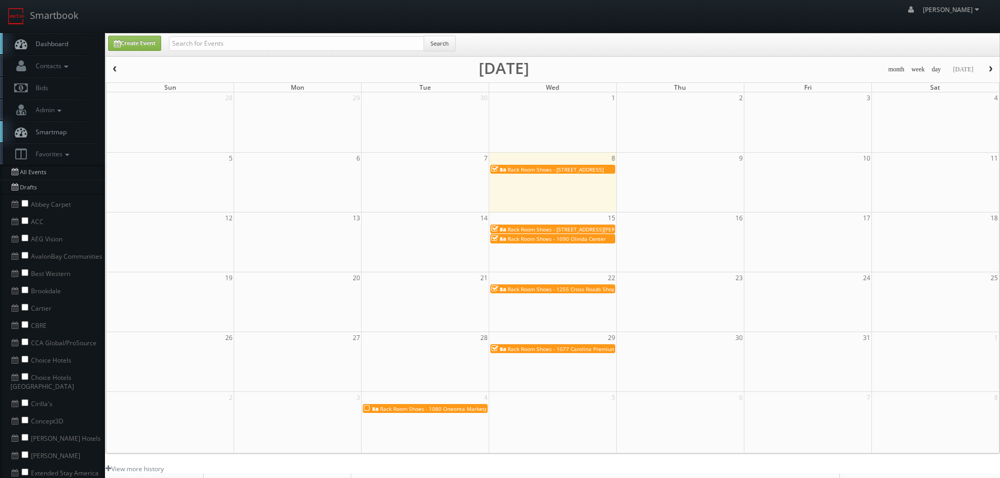
click at [117, 69] on span "button" at bounding box center [114, 69] width 7 height 6
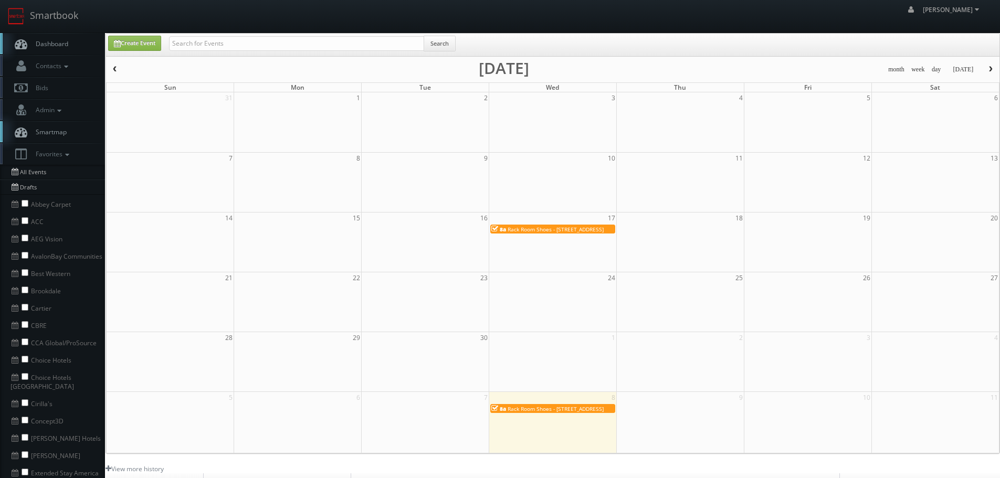
click at [117, 69] on span "button" at bounding box center [114, 69] width 7 height 6
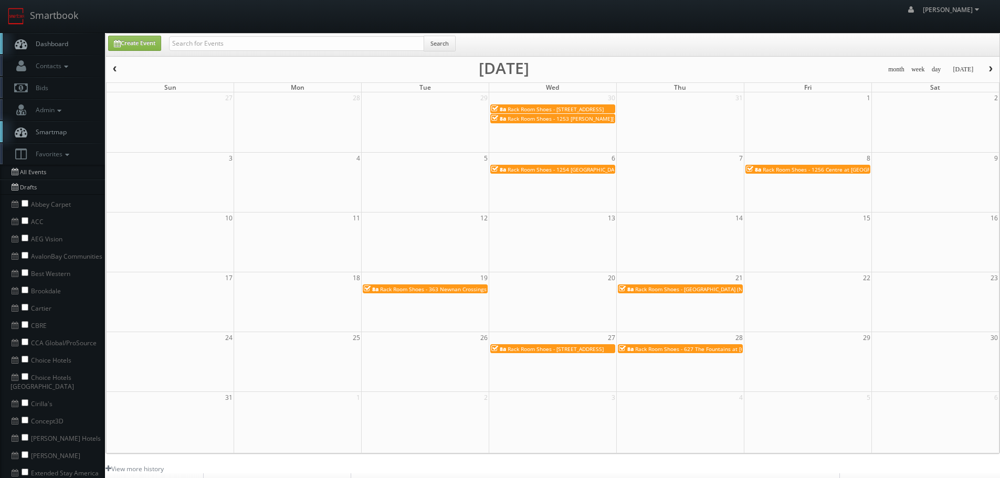
click at [696, 349] on span "Rack Room Shoes - 627 The Fountains at [GEOGRAPHIC_DATA] (No Rush)" at bounding box center [725, 348] width 181 height 7
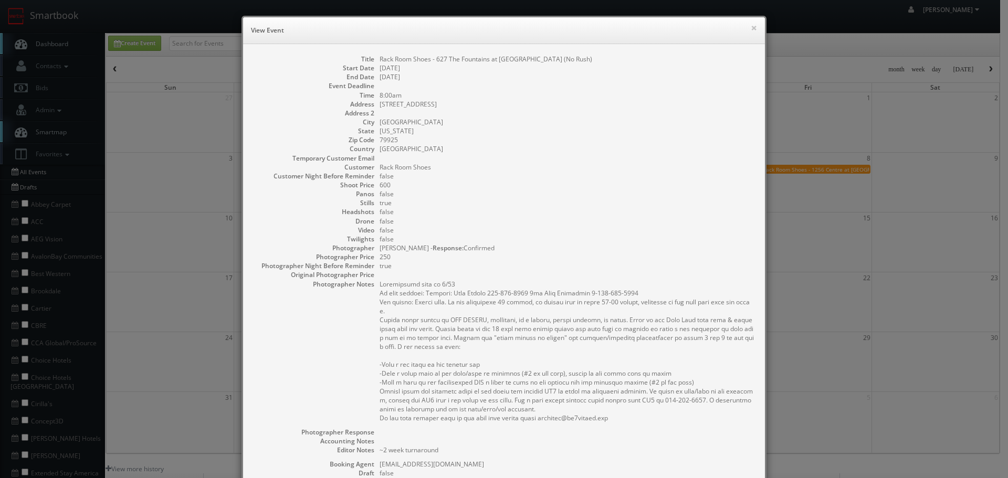
click at [745, 27] on h6 "View Event" at bounding box center [504, 30] width 506 height 11
click at [751, 26] on button "×" at bounding box center [754, 27] width 6 height 7
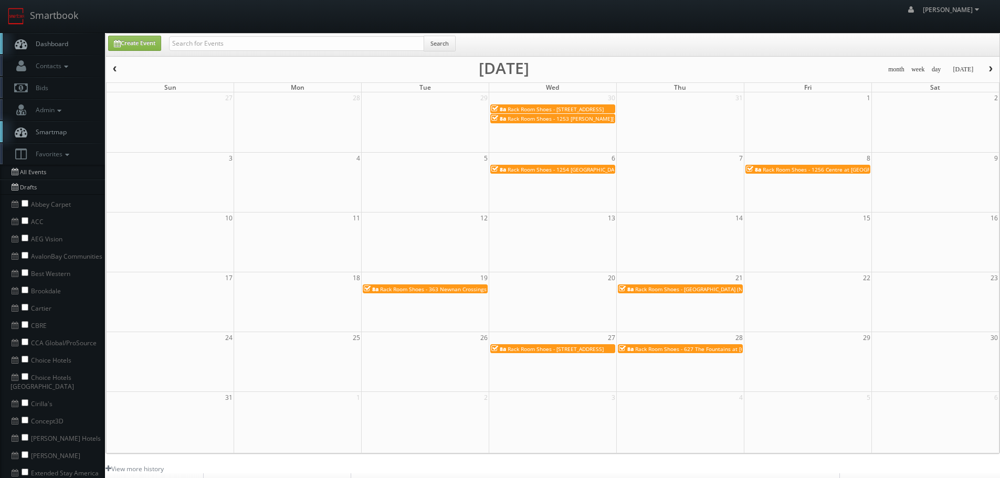
click at [996, 69] on button "button" at bounding box center [991, 69] width 18 height 13
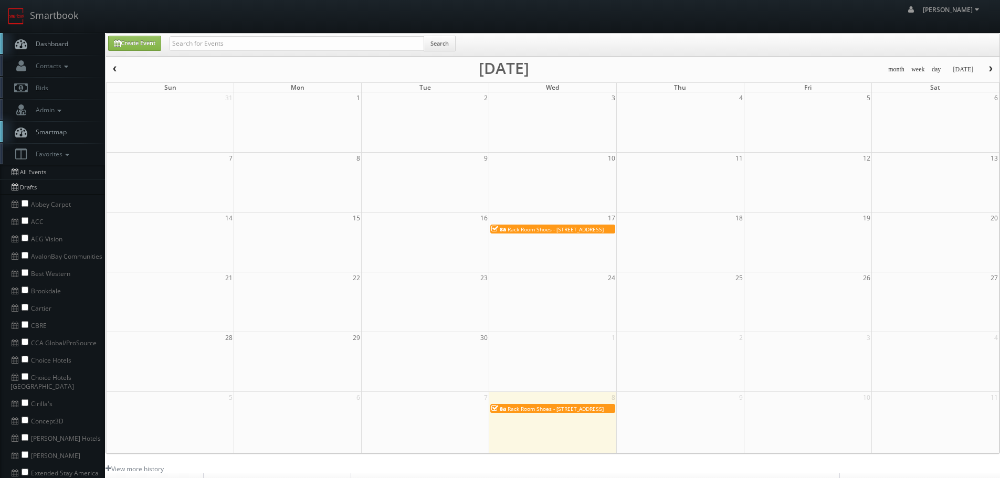
click at [994, 68] on span "button" at bounding box center [990, 69] width 7 height 6
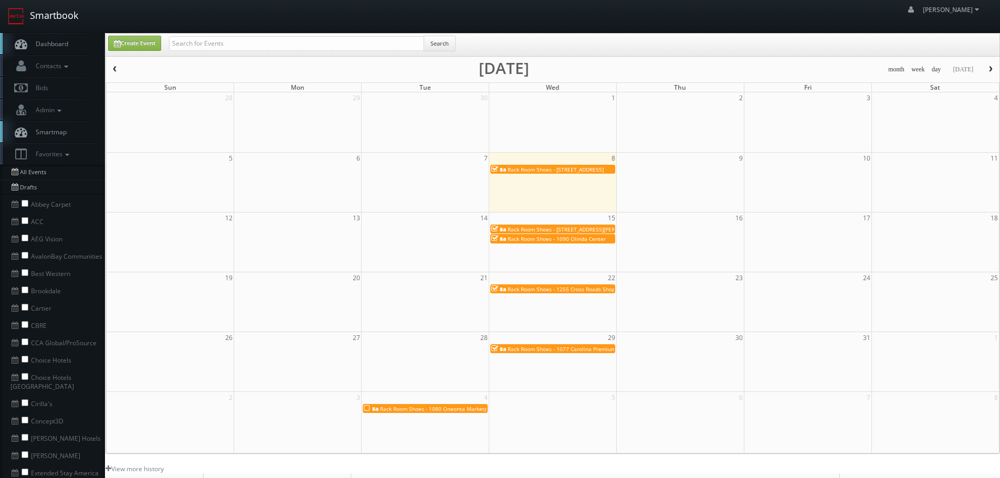
click at [64, 17] on link "Smartbook" at bounding box center [43, 16] width 86 height 33
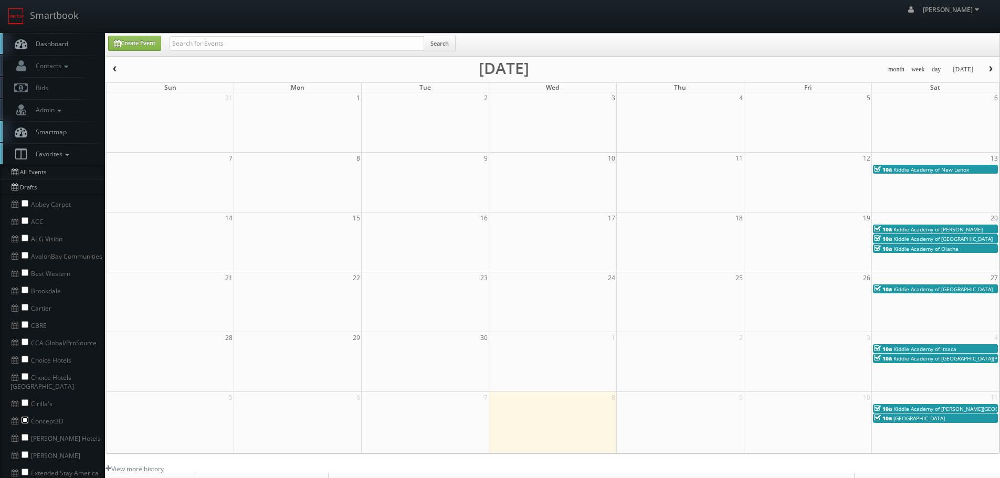
click at [25, 417] on input "checkbox" at bounding box center [25, 420] width 7 height 7
checkbox input "true"
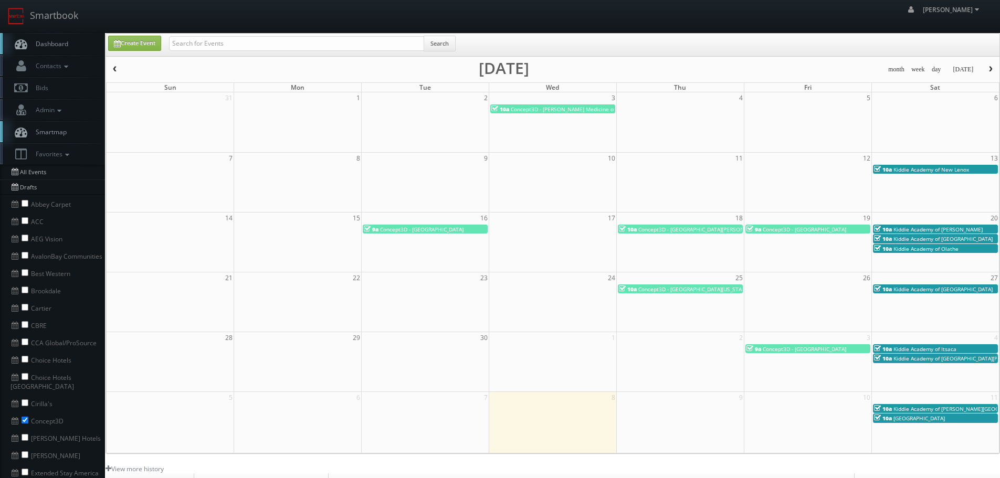
click at [827, 348] on span "Concept3D - [GEOGRAPHIC_DATA]" at bounding box center [804, 348] width 83 height 7
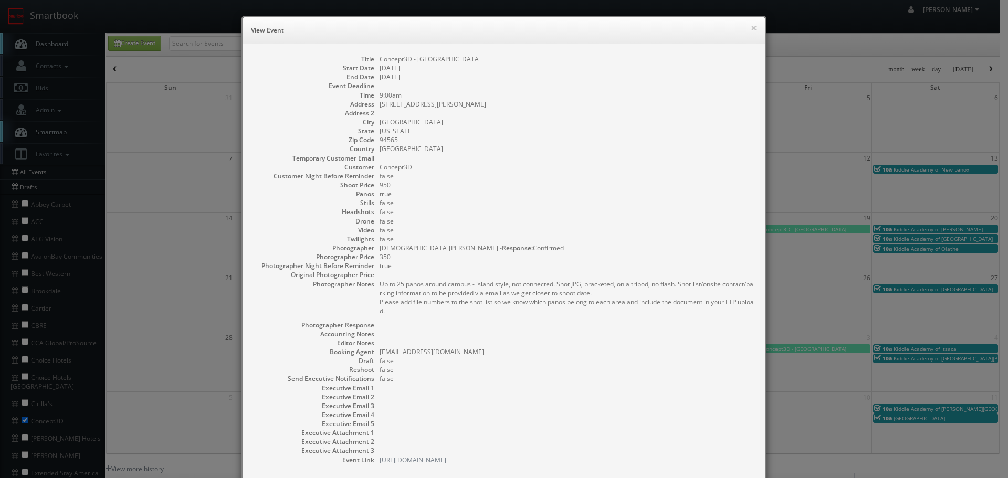
copy dd "Concept3D - [GEOGRAPHIC_DATA]"
drag, startPoint x: 501, startPoint y: 59, endPoint x: 377, endPoint y: 50, distance: 124.8
click at [377, 50] on div "Title Concept3D - Los Medanos College Start Date 10/03/2025 End Date 10/03/2025…" at bounding box center [504, 265] width 522 height 442
click at [752, 32] on button "×" at bounding box center [754, 27] width 6 height 7
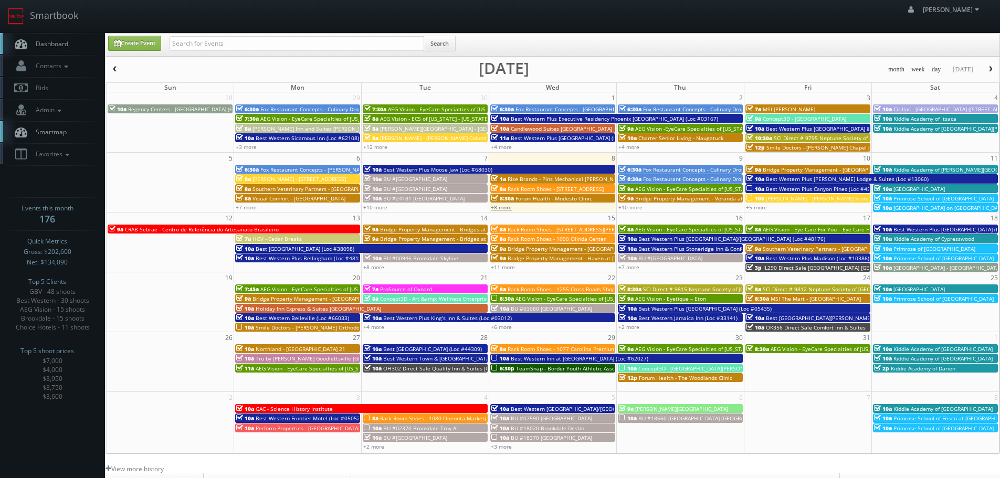
click at [504, 208] on link "+8 more" at bounding box center [501, 207] width 21 height 7
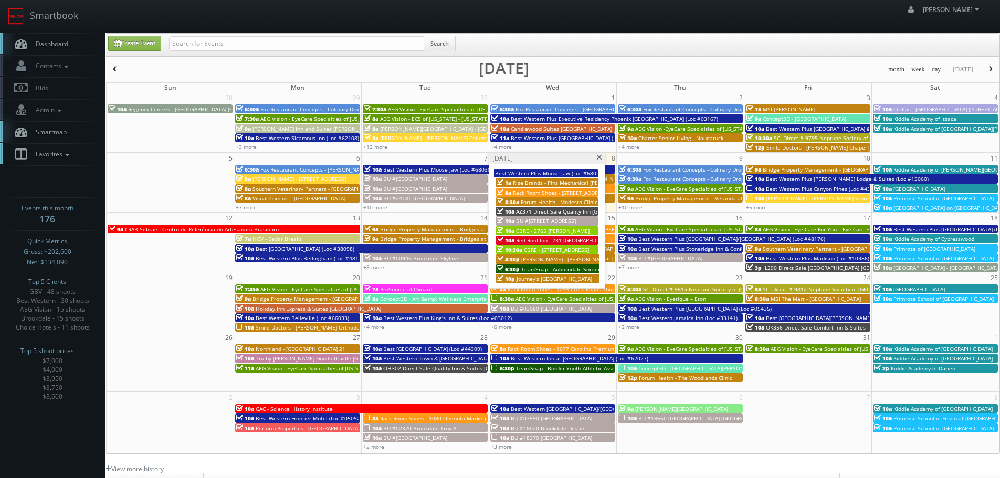
click at [72, 158] on icon at bounding box center [66, 154] width 9 height 7
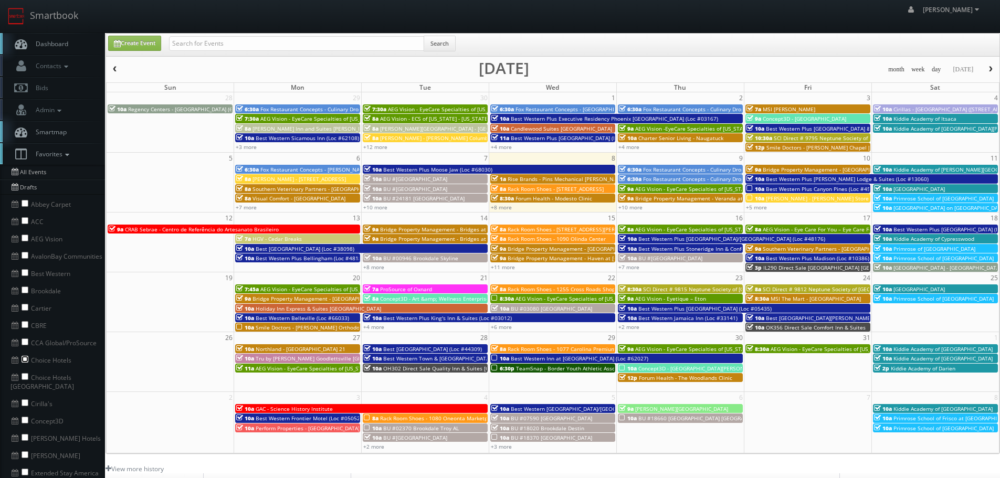
click at [27, 362] on input "checkbox" at bounding box center [25, 359] width 7 height 7
checkbox input "true"
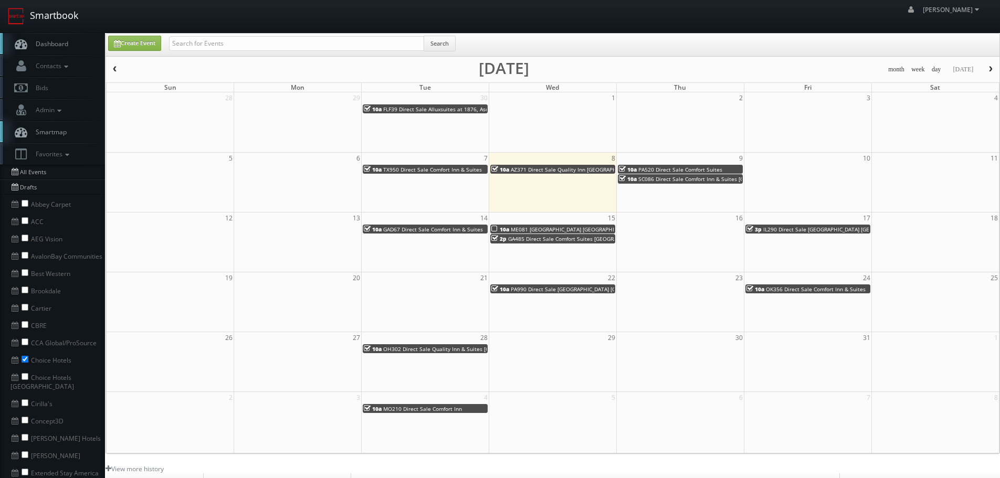
click at [52, 18] on link "Smartbook" at bounding box center [43, 16] width 86 height 33
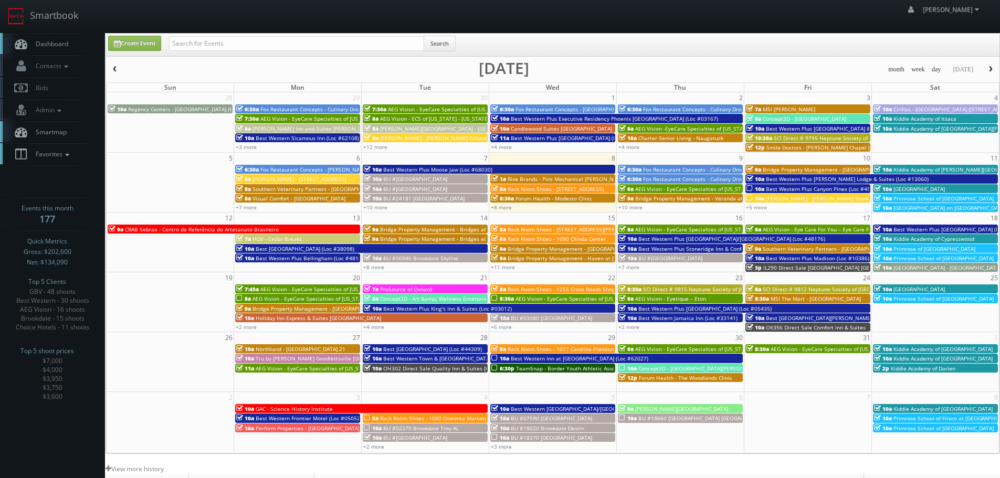
click at [64, 158] on icon at bounding box center [66, 154] width 9 height 7
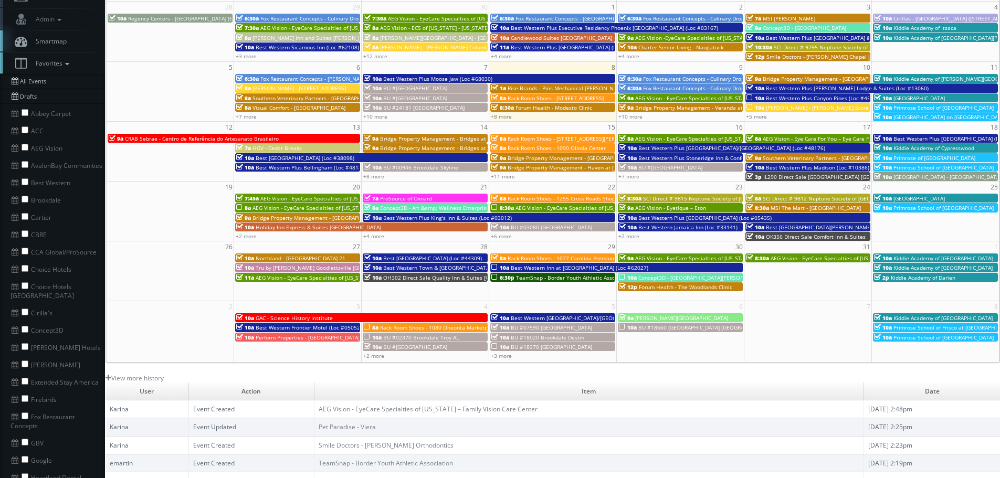
scroll to position [105, 0]
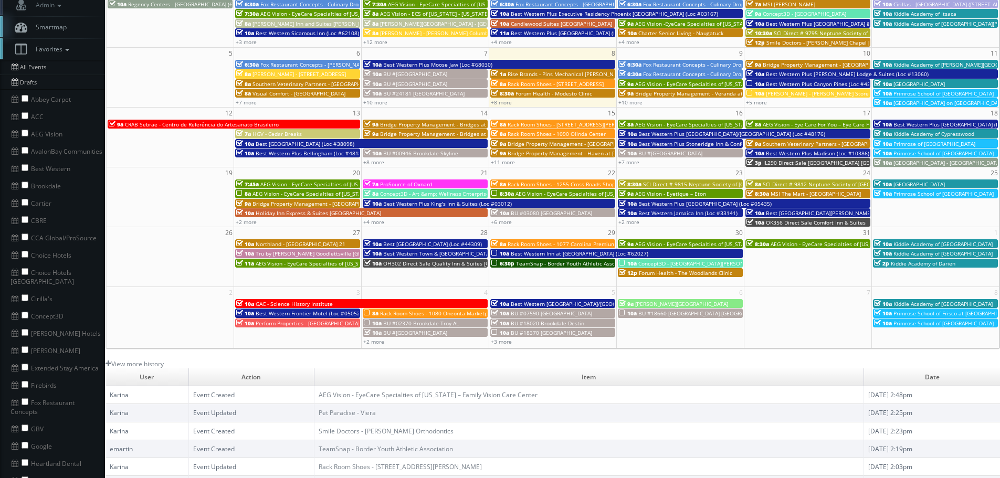
click at [25, 398] on li "Fox Restaurant Concepts" at bounding box center [52, 406] width 105 height 26
click at [25, 398] on input "checkbox" at bounding box center [25, 401] width 7 height 7
checkbox input "true"
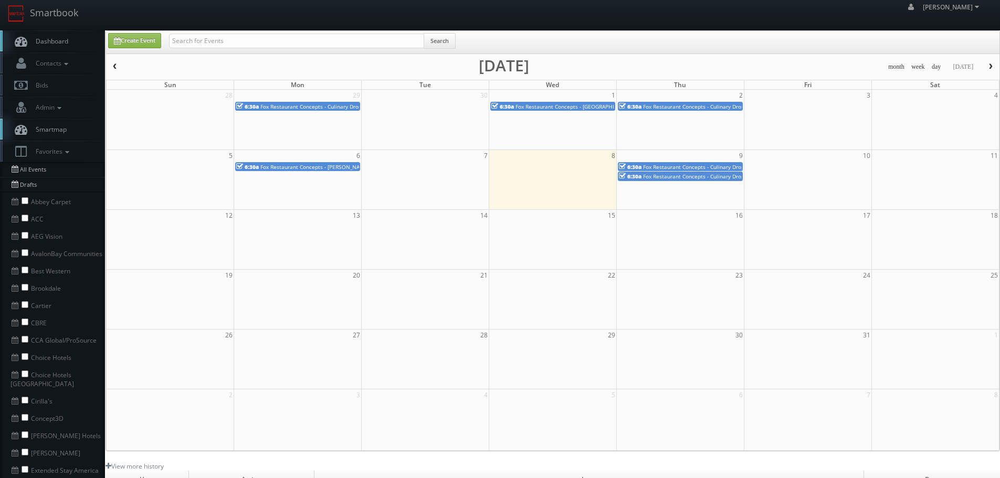
scroll to position [0, 0]
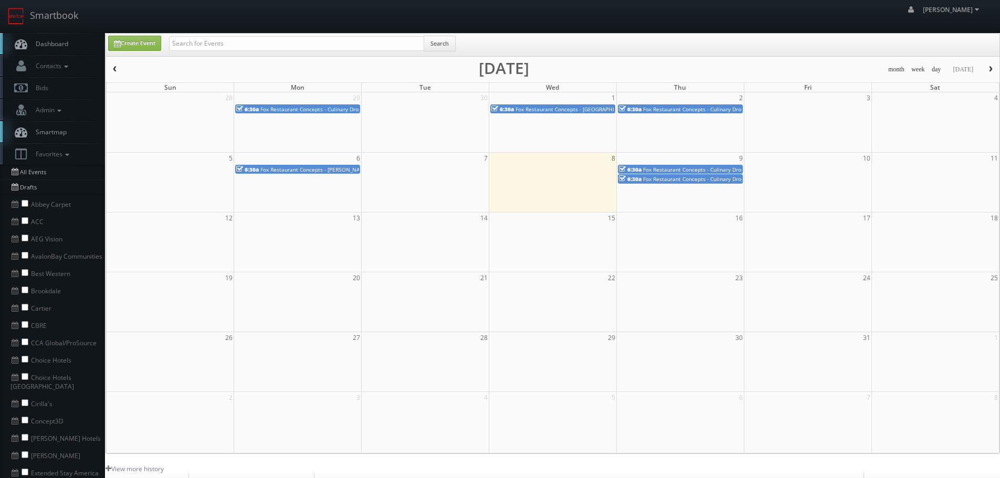
click at [119, 71] on button "button" at bounding box center [115, 69] width 18 height 13
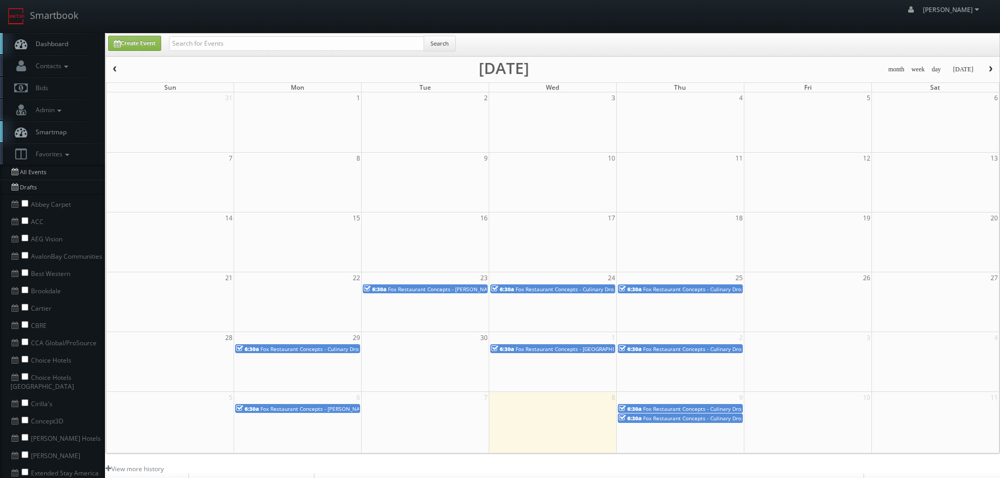
click at [611, 291] on span "Fox Restaurant Concepts - Culinary Dropout - Phoenix" at bounding box center [599, 289] width 166 height 7
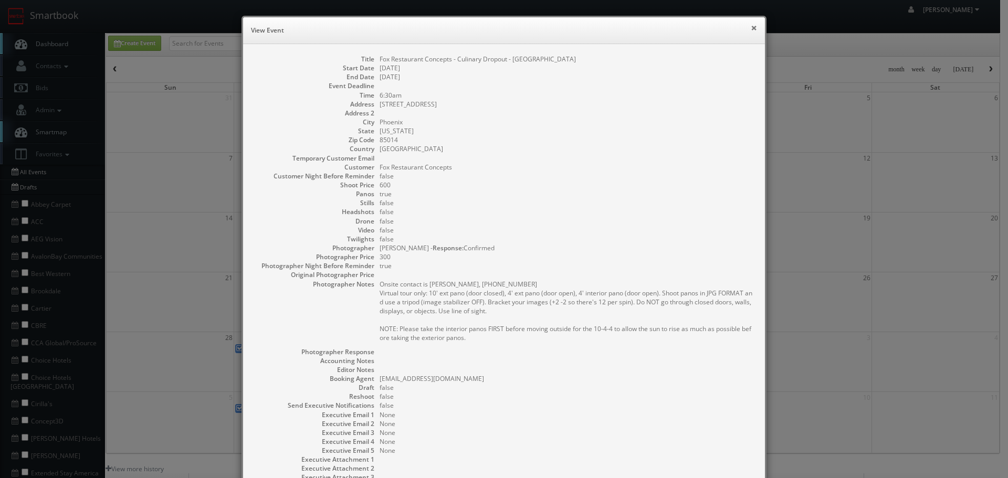
click at [751, 27] on button "×" at bounding box center [754, 27] width 6 height 7
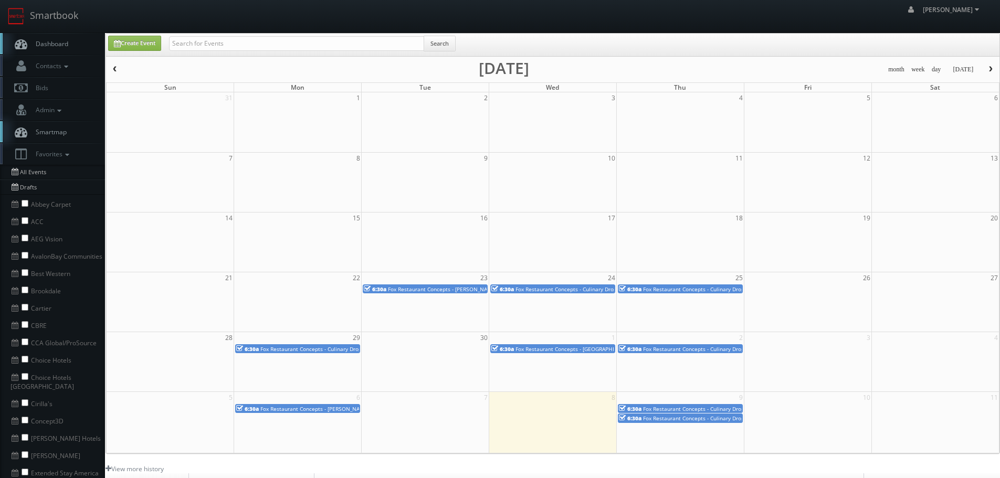
click at [727, 285] on div "6:30a Fox Restaurant Concepts - Culinary Dropout - Scottsdale Quarter" at bounding box center [680, 289] width 123 height 8
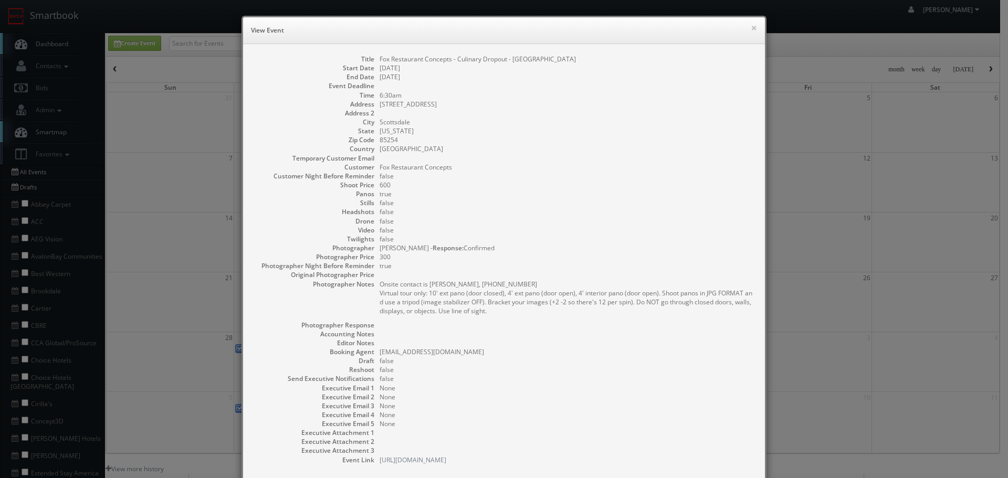
click at [754, 26] on div "× View Event" at bounding box center [504, 30] width 522 height 27
click at [752, 24] on button "×" at bounding box center [754, 27] width 6 height 7
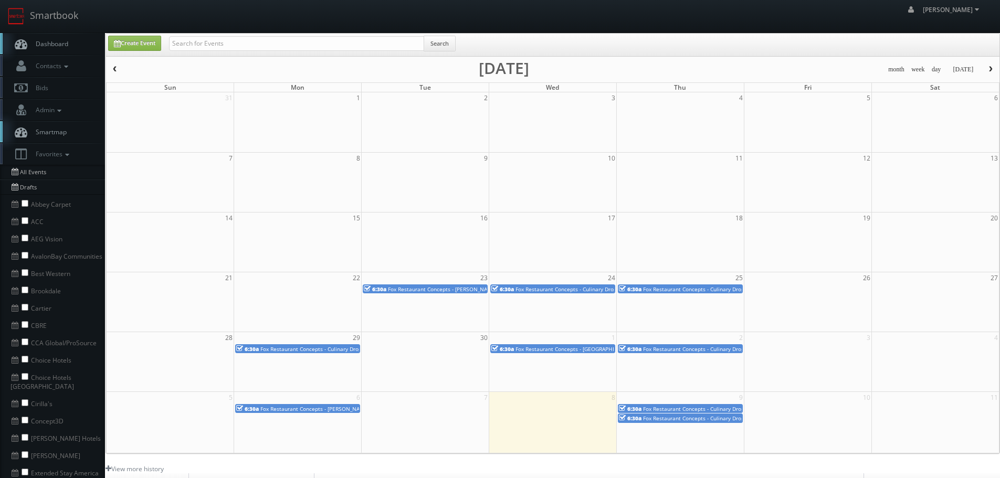
click at [339, 347] on span "Fox Restaurant Concepts - Culinary Dropout - [GEOGRAPHIC_DATA]" at bounding box center [343, 348] width 166 height 7
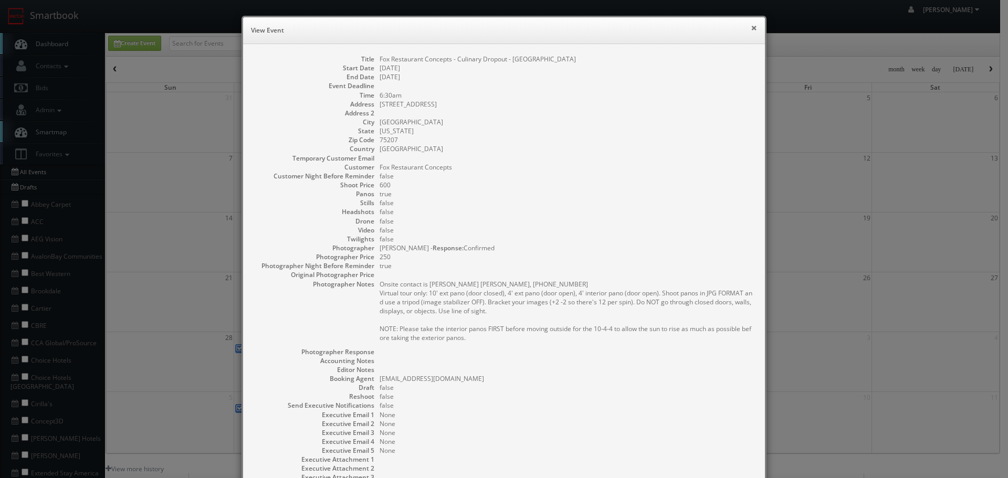
click at [752, 27] on button "×" at bounding box center [754, 27] width 6 height 7
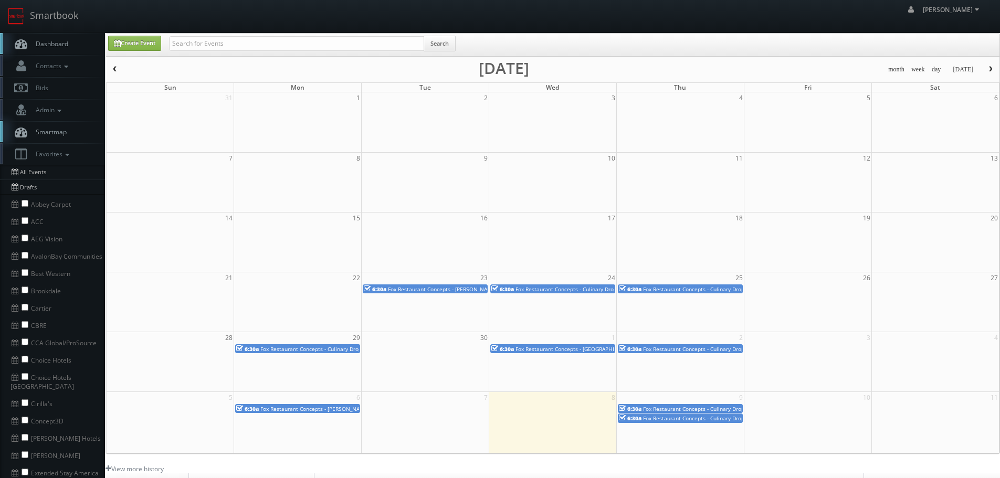
click at [349, 348] on span "Fox Restaurant Concepts - Culinary Dropout - [GEOGRAPHIC_DATA]" at bounding box center [343, 348] width 166 height 7
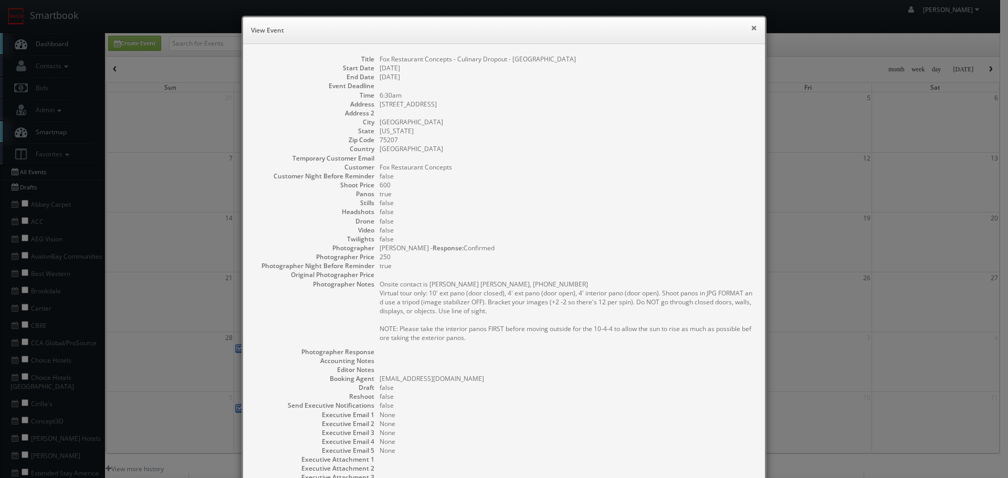
click at [751, 25] on button "×" at bounding box center [754, 27] width 6 height 7
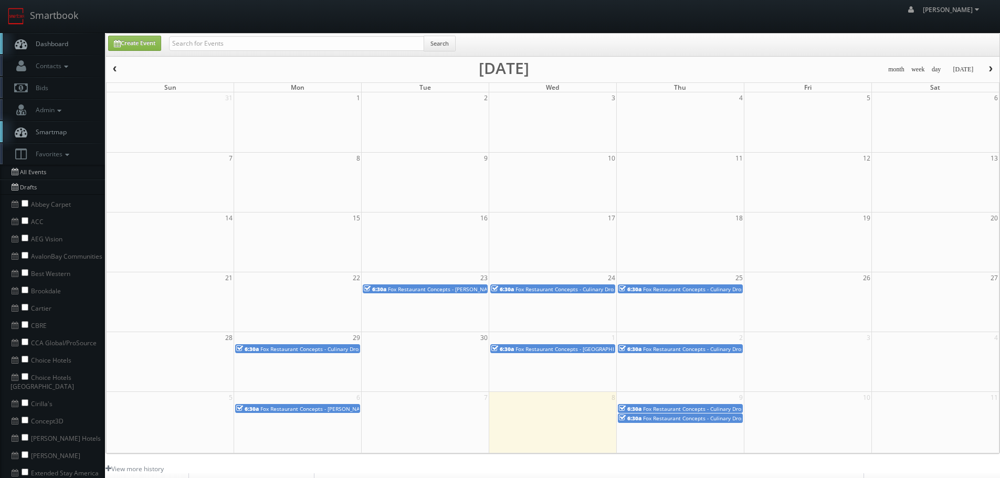
click at [536, 349] on span "Fox Restaurant Concepts - [GEOGRAPHIC_DATA] - [GEOGRAPHIC_DATA]" at bounding box center [603, 348] width 175 height 7
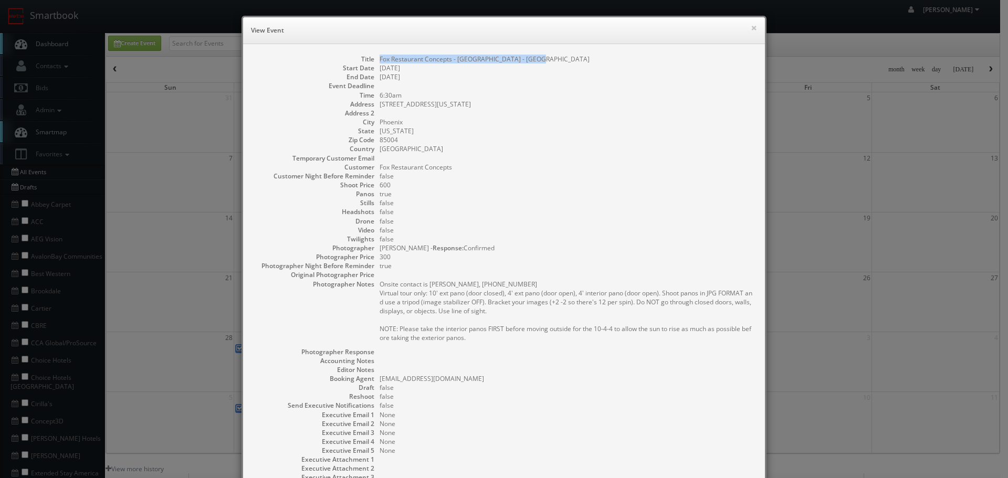
copy dd "Fox Restaurant Concepts - [GEOGRAPHIC_DATA] - [GEOGRAPHIC_DATA]"
drag, startPoint x: 554, startPoint y: 56, endPoint x: 374, endPoint y: 60, distance: 179.6
click at [374, 60] on dl "Title Fox Restaurant Concepts - Blanco - Downtown Phoenix Start Date 10/01/2025…" at bounding box center [504, 273] width 501 height 437
click at [751, 27] on button "×" at bounding box center [754, 27] width 6 height 7
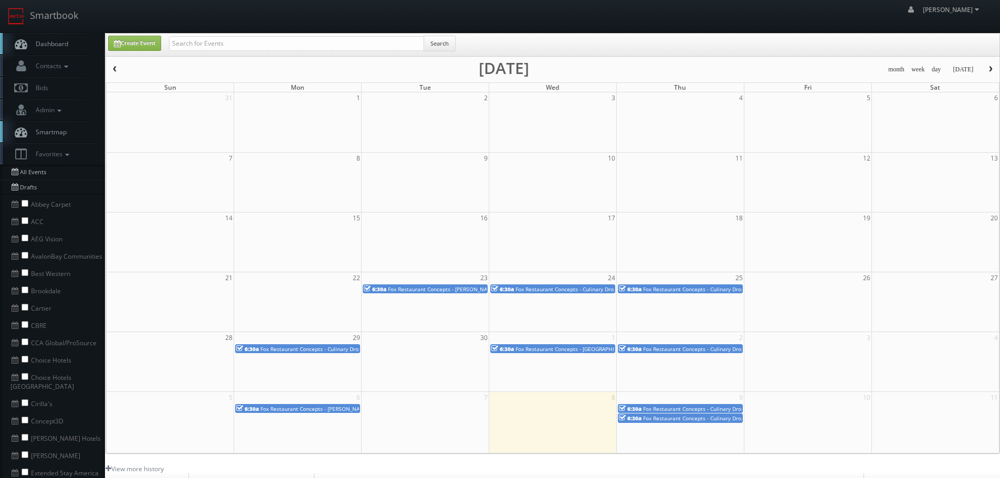
click at [733, 290] on span "Fox Restaurant Concepts - Culinary Dropout - Scottsdale Quarter" at bounding box center [726, 289] width 166 height 7
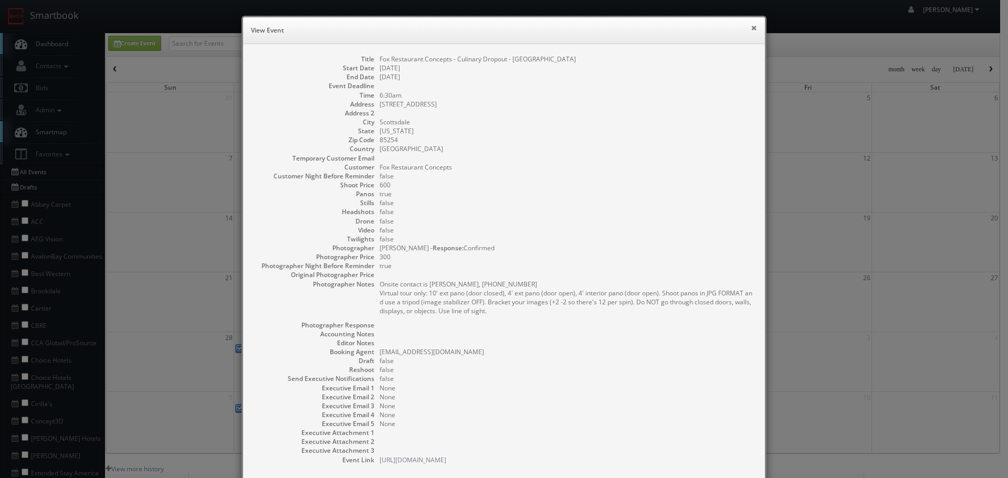
click at [752, 24] on button "×" at bounding box center [754, 27] width 6 height 7
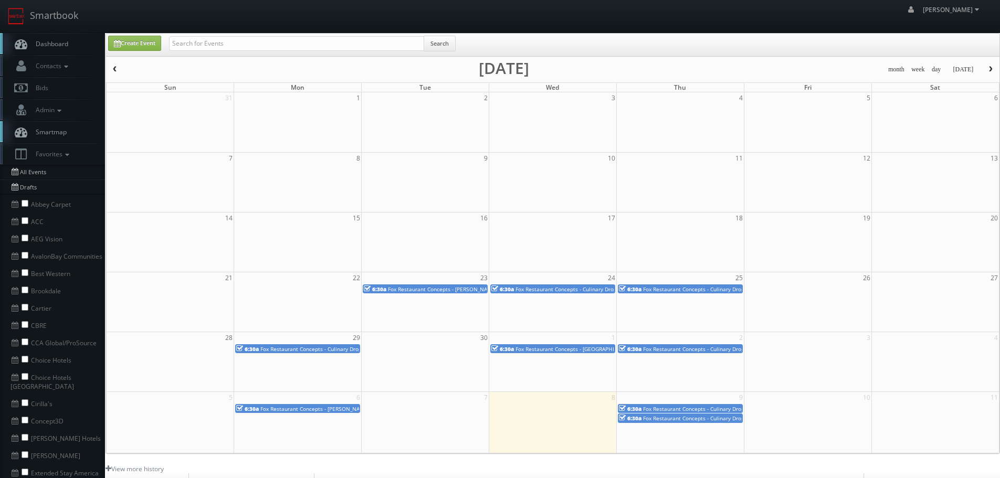
click at [594, 286] on span "Fox Restaurant Concepts - Culinary Dropout - Phoenix" at bounding box center [599, 289] width 166 height 7
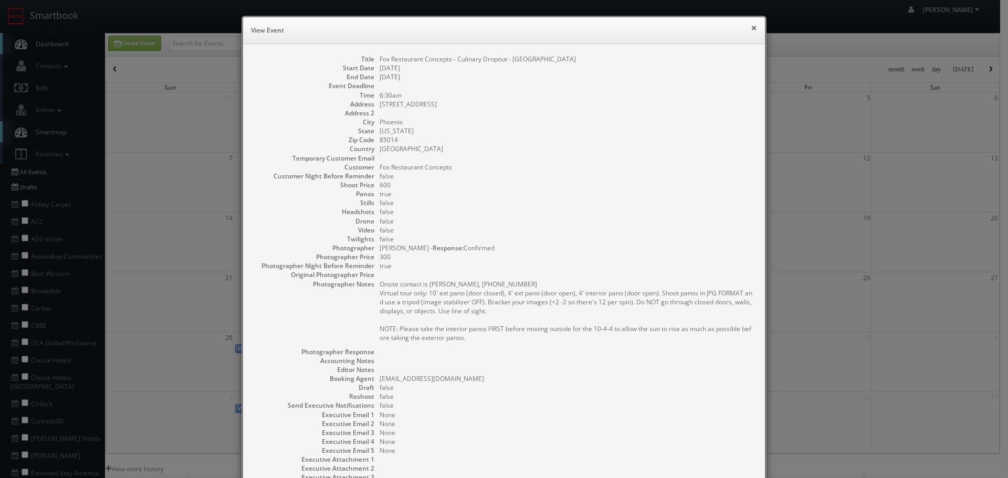
click at [753, 28] on div "× View Event" at bounding box center [504, 30] width 522 height 27
click at [752, 27] on button "×" at bounding box center [754, 27] width 6 height 7
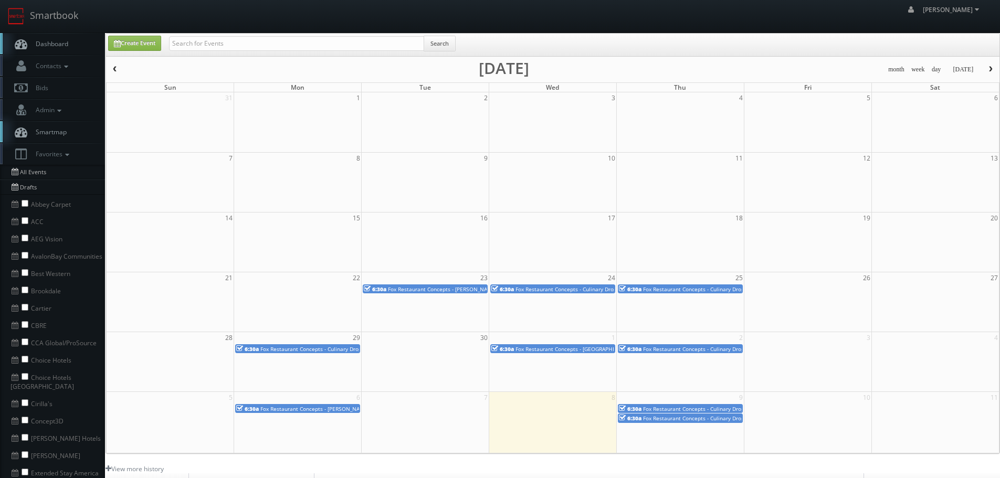
click at [343, 348] on span "Fox Restaurant Concepts - Culinary Dropout - [GEOGRAPHIC_DATA]" at bounding box center [343, 348] width 166 height 7
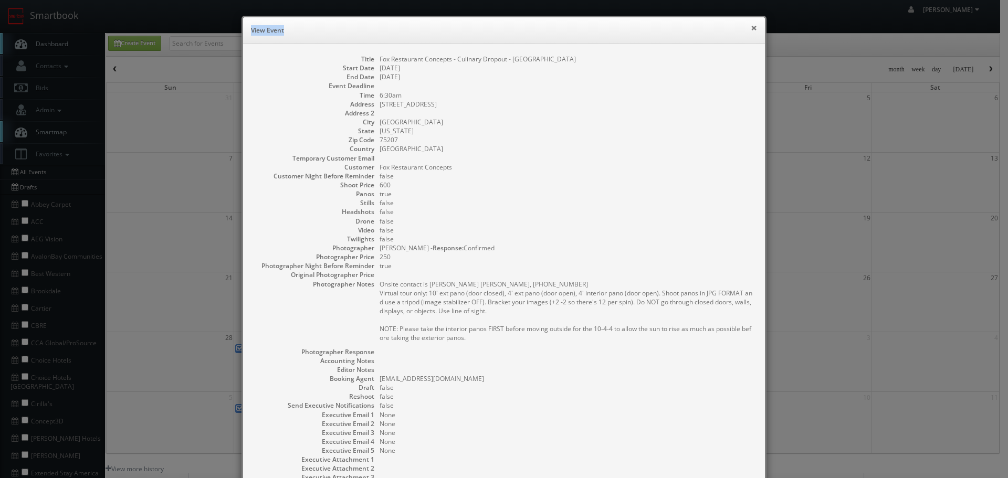
click at [751, 28] on button "×" at bounding box center [754, 27] width 6 height 7
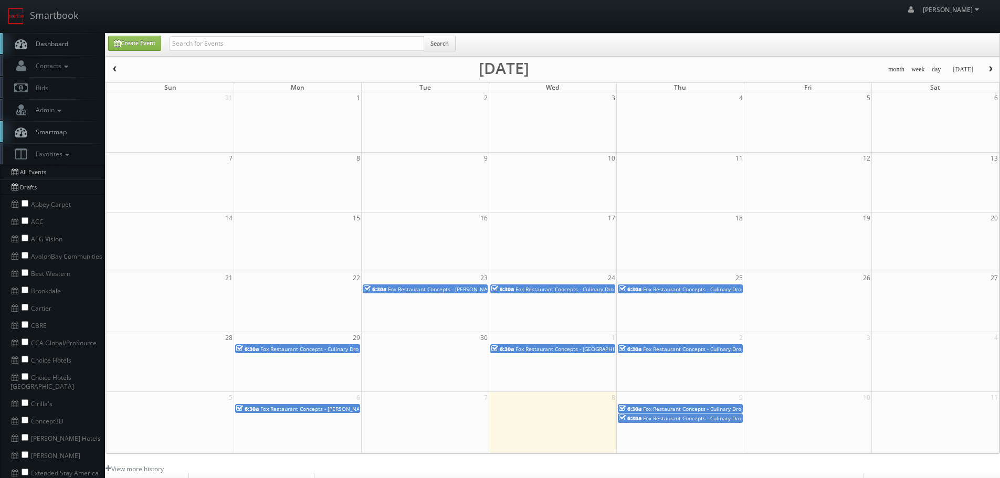
click at [595, 347] on span "Fox Restaurant Concepts - [GEOGRAPHIC_DATA] - [GEOGRAPHIC_DATA]" at bounding box center [603, 348] width 175 height 7
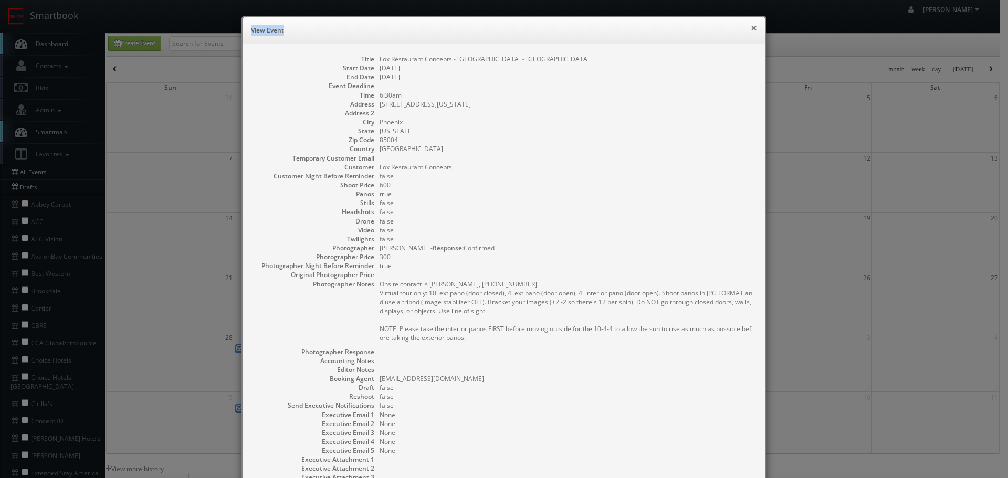
click at [751, 29] on button "×" at bounding box center [754, 27] width 6 height 7
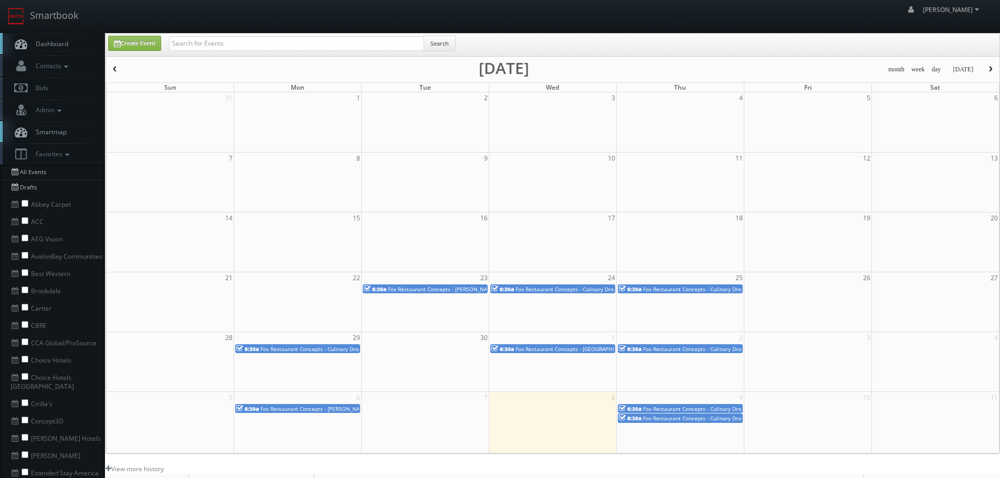
click at [711, 349] on span "Fox Restaurant Concepts - Culinary Dropout - [GEOGRAPHIC_DATA]" at bounding box center [726, 348] width 166 height 7
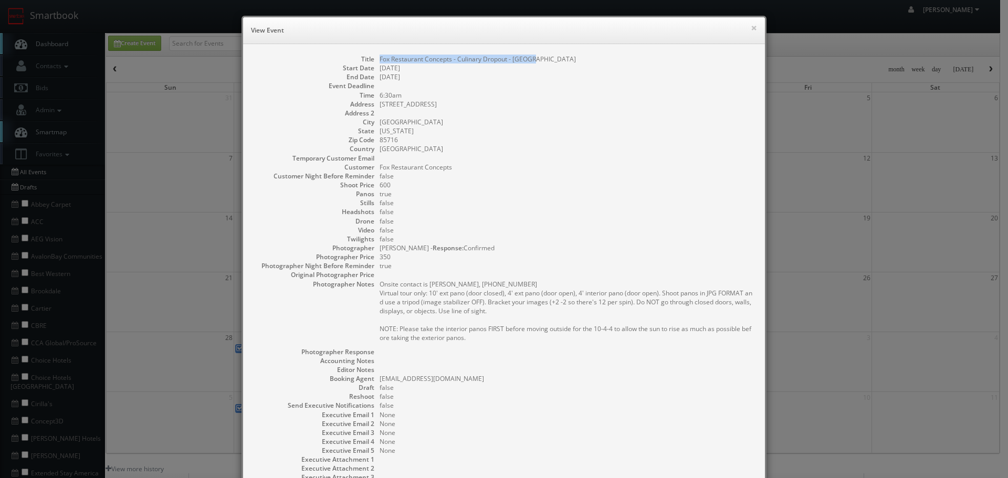
copy dd "Fox Restaurant Concepts - Culinary Dropout - [GEOGRAPHIC_DATA]"
drag, startPoint x: 552, startPoint y: 57, endPoint x: 374, endPoint y: 58, distance: 178.0
click at [374, 58] on dl "Title Fox Restaurant Concepts - Culinary Dropout - Tucson Start Date 10/02/2025…" at bounding box center [504, 273] width 501 height 437
click at [751, 28] on button "×" at bounding box center [754, 27] width 6 height 7
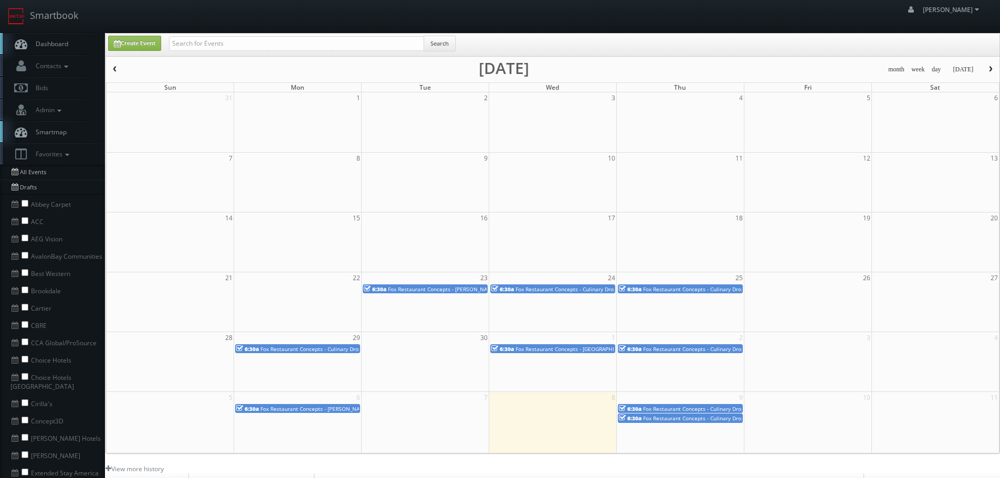
click at [698, 351] on span "Fox Restaurant Concepts - Culinary Dropout - [GEOGRAPHIC_DATA]" at bounding box center [726, 348] width 166 height 7
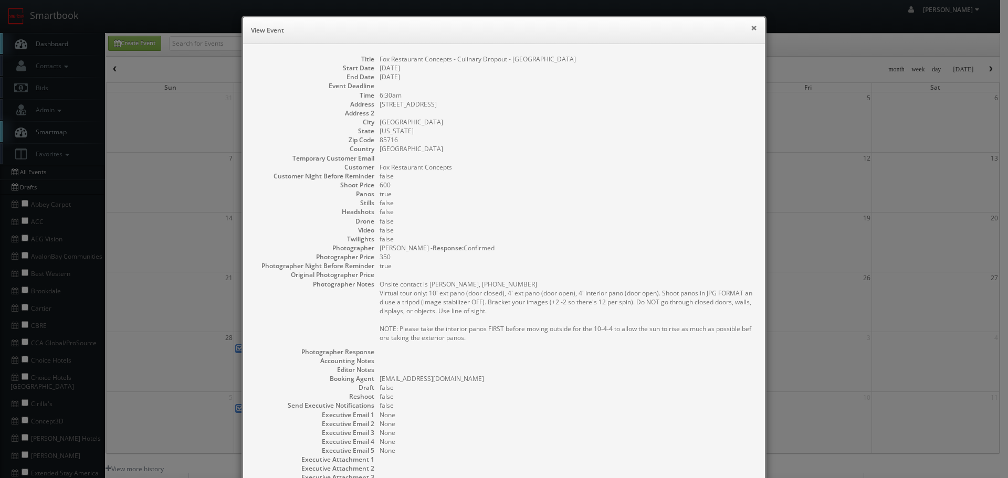
click at [751, 27] on button "×" at bounding box center [754, 27] width 6 height 7
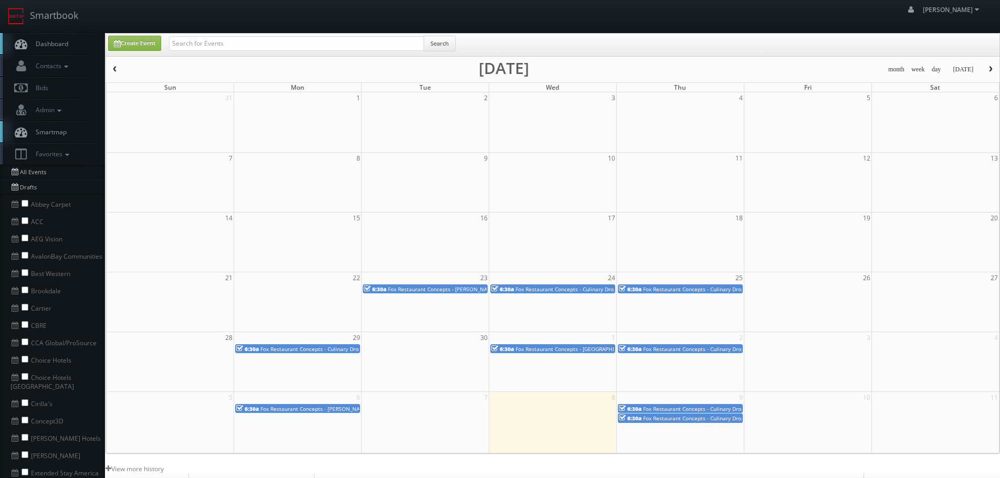
click at [344, 404] on link "6:30a Fox Restaurant Concepts - Blanco - Paradise Valley" at bounding box center [297, 408] width 125 height 9
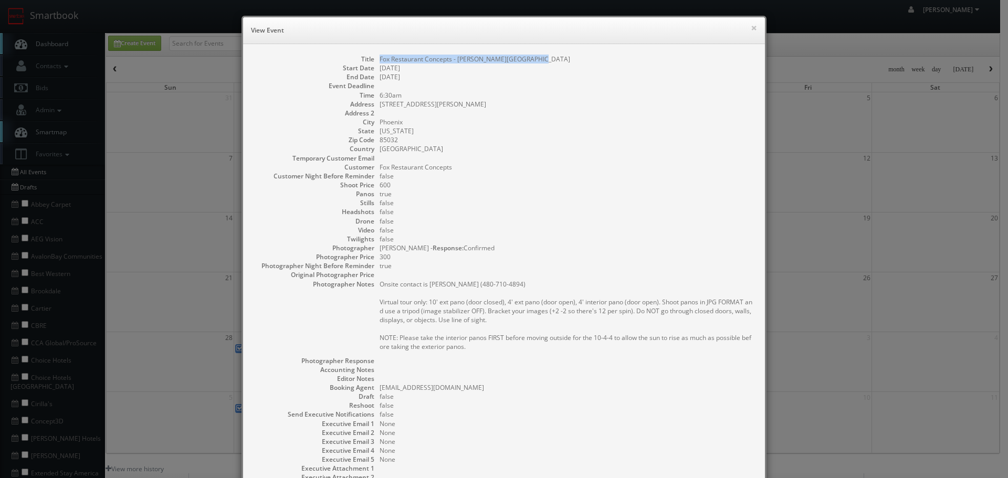
copy dd "Fox Restaurant Concepts - [PERSON_NAME][GEOGRAPHIC_DATA]"
drag, startPoint x: 539, startPoint y: 58, endPoint x: 376, endPoint y: 54, distance: 163.3
click at [376, 54] on div "Title Fox Restaurant Concepts - Blanco - Paradise Valley Start Date 10/06/2025 …" at bounding box center [504, 282] width 522 height 477
click at [751, 25] on button "×" at bounding box center [754, 27] width 6 height 7
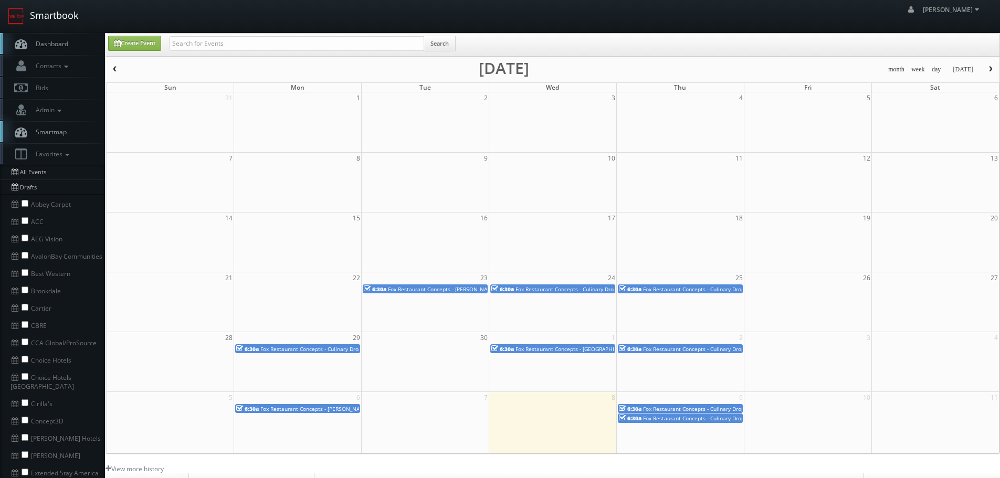
click at [61, 22] on link "Smartbook" at bounding box center [43, 16] width 86 height 33
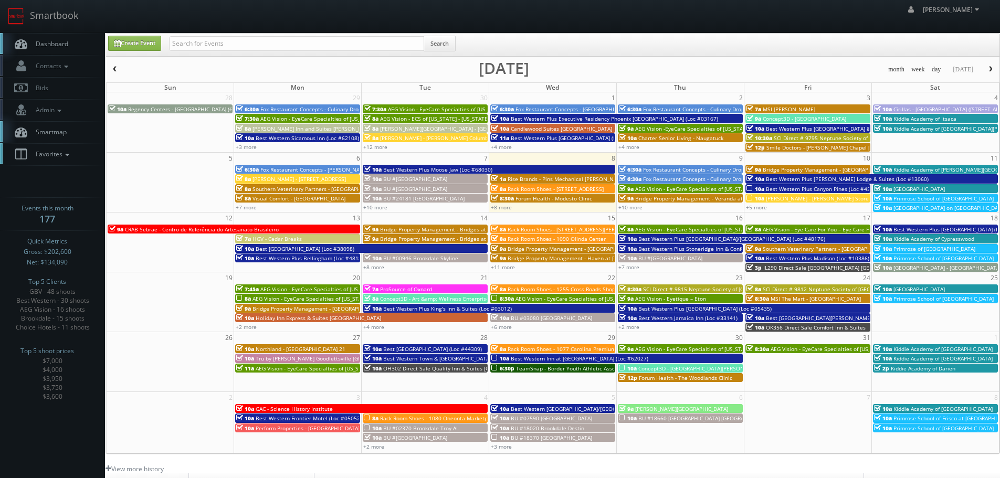
click at [69, 150] on span "Favorites" at bounding box center [50, 154] width 41 height 9
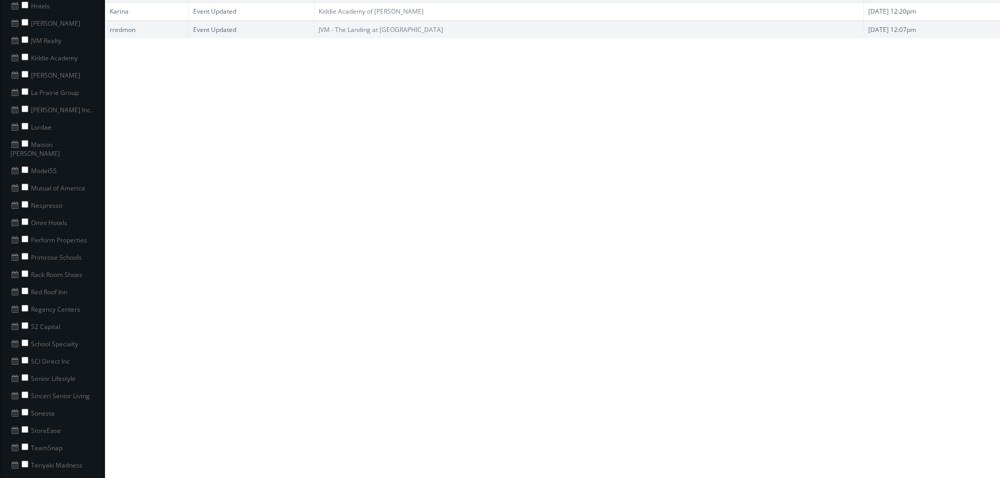
scroll to position [735, 0]
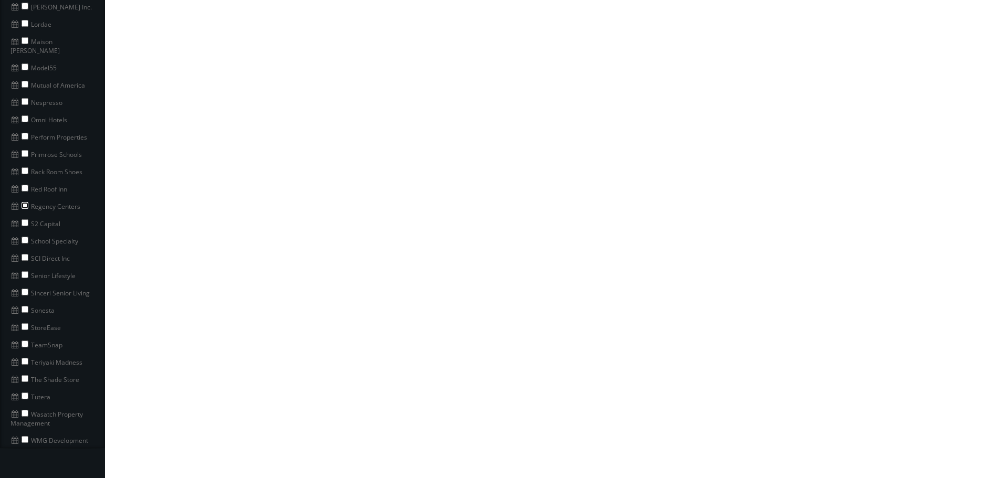
click at [26, 202] on input "checkbox" at bounding box center [25, 205] width 7 height 7
checkbox input "true"
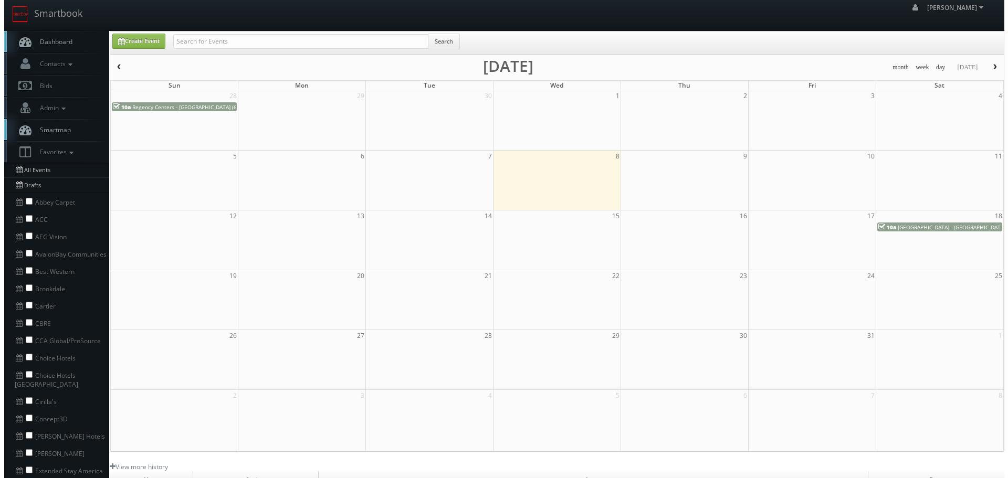
scroll to position [0, 0]
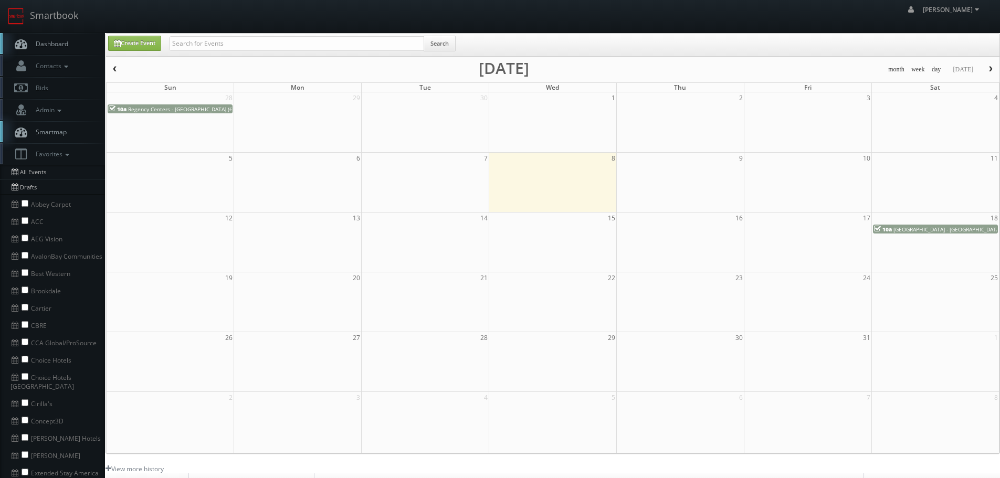
click at [120, 68] on button "button" at bounding box center [115, 69] width 18 height 13
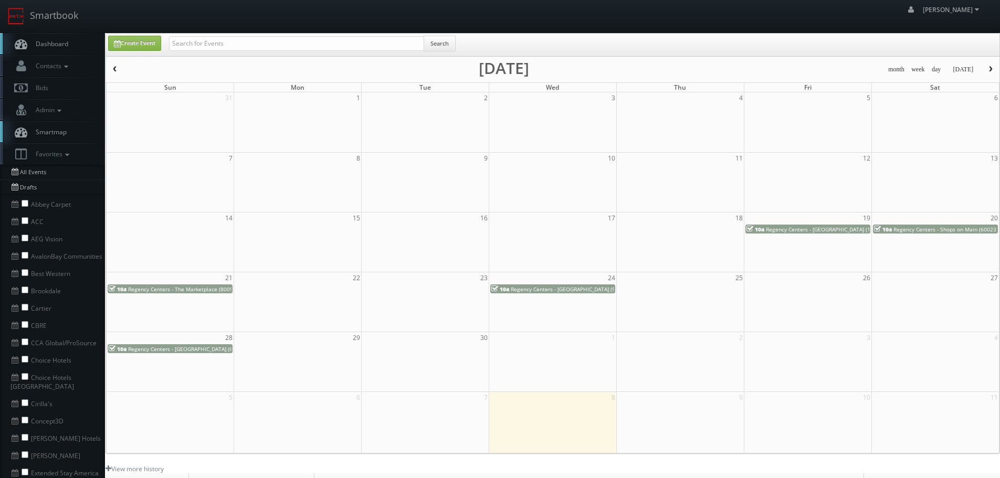
click at [193, 347] on span "Regency Centers - [GEOGRAPHIC_DATA] (63020)" at bounding box center [187, 348] width 119 height 7
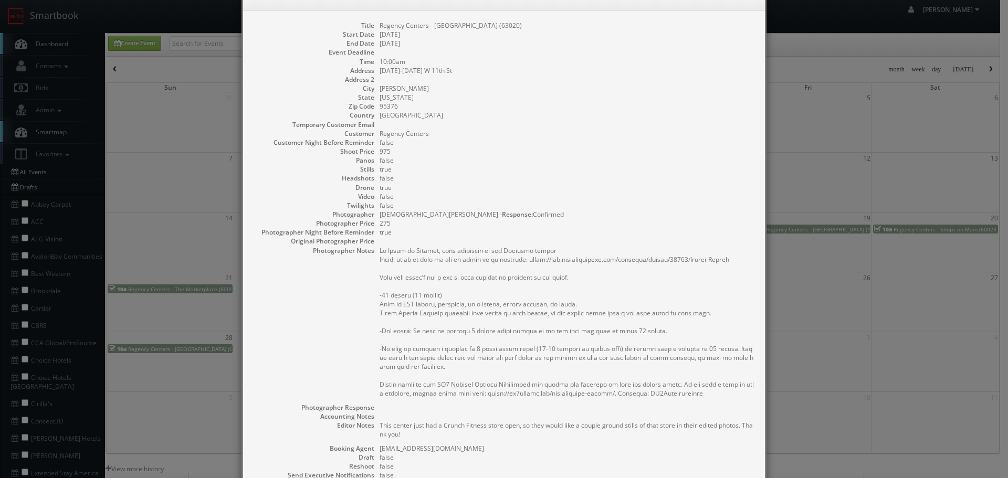
scroll to position [158, 0]
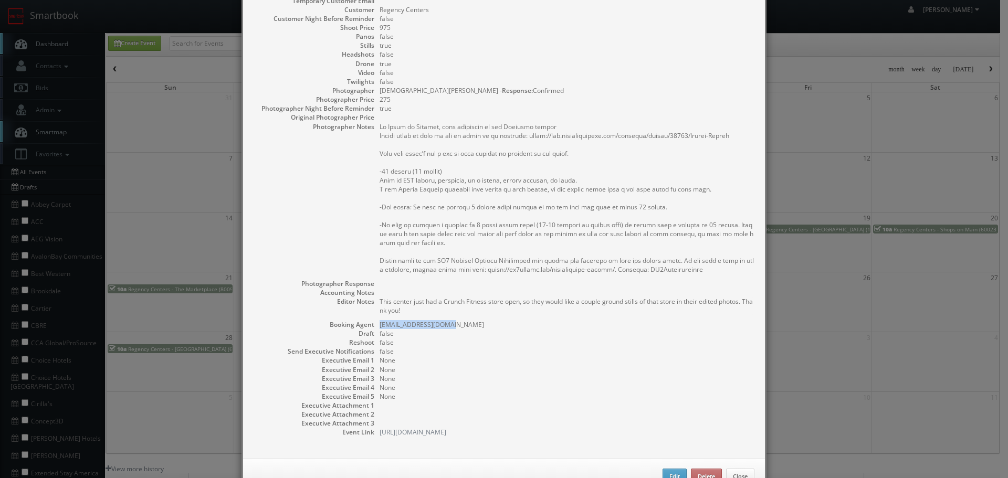
copy dd "[EMAIL_ADDRESS][DOMAIN_NAME]"
drag, startPoint x: 470, startPoint y: 322, endPoint x: 376, endPoint y: 324, distance: 93.5
click at [380, 324] on dd "[EMAIL_ADDRESS][DOMAIN_NAME]" at bounding box center [567, 324] width 375 height 9
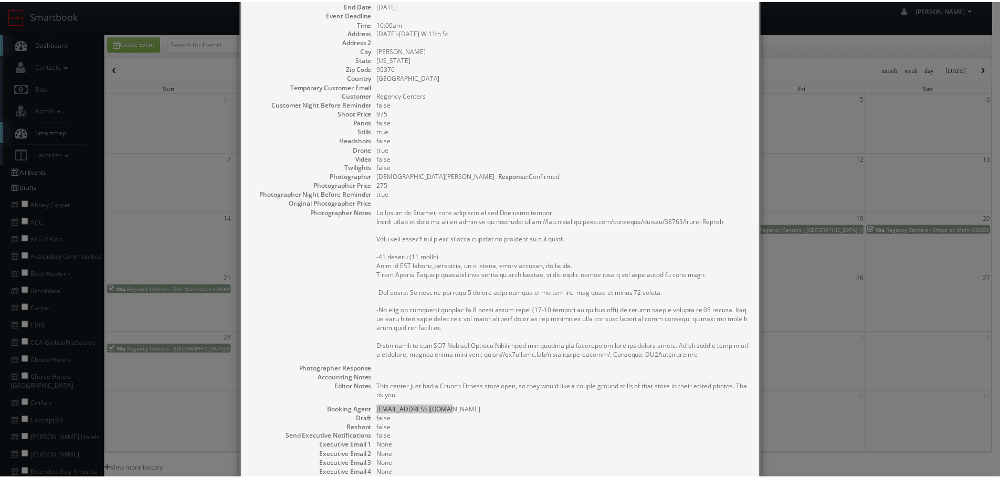
scroll to position [0, 0]
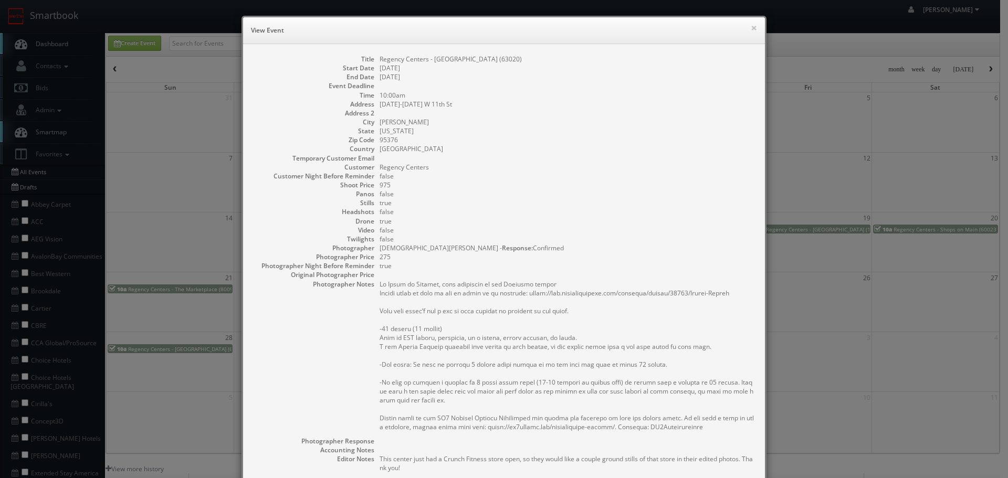
click at [754, 33] on div "× View Event" at bounding box center [504, 30] width 522 height 27
click at [754, 32] on div "× View Event" at bounding box center [504, 30] width 522 height 27
click at [751, 29] on button "×" at bounding box center [754, 27] width 6 height 7
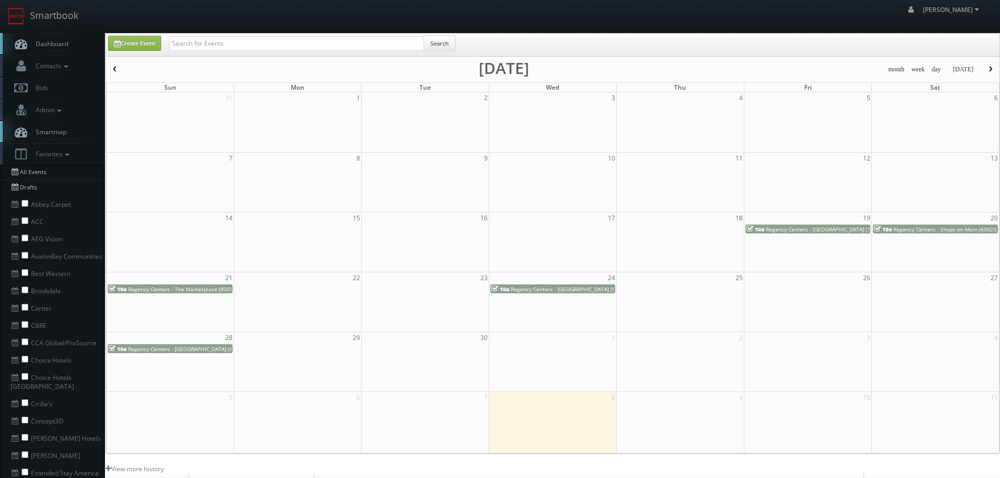
click at [123, 69] on button "button" at bounding box center [115, 69] width 18 height 13
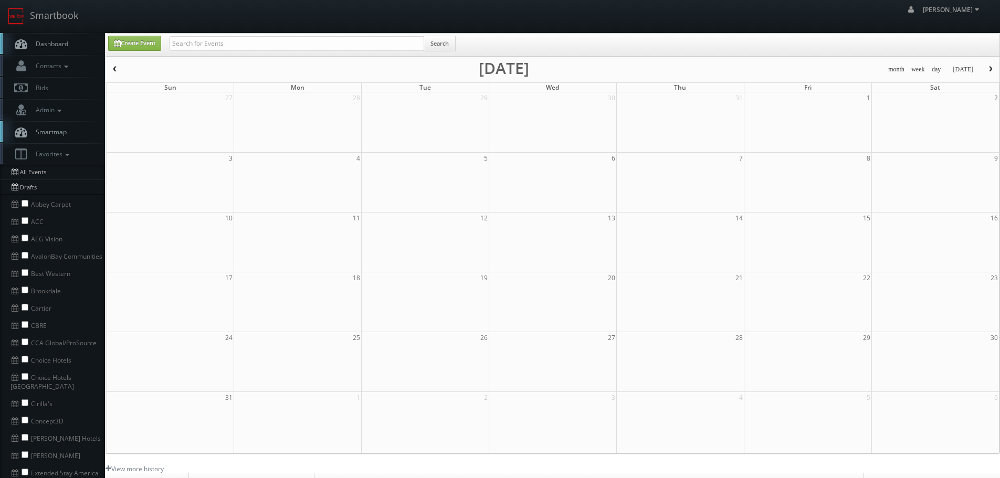
click at [990, 75] on button "button" at bounding box center [991, 69] width 18 height 13
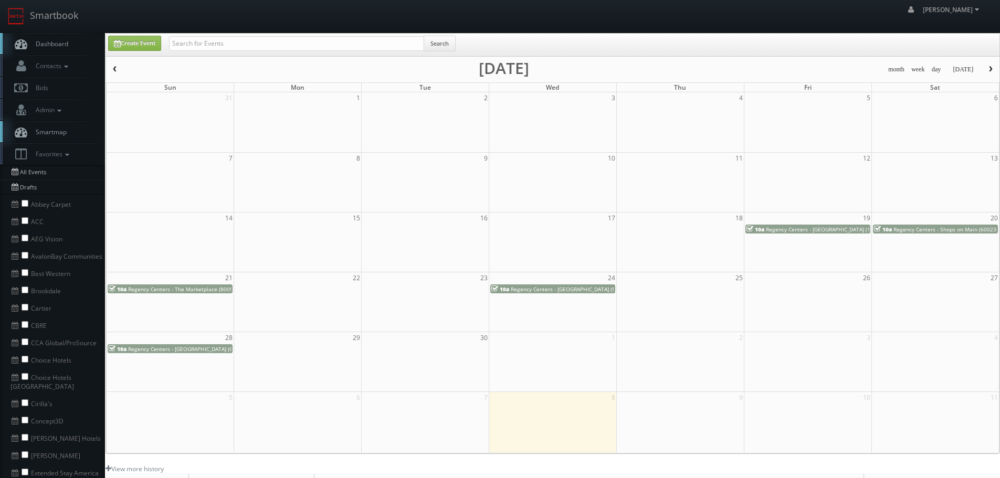
click at [853, 230] on span "Regency Centers - [GEOGRAPHIC_DATA] (159)" at bounding box center [822, 229] width 112 height 7
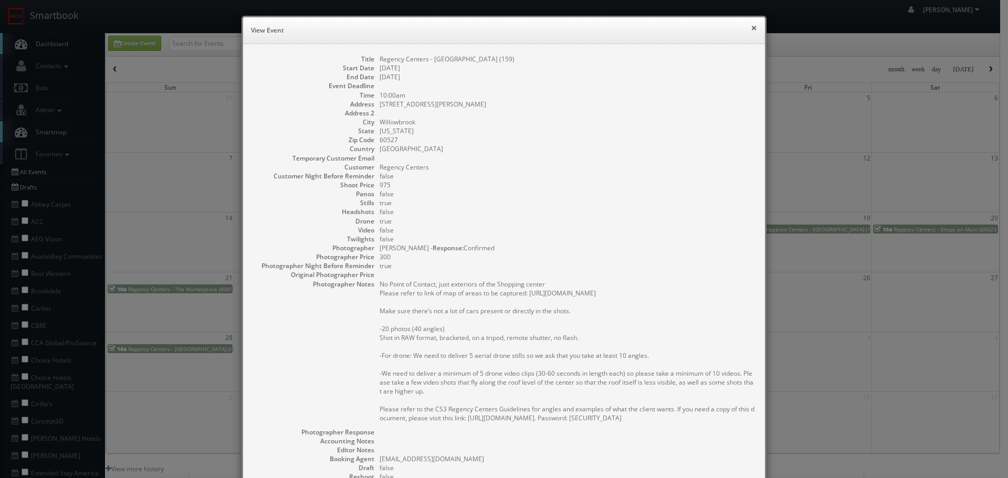
click at [753, 27] on button "×" at bounding box center [754, 27] width 6 height 7
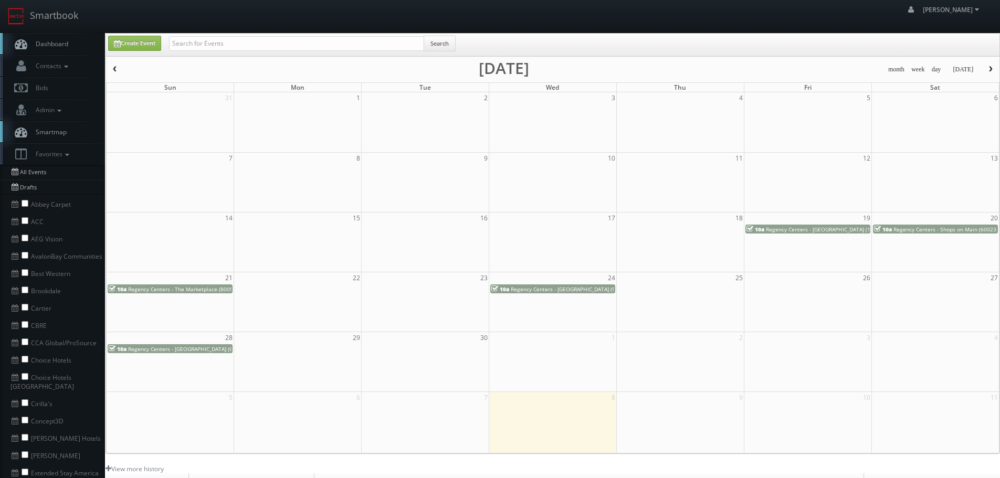
click at [847, 232] on span "Regency Centers - [GEOGRAPHIC_DATA] (159)" at bounding box center [822, 229] width 112 height 7
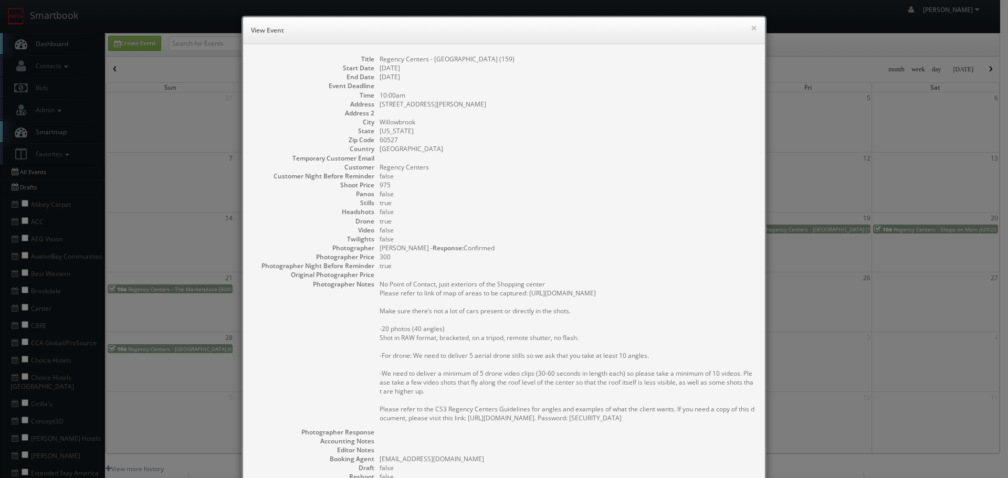
copy dd "Regency Centers - [GEOGRAPHIC_DATA] (159)"
drag, startPoint x: 532, startPoint y: 54, endPoint x: 371, endPoint y: 62, distance: 161.4
click at [371, 62] on div "Title Regency Centers - [GEOGRAPHIC_DATA] (159) Start Date [DATE] End Date [DAT…" at bounding box center [504, 318] width 522 height 549
click at [751, 28] on button "×" at bounding box center [754, 27] width 6 height 7
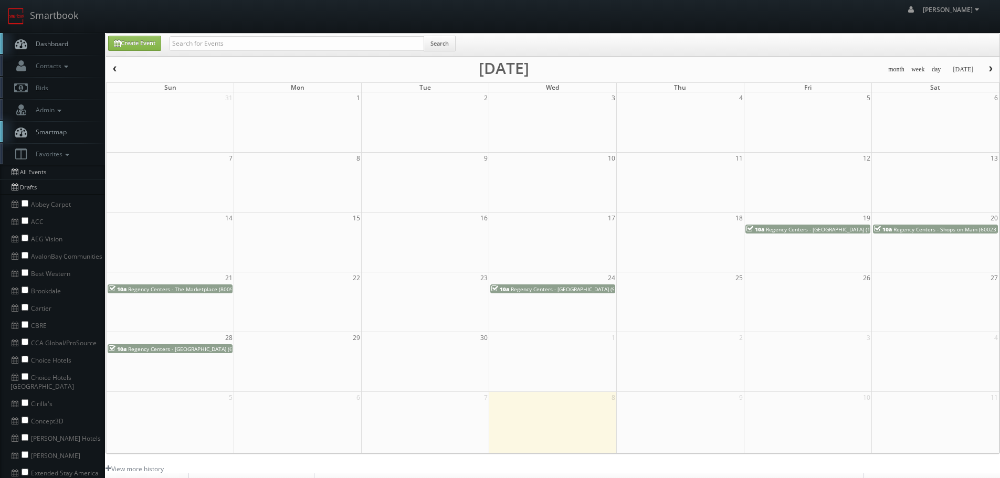
click at [925, 229] on span "Regency Centers - Shops on Main (60023)" at bounding box center [946, 229] width 104 height 7
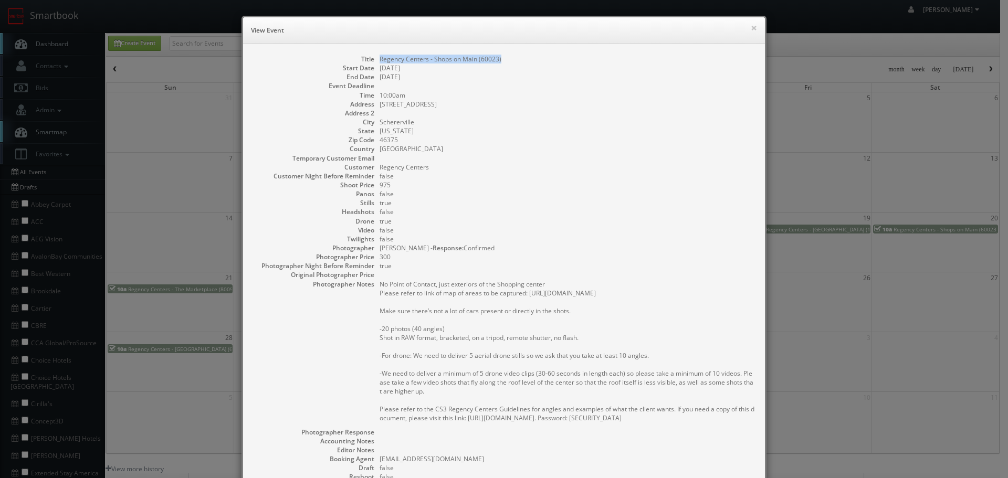
copy dd "Regency Centers - Shops on Main (60023)"
drag, startPoint x: 508, startPoint y: 58, endPoint x: 377, endPoint y: 59, distance: 131.3
click at [380, 59] on dd "Regency Centers - Shops on Main (60023)" at bounding box center [567, 59] width 375 height 9
click at [751, 29] on button "×" at bounding box center [754, 27] width 6 height 7
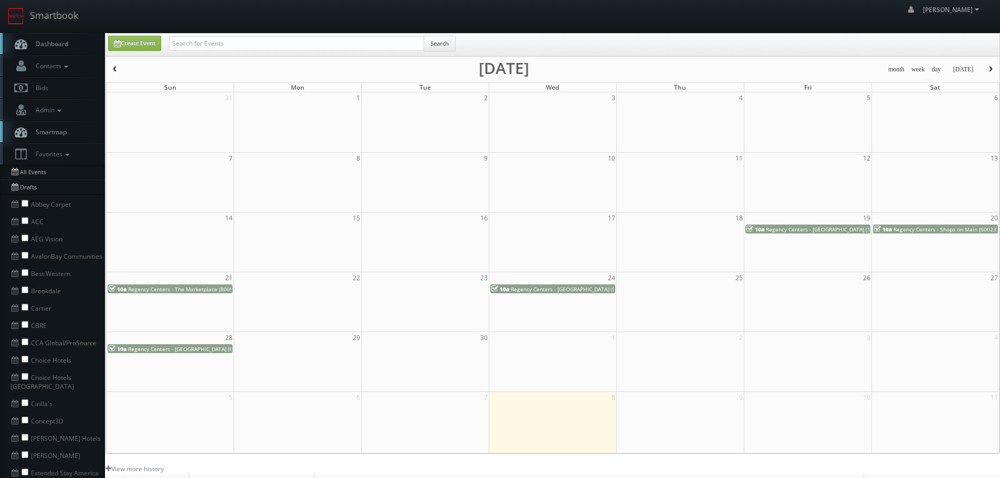
click at [222, 289] on span "Regency Centers - The Marketplace (80099)" at bounding box center [183, 289] width 110 height 7
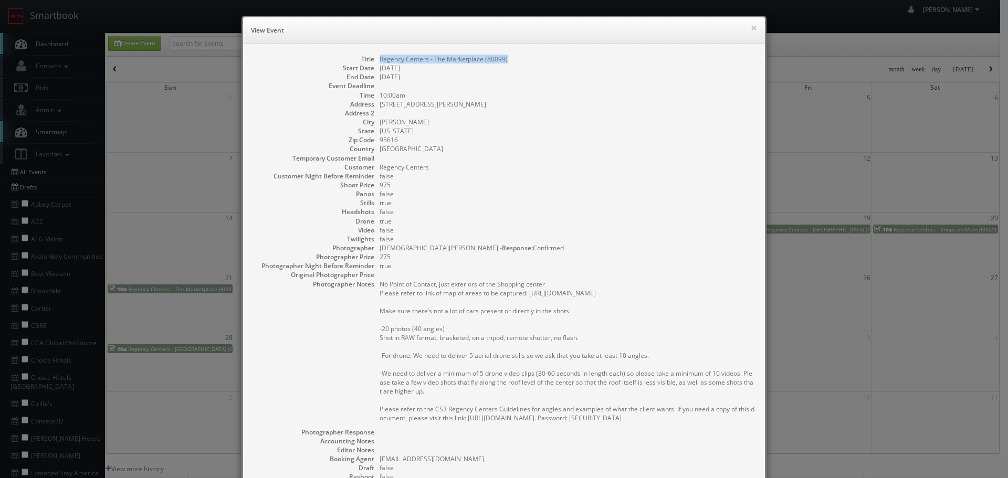
copy dd "Regency Centers - The Marketplace (80099)"
drag, startPoint x: 522, startPoint y: 56, endPoint x: 374, endPoint y: 58, distance: 147.6
click at [374, 58] on dl "Title Regency Centers - The Marketplace (80099) Start Date 09/21/2025 End Date …" at bounding box center [504, 313] width 501 height 517
click at [752, 27] on button "×" at bounding box center [754, 27] width 6 height 7
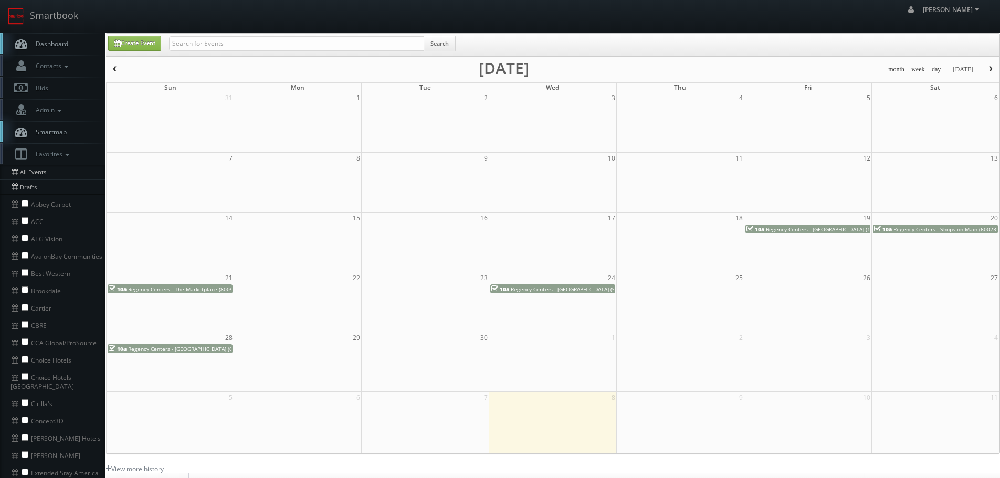
click at [582, 291] on span "Regency Centers - Ygnacio Plaza (90017)" at bounding box center [570, 289] width 119 height 7
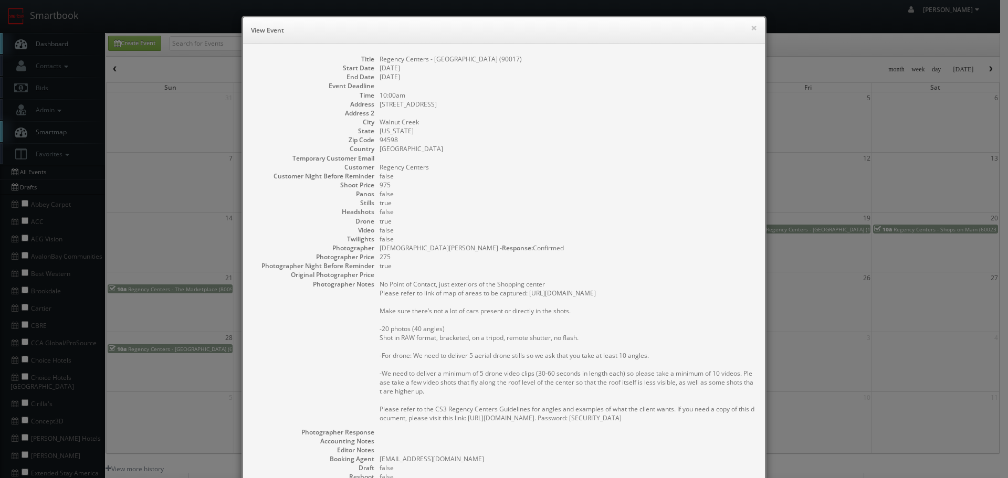
drag, startPoint x: 526, startPoint y: 64, endPoint x: 392, endPoint y: 61, distance: 133.9
click at [392, 61] on dl "Title Regency Centers - Ygnacio Plaza (90017) Start Date 09/24/2025 End Date 09…" at bounding box center [504, 313] width 501 height 517
drag, startPoint x: 547, startPoint y: 81, endPoint x: 543, endPoint y: 71, distance: 11.3
click at [547, 81] on dl "Title Regency Centers - Ygnacio Plaza (90017) Start Date 09/24/2025 End Date 09…" at bounding box center [504, 313] width 501 height 517
drag, startPoint x: 518, startPoint y: 56, endPoint x: 495, endPoint y: 57, distance: 23.6
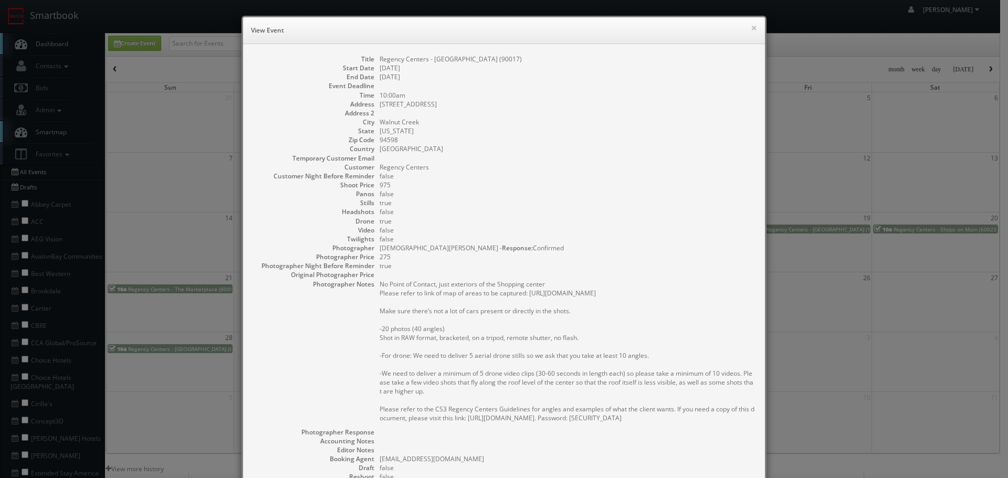
click at [495, 57] on dd "Regency Centers - Ygnacio Plaza (90017)" at bounding box center [567, 59] width 375 height 9
copy dd "Regency Centers - Ygnacio Plaza (90017)"
drag, startPoint x: 511, startPoint y: 57, endPoint x: 376, endPoint y: 62, distance: 135.6
click at [380, 62] on dd "Regency Centers - Ygnacio Plaza (90017)" at bounding box center [567, 59] width 375 height 9
click at [752, 30] on button "×" at bounding box center [754, 27] width 6 height 7
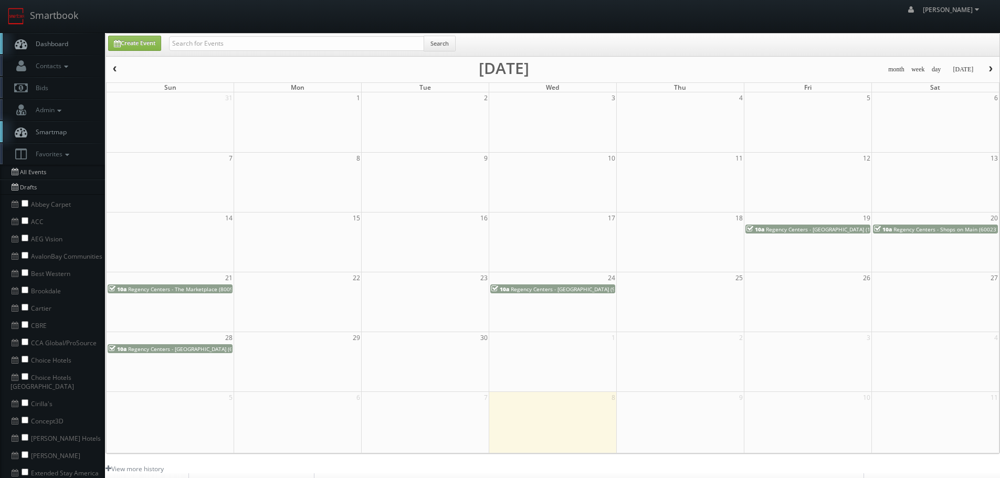
click at [192, 350] on span "Regency Centers - [GEOGRAPHIC_DATA] (63020)" at bounding box center [187, 348] width 119 height 7
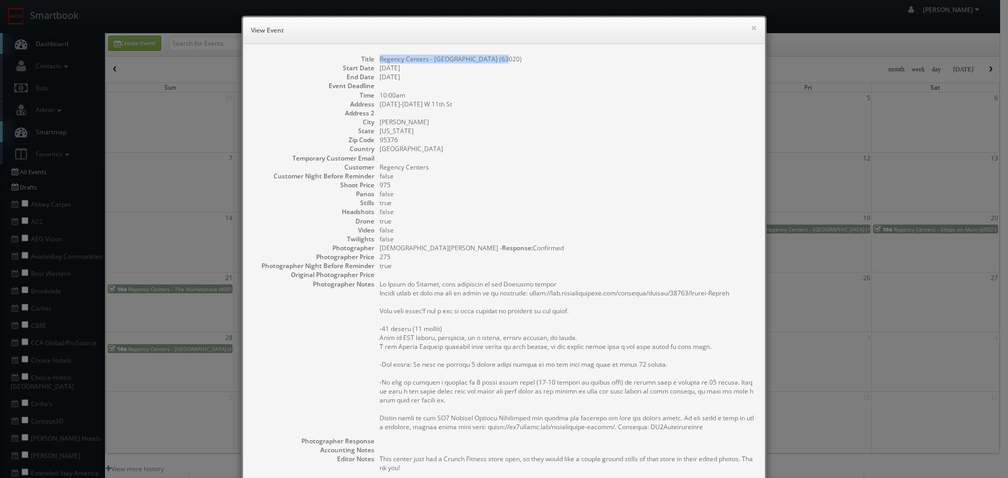
copy dd "Regency Centers - [GEOGRAPHIC_DATA] (63020)"
drag, startPoint x: 521, startPoint y: 54, endPoint x: 371, endPoint y: 56, distance: 149.6
click at [371, 56] on div "Title Regency Centers - Corral Hollow (63020) Start Date 09/28/2025 End Date 09…" at bounding box center [504, 330] width 522 height 572
click at [751, 27] on button "×" at bounding box center [754, 27] width 6 height 7
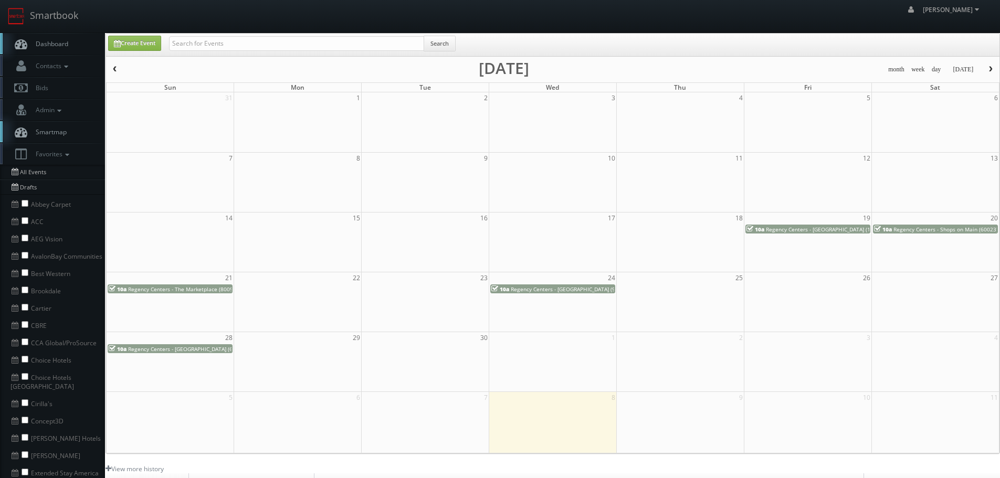
click at [992, 64] on button "button" at bounding box center [991, 69] width 18 height 13
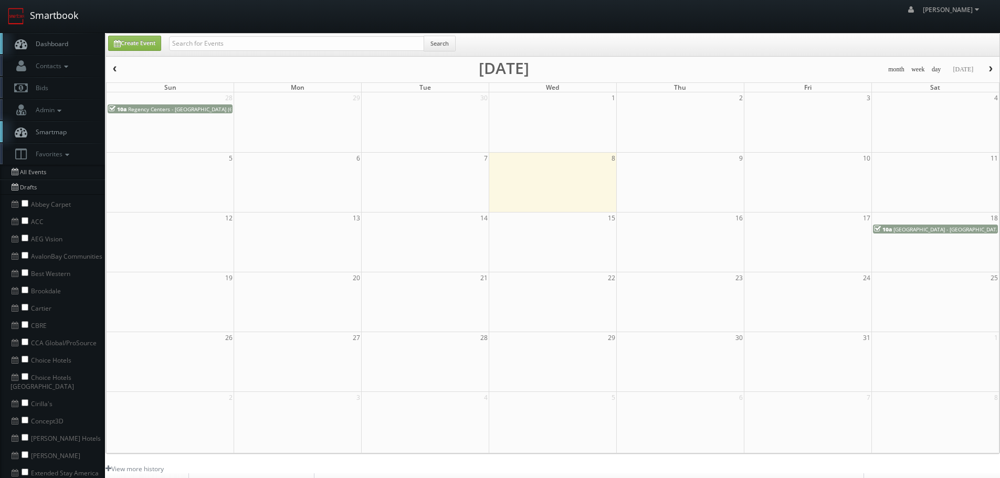
click at [73, 17] on link "Smartbook" at bounding box center [43, 16] width 86 height 33
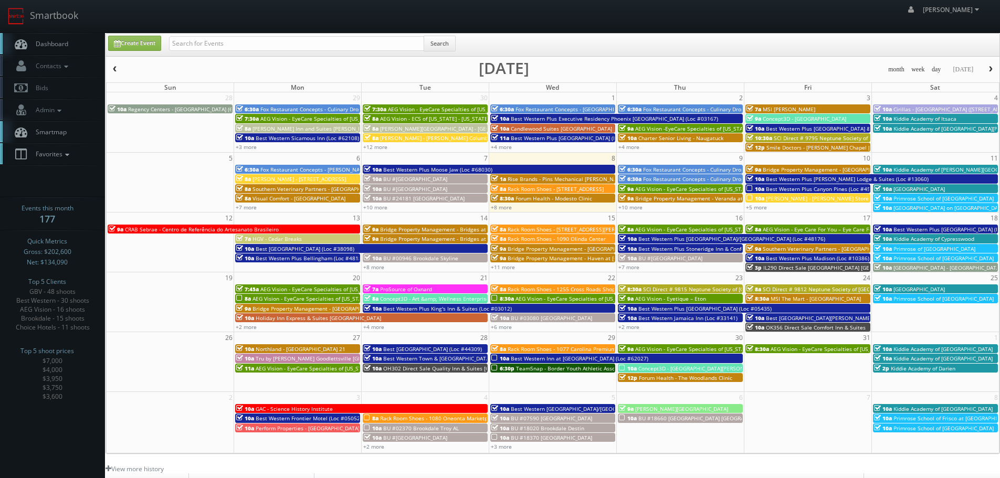
click at [72, 154] on icon at bounding box center [66, 154] width 9 height 7
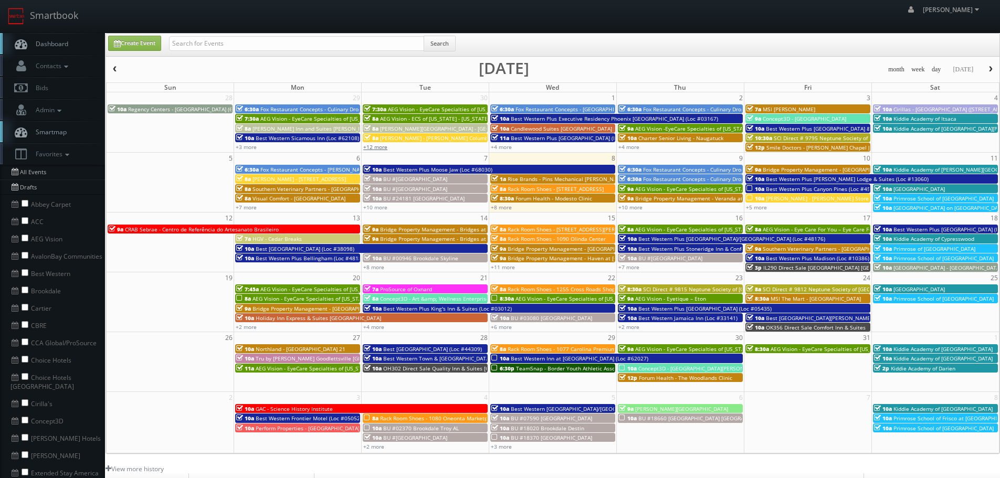
click at [377, 146] on link "+12 more" at bounding box center [375, 146] width 24 height 7
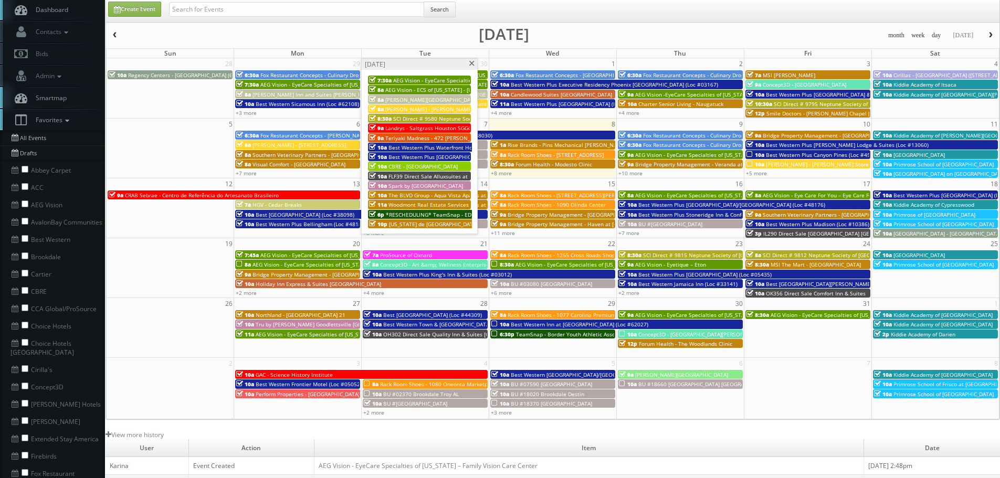
scroll to position [53, 0]
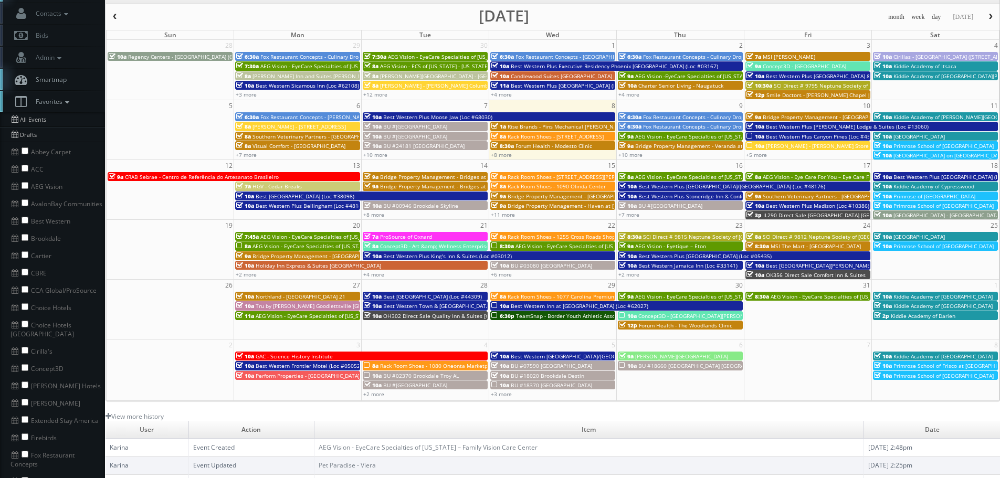
click at [24, 268] on li "CBRE" at bounding box center [52, 272] width 105 height 17
click at [25, 275] on input "checkbox" at bounding box center [25, 272] width 7 height 7
checkbox input "true"
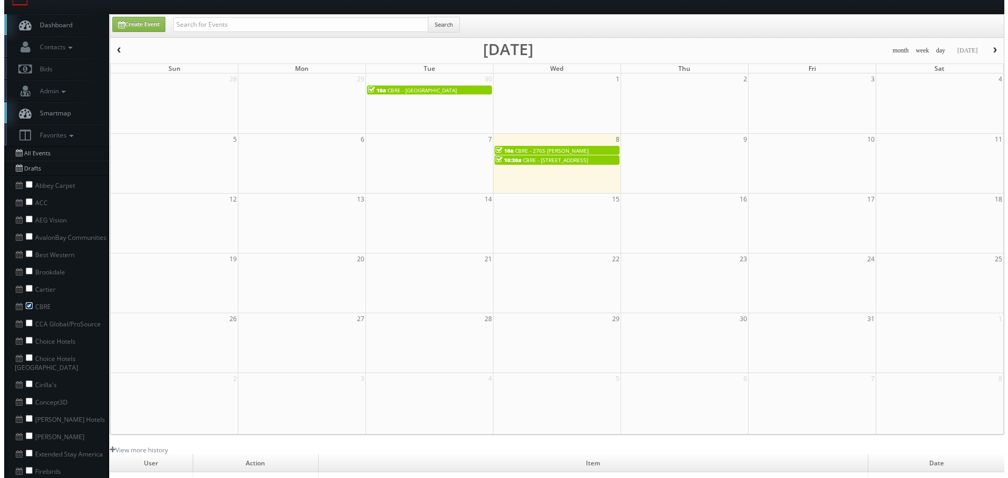
scroll to position [0, 0]
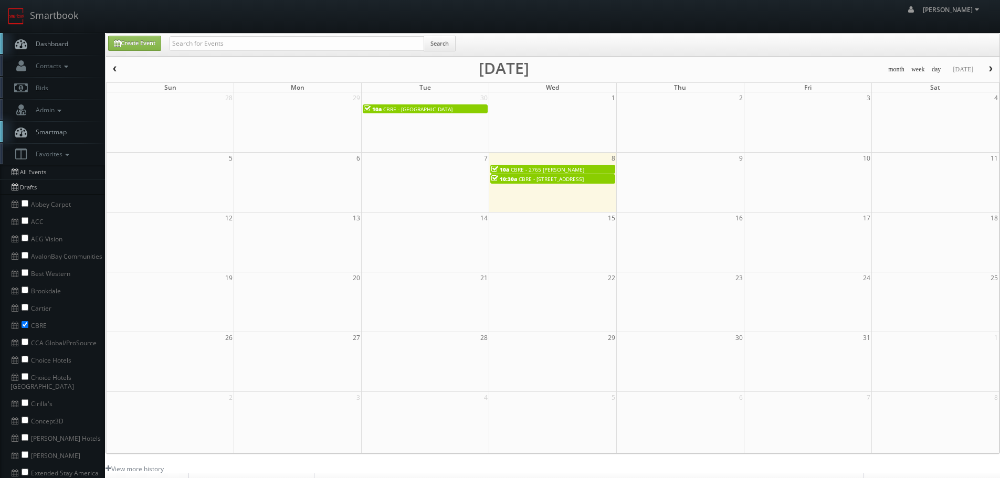
click at [116, 67] on span "button" at bounding box center [114, 69] width 7 height 6
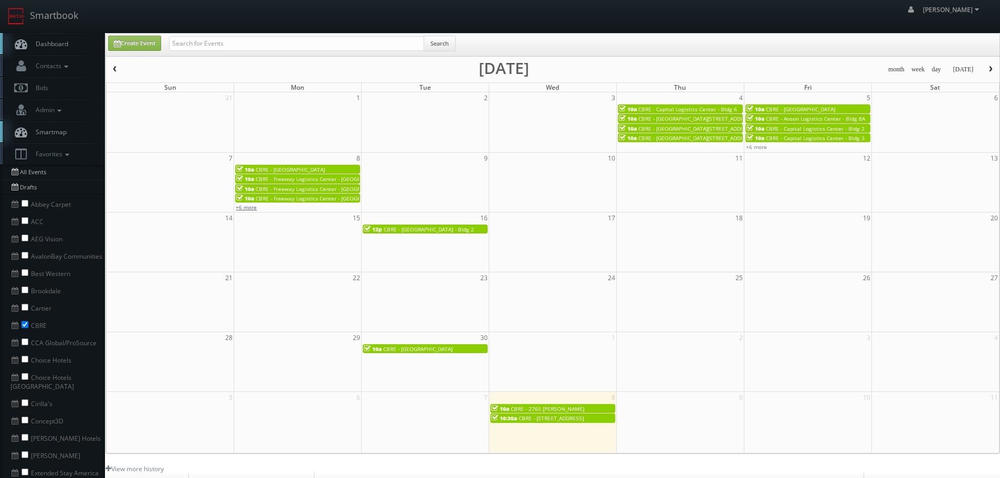
click at [246, 208] on link "+6 more" at bounding box center [246, 207] width 21 height 7
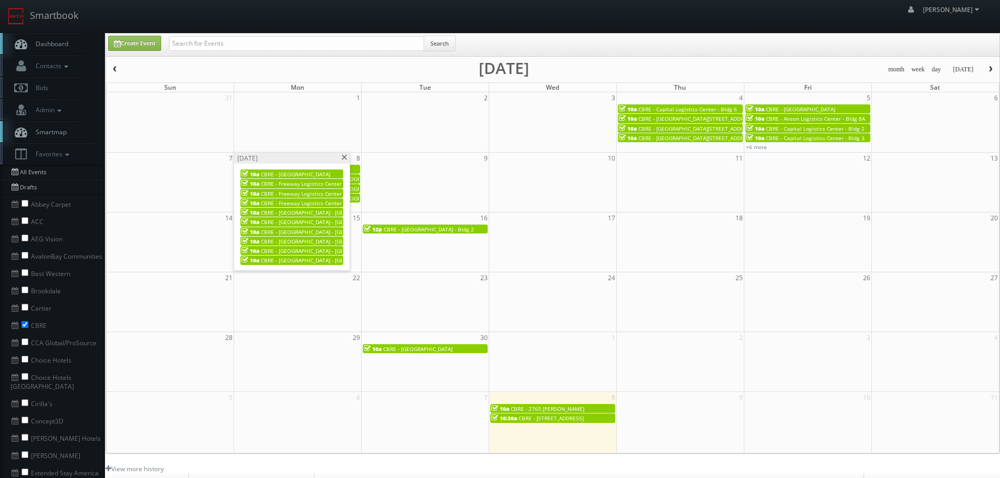
click at [431, 167] on td at bounding box center [426, 188] width 128 height 48
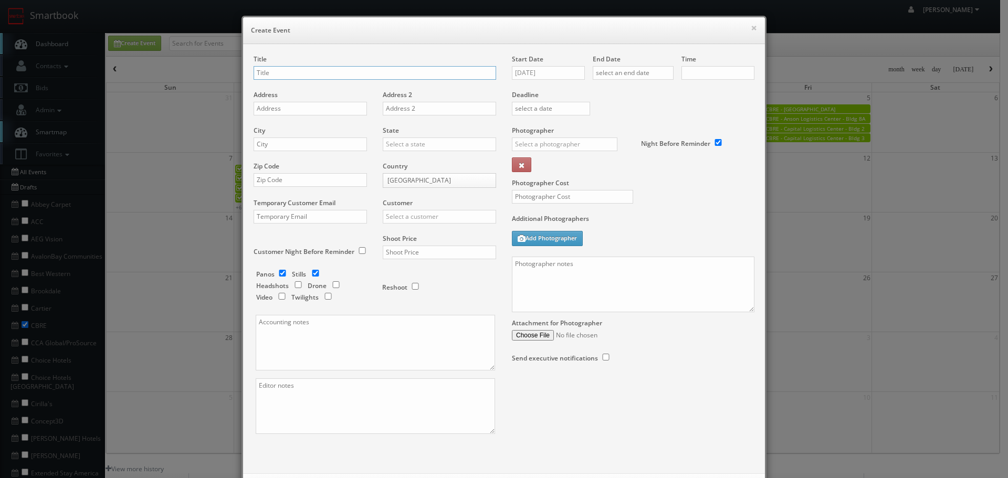
checkbox input "true"
type input "10:00am"
checkbox input "true"
click at [751, 31] on button "×" at bounding box center [754, 27] width 6 height 7
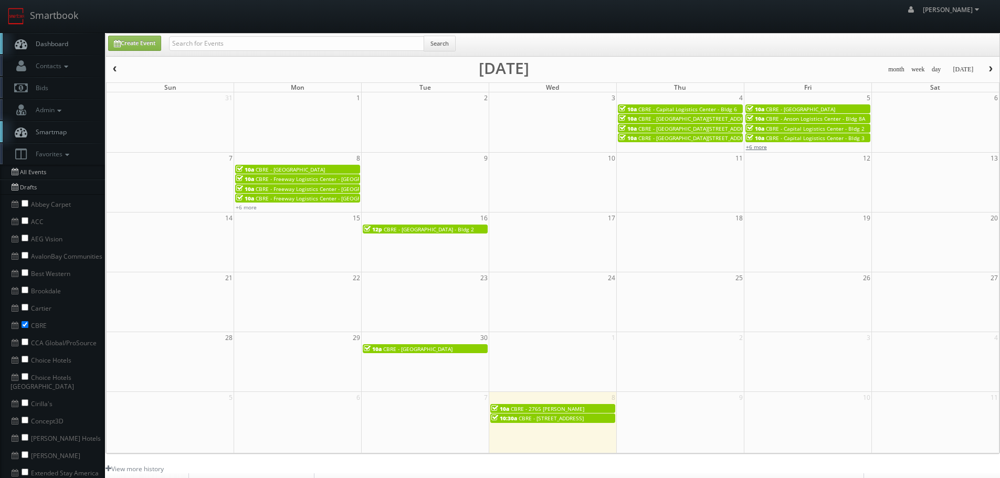
click at [761, 148] on link "+6 more" at bounding box center [756, 146] width 21 height 7
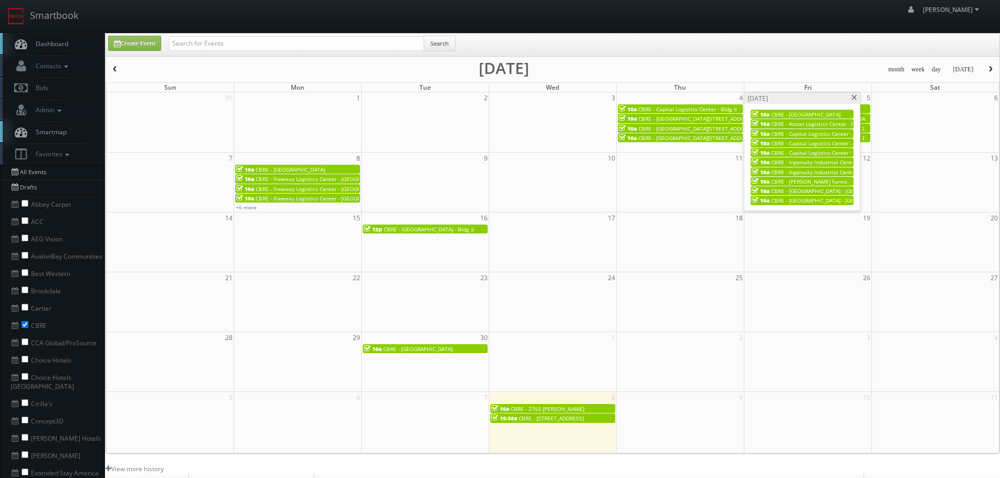
click at [508, 162] on td "10" at bounding box center [553, 159] width 128 height 12
type input "09/10/2025"
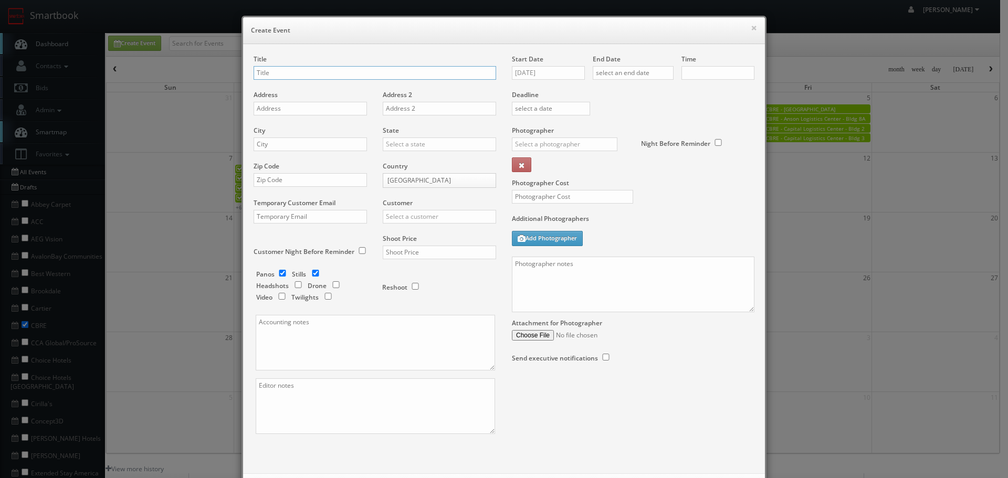
type input "10:00am"
checkbox input "true"
click at [751, 29] on button "×" at bounding box center [754, 27] width 6 height 7
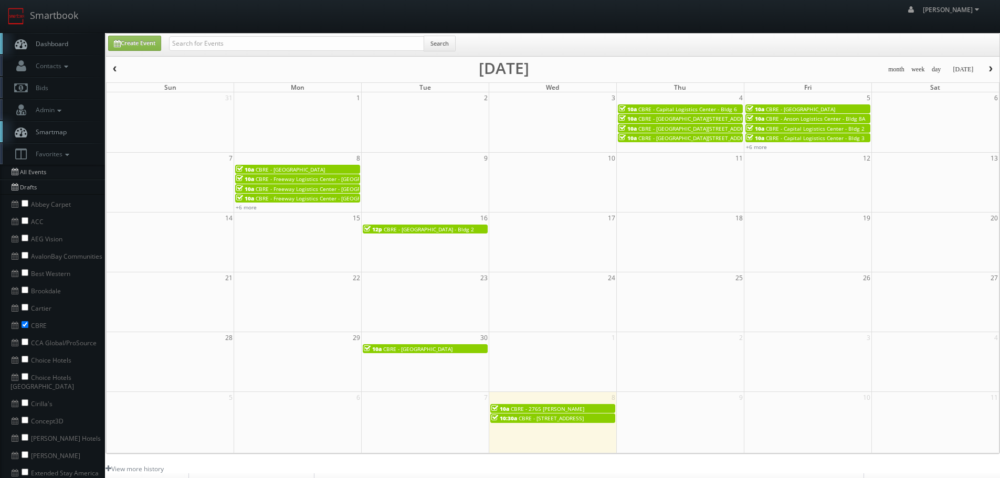
click at [435, 232] on span "CBRE - Carolina Commerce Center - Bldg 2" at bounding box center [429, 229] width 90 height 7
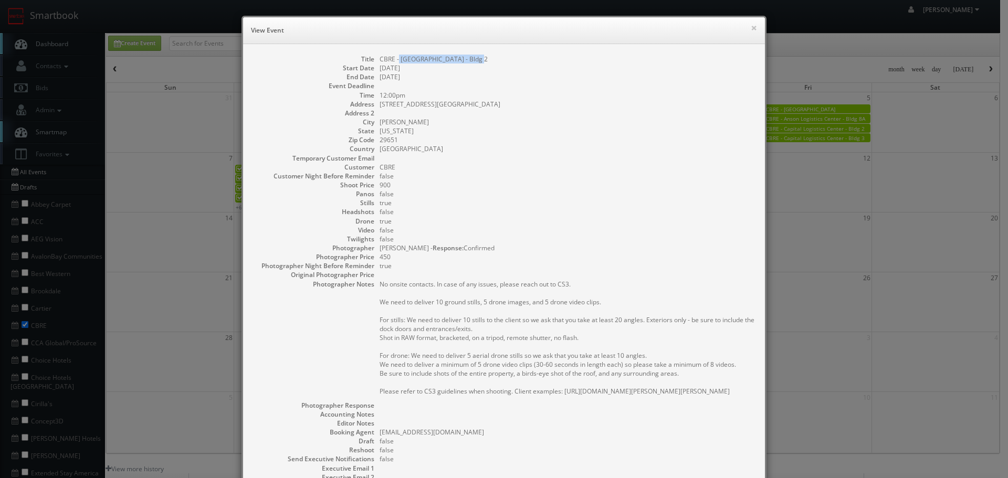
drag, startPoint x: 477, startPoint y: 59, endPoint x: 395, endPoint y: 60, distance: 81.9
click at [395, 60] on dd "CBRE - Carolina Commerce Center - Bldg 2" at bounding box center [567, 59] width 375 height 9
copy dd "Carolina Commerce Center"
click at [751, 26] on button "×" at bounding box center [754, 27] width 6 height 7
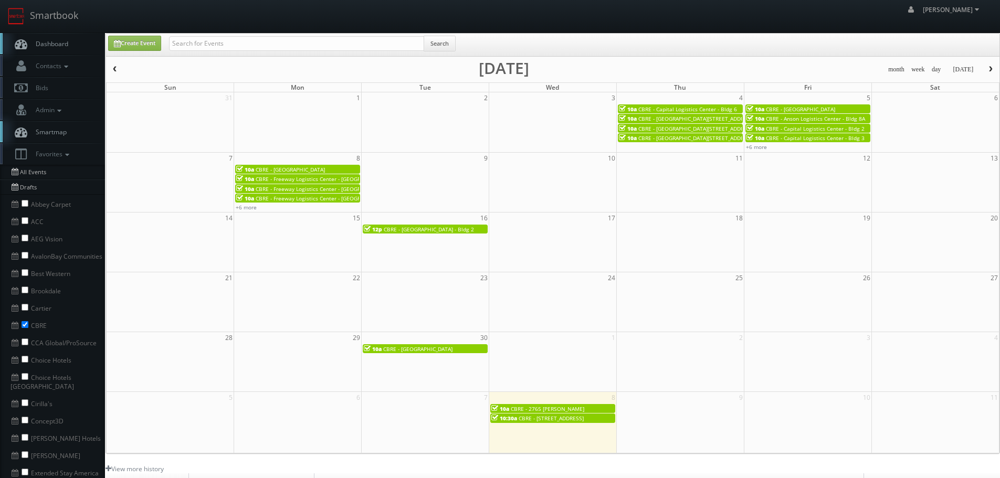
click at [406, 350] on span "CBRE - [GEOGRAPHIC_DATA]" at bounding box center [417, 348] width 69 height 7
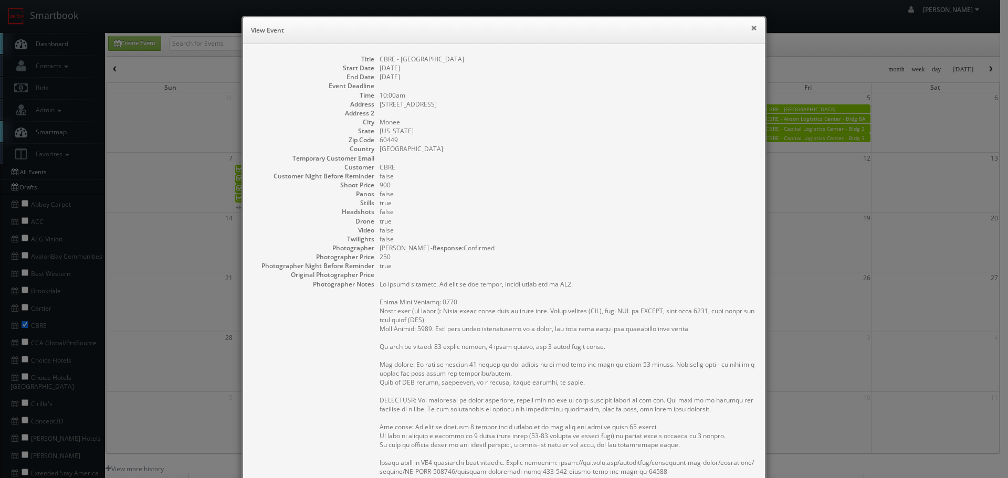
click at [752, 29] on button "×" at bounding box center [754, 27] width 6 height 7
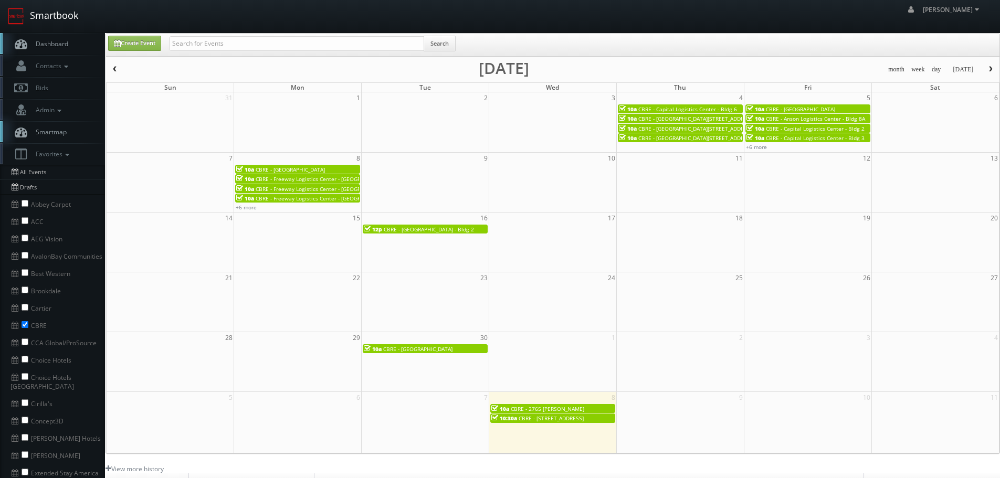
click at [86, 22] on link "Smartbook" at bounding box center [43, 16] width 86 height 33
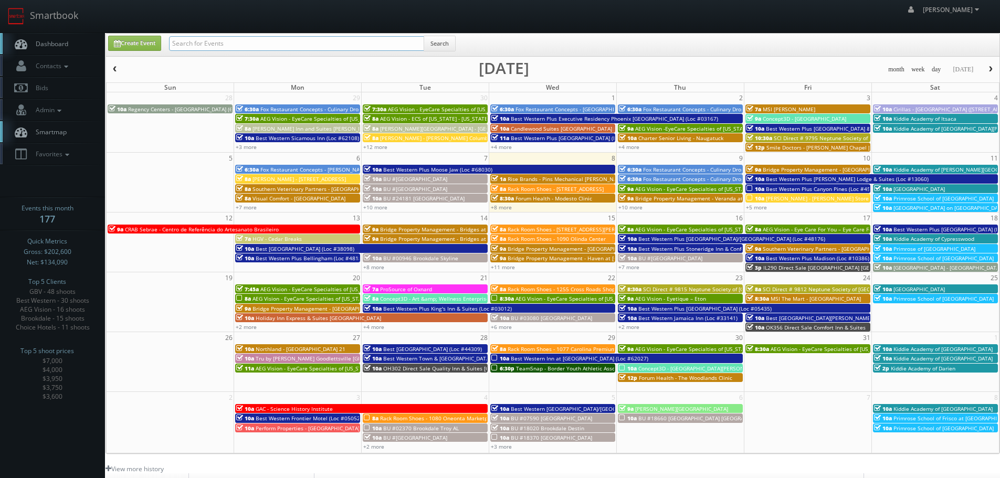
click at [204, 38] on input "text" at bounding box center [296, 43] width 255 height 15
type input "perform"
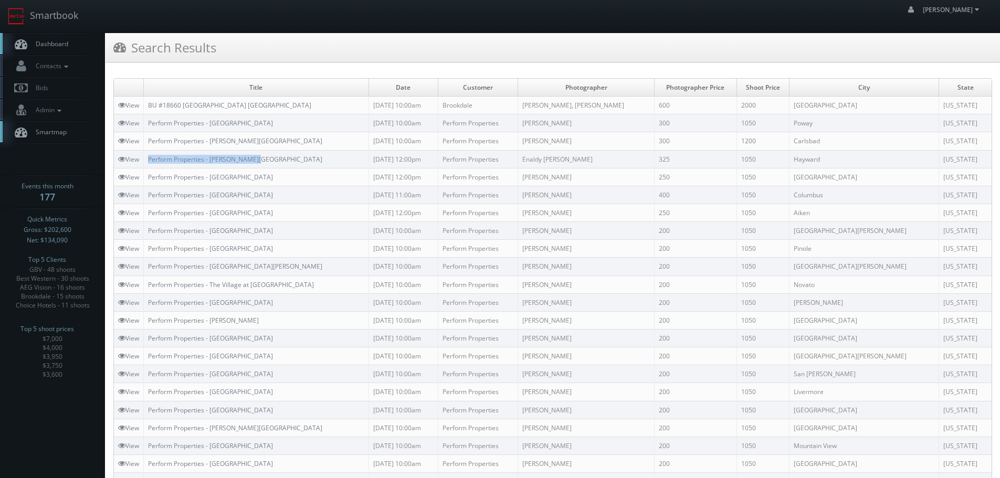
copy link "Perform Properties - [PERSON_NAME][GEOGRAPHIC_DATA]"
drag, startPoint x: 269, startPoint y: 160, endPoint x: 146, endPoint y: 160, distance: 122.9
click at [146, 160] on td "Perform Properties - Jackson Square" at bounding box center [256, 159] width 225 height 18
copy link "Perform Properties - Bressi Ranch Village"
drag, startPoint x: 293, startPoint y: 136, endPoint x: 149, endPoint y: 140, distance: 145.0
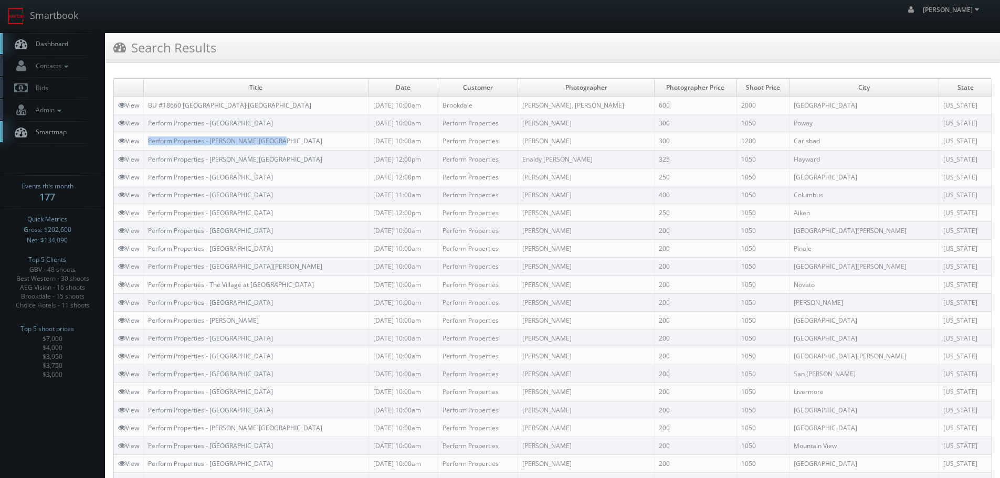
click at [149, 140] on td "Perform Properties - Bressi Ranch Village" at bounding box center [256, 141] width 225 height 18
click at [67, 19] on link "Smartbook" at bounding box center [43, 16] width 86 height 33
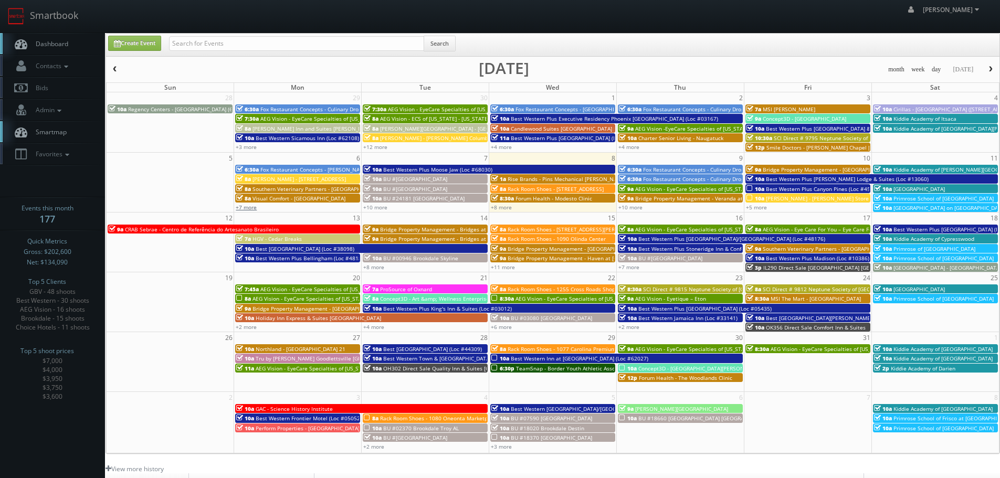
click at [253, 206] on link "+7 more" at bounding box center [246, 207] width 21 height 7
click at [382, 205] on link "+10 more" at bounding box center [375, 207] width 24 height 7
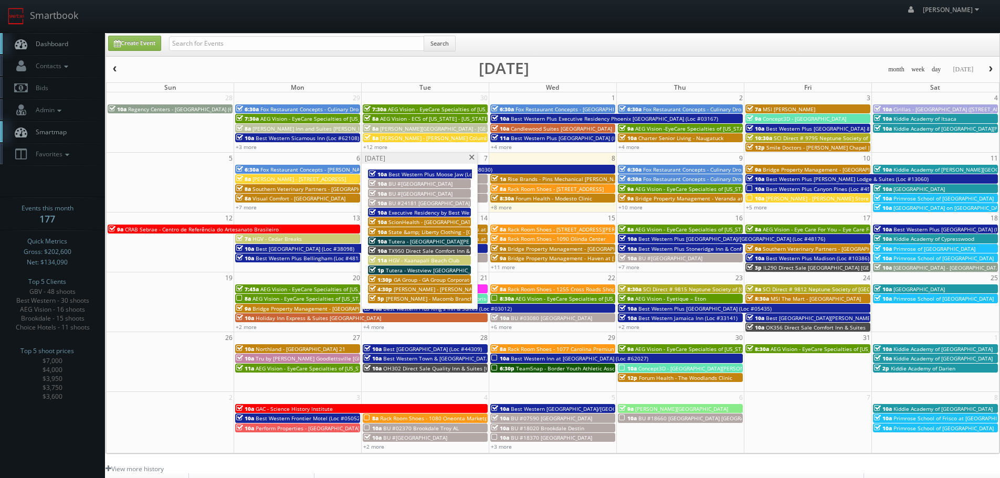
click at [474, 157] on span at bounding box center [471, 158] width 7 height 6
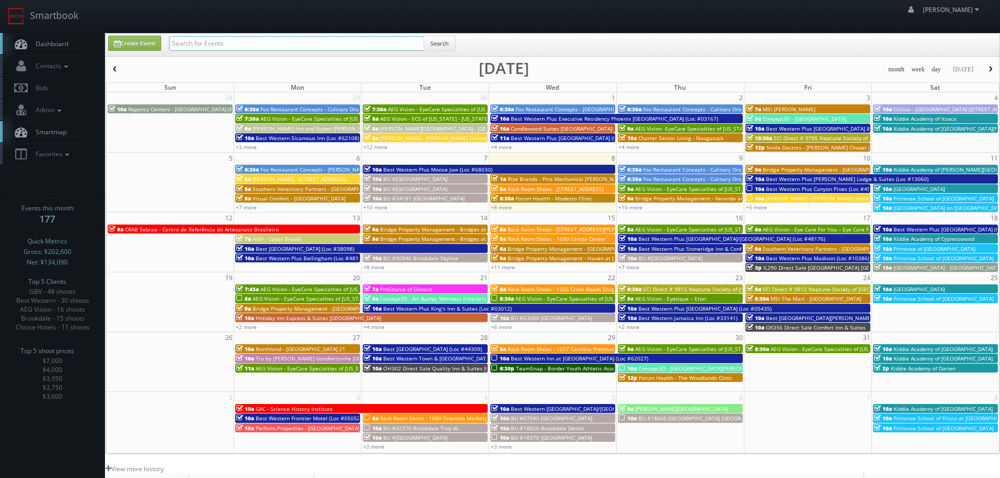
click at [340, 46] on input "text" at bounding box center [296, 43] width 255 height 15
click at [70, 161] on link "Favorites" at bounding box center [52, 154] width 105 height 22
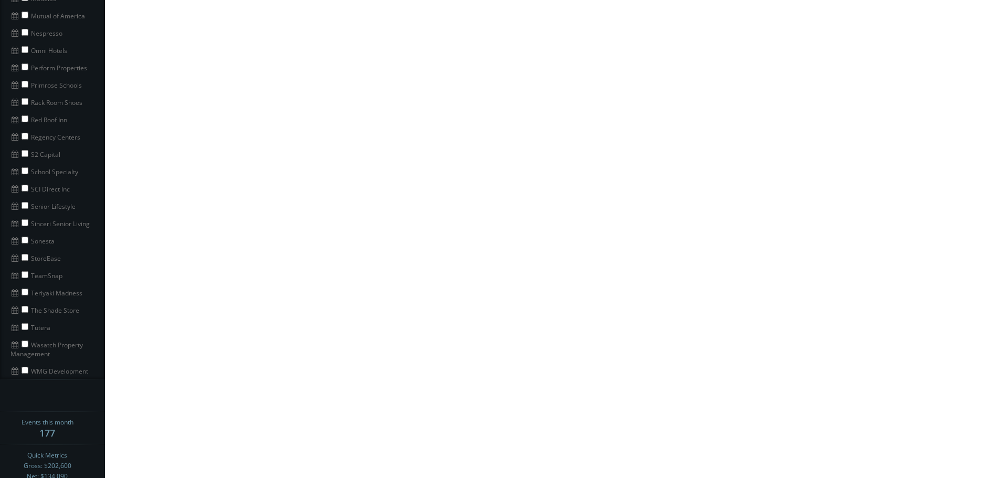
scroll to position [788, 0]
click at [24, 340] on input "checkbox" at bounding box center [25, 343] width 7 height 7
checkbox input "true"
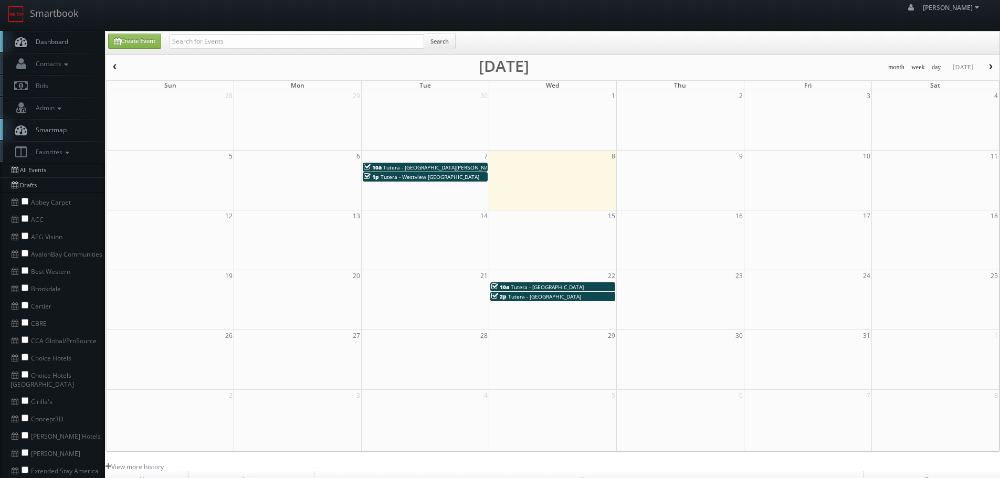
scroll to position [0, 0]
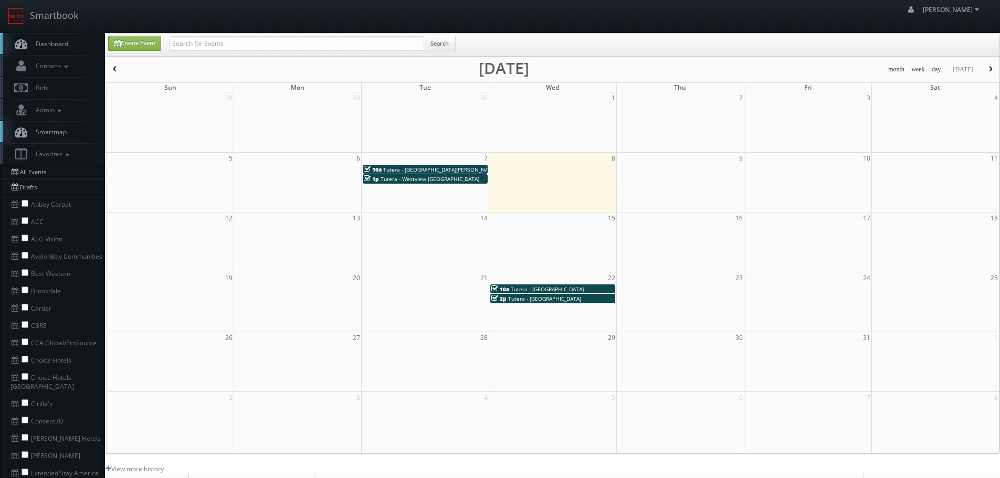
click at [119, 73] on button "button" at bounding box center [115, 69] width 18 height 13
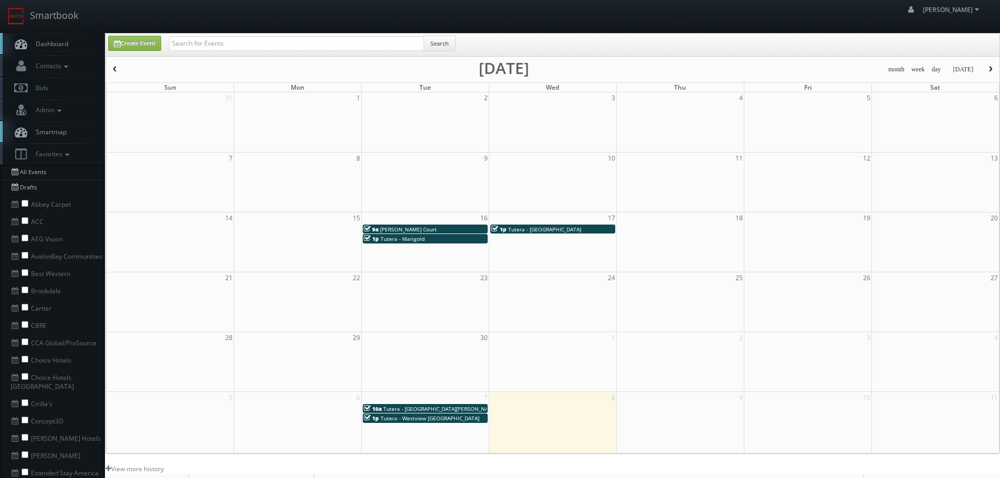
click at [990, 71] on span "button" at bounding box center [990, 69] width 7 height 6
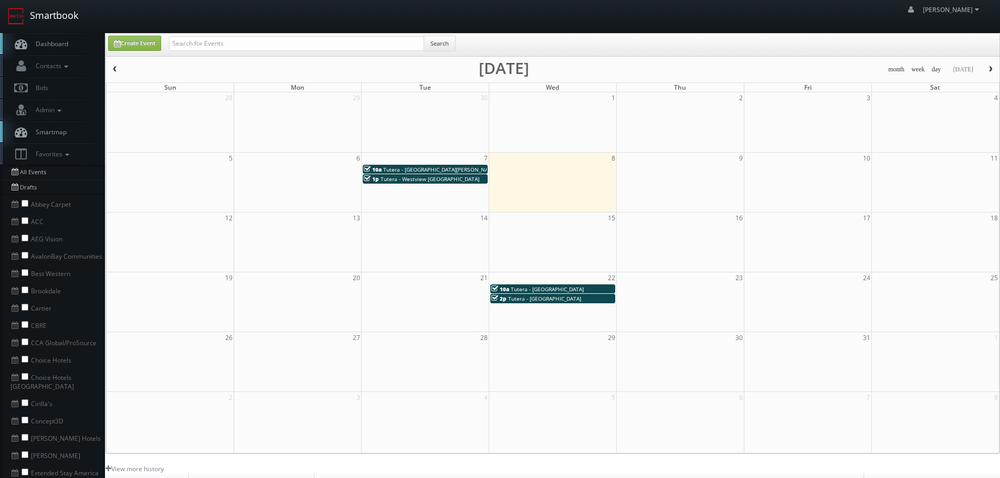
click at [65, 13] on link "Smartbook" at bounding box center [43, 16] width 86 height 33
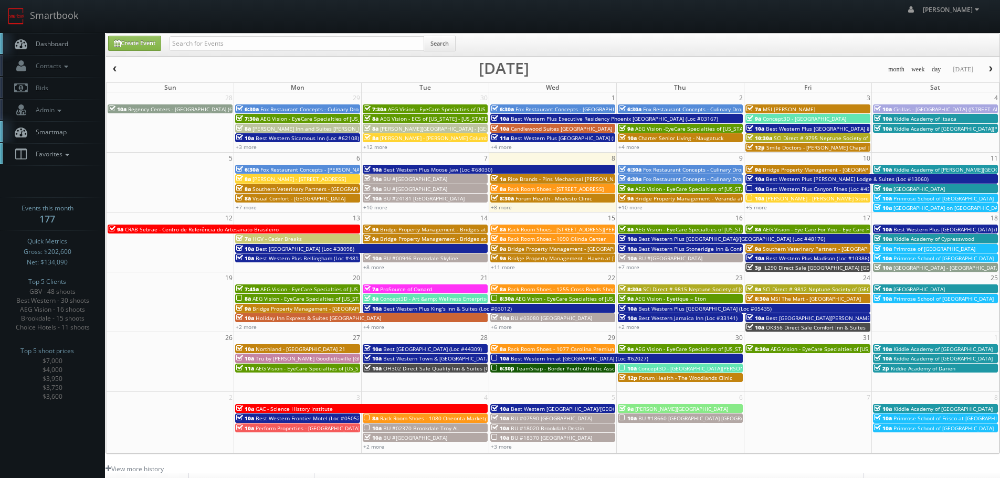
click at [58, 155] on span "Favorites" at bounding box center [50, 154] width 41 height 9
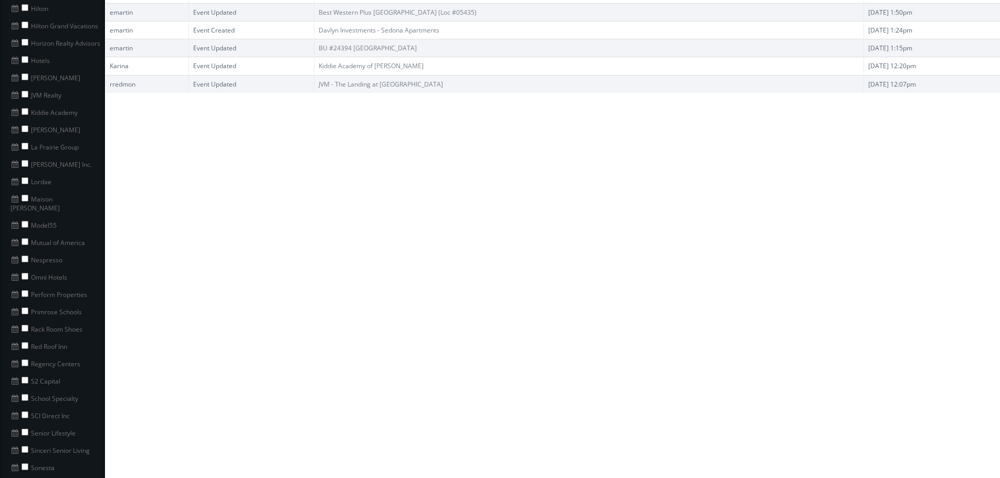
scroll to position [525, 0]
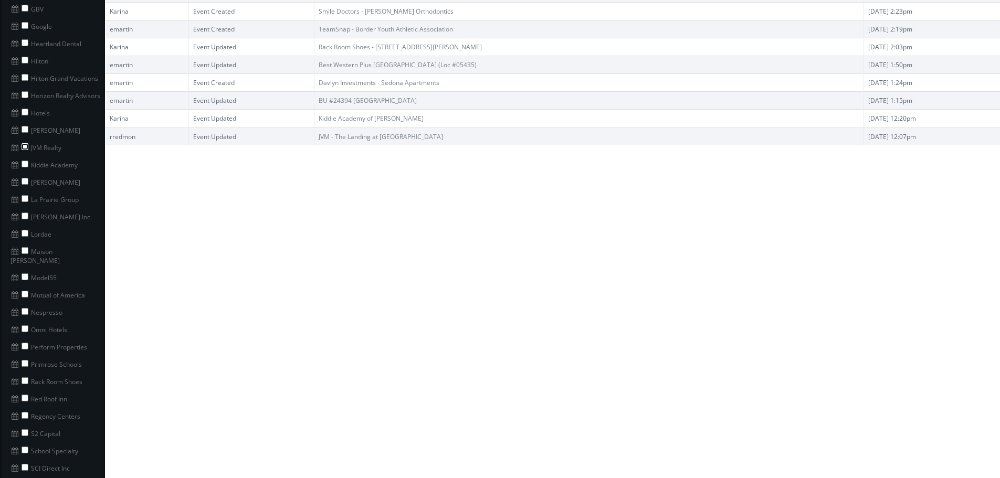
click at [26, 143] on input "checkbox" at bounding box center [25, 146] width 7 height 7
checkbox input "true"
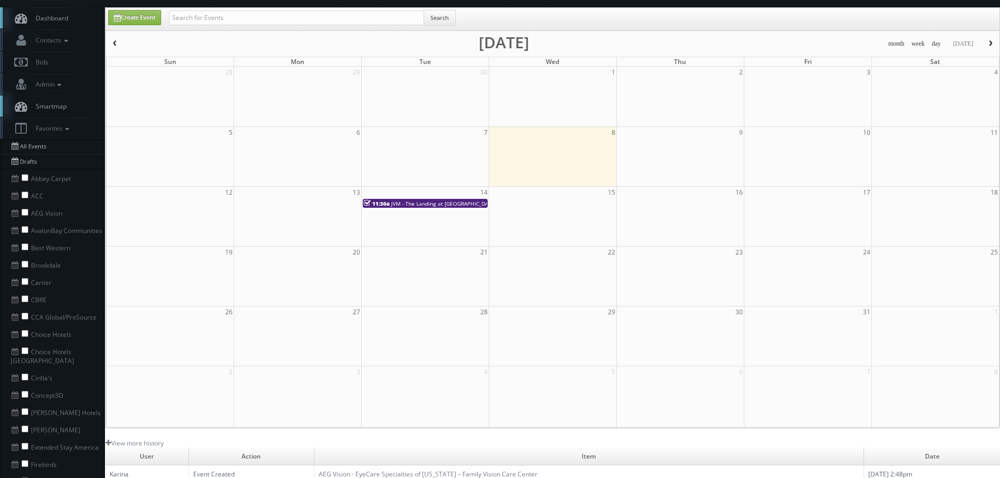
scroll to position [0, 0]
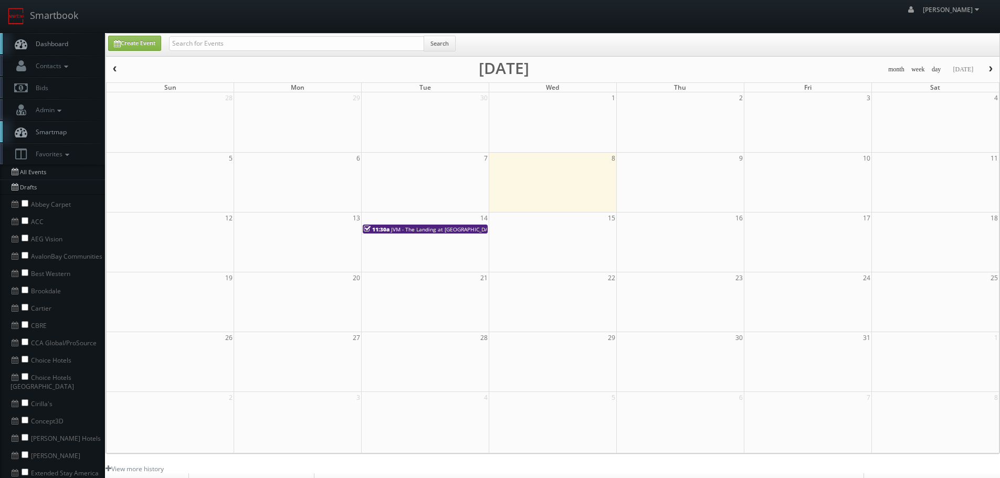
click at [121, 70] on button "button" at bounding box center [115, 69] width 18 height 13
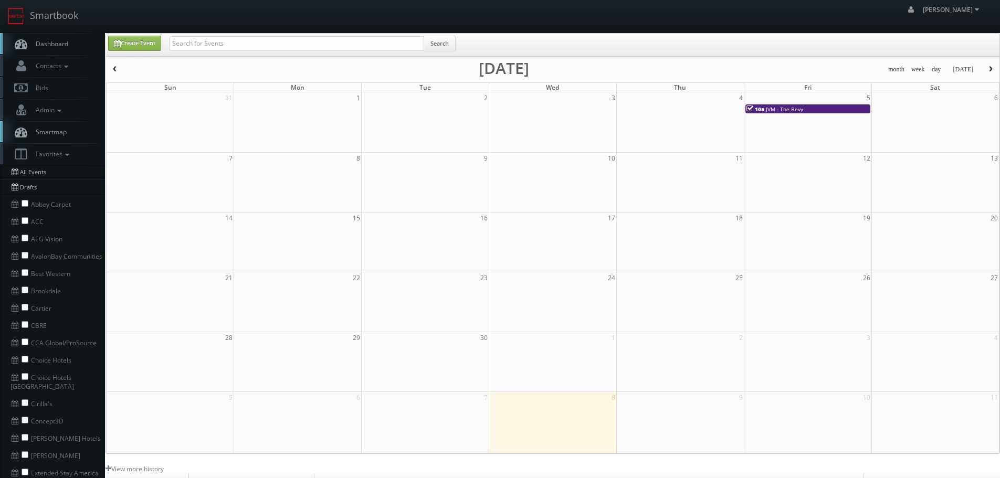
click at [999, 72] on button "button" at bounding box center [991, 69] width 18 height 13
